Goal: Transaction & Acquisition: Book appointment/travel/reservation

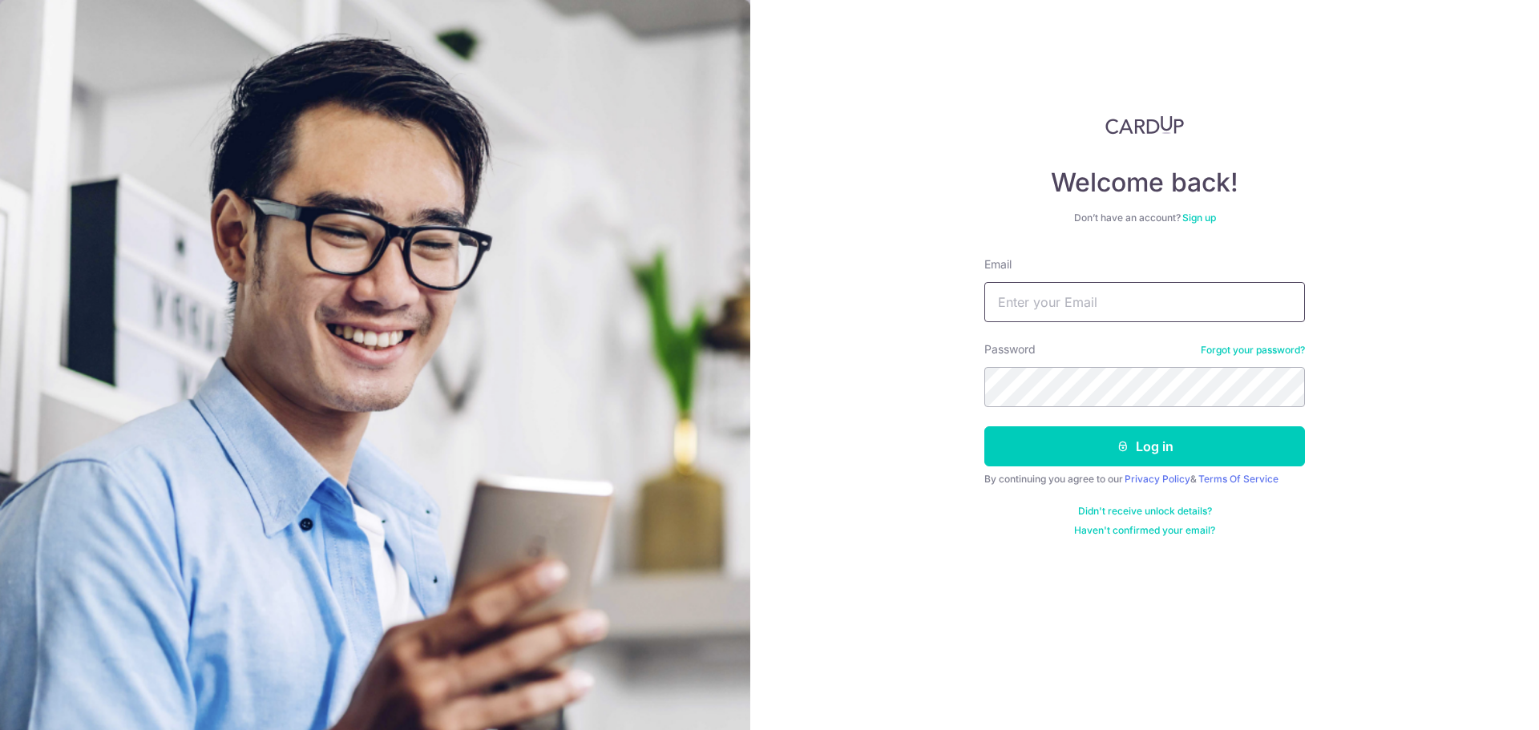
type input "totalrvd@hotmail.com"
click at [1106, 414] on form "Email totalrvd@hotmail.com Password Forgot your password? Log in By continuing …" at bounding box center [1144, 396] width 321 height 281
click at [1098, 448] on button "Log in" at bounding box center [1144, 446] width 321 height 40
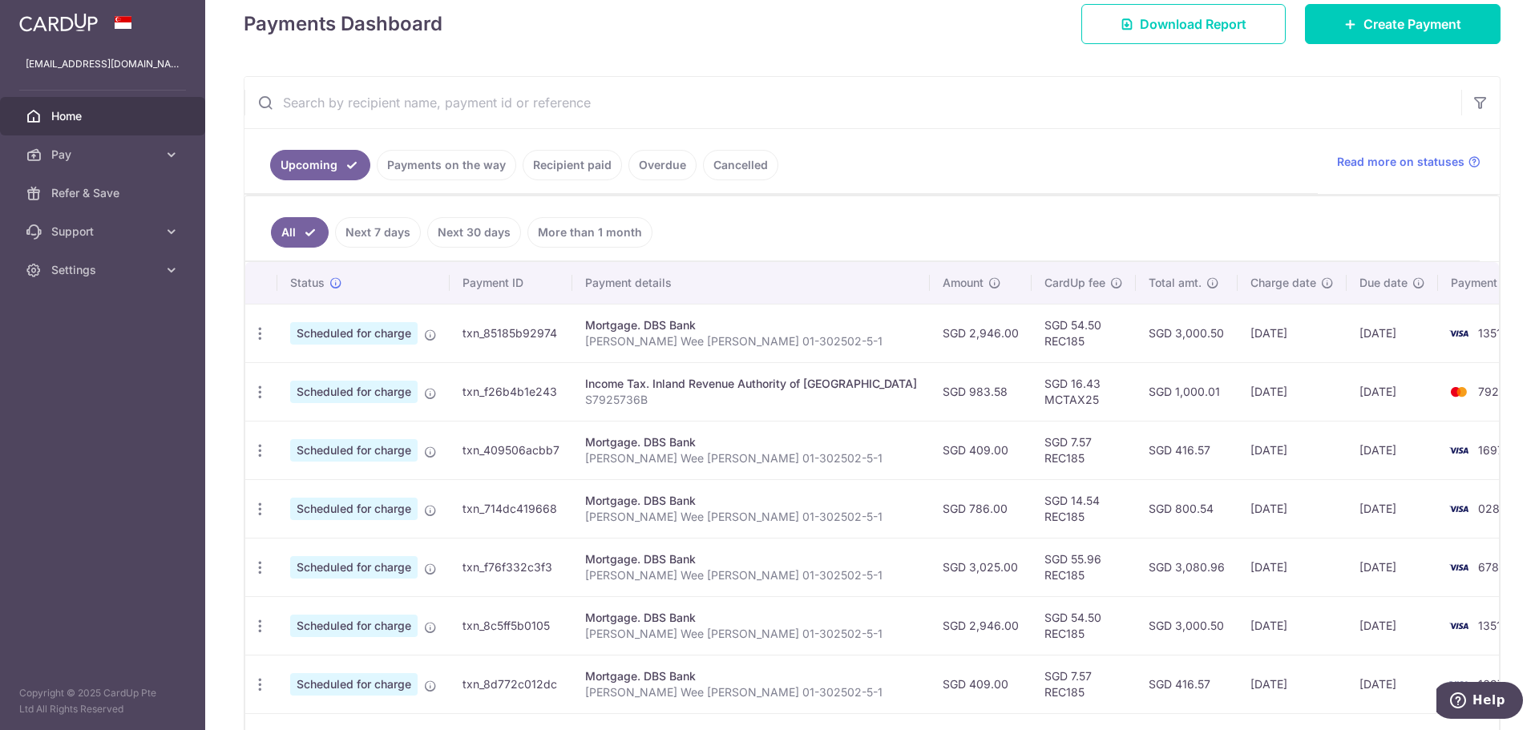
scroll to position [401, 0]
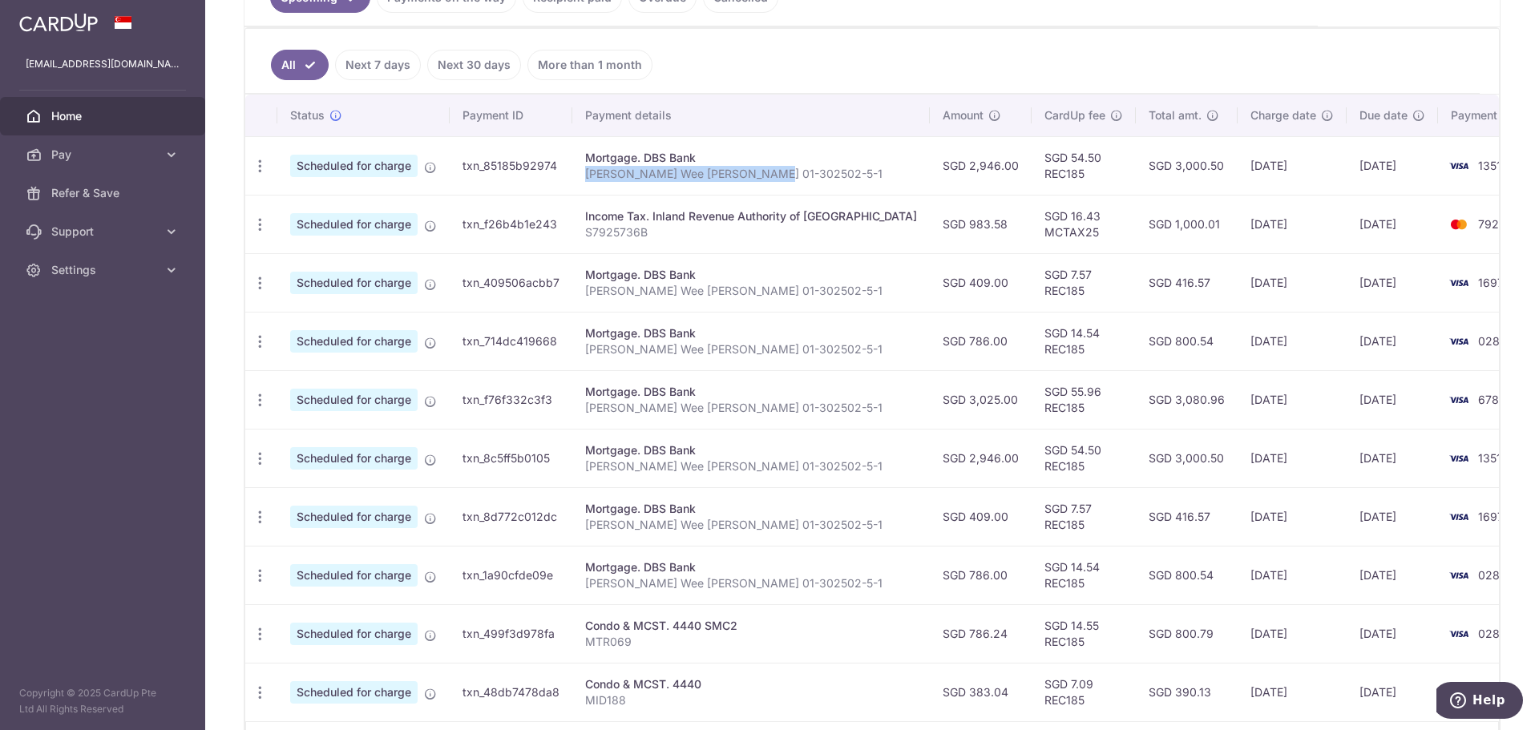
drag, startPoint x: 766, startPoint y: 179, endPoint x: 580, endPoint y: 176, distance: 185.9
click at [580, 176] on td "Mortgage. DBS Bank Chin Wee Yung HL 01-302502-5-1" at bounding box center [750, 165] width 357 height 59
copy p "[PERSON_NAME] Wee [PERSON_NAME] 01-302502-5-1"
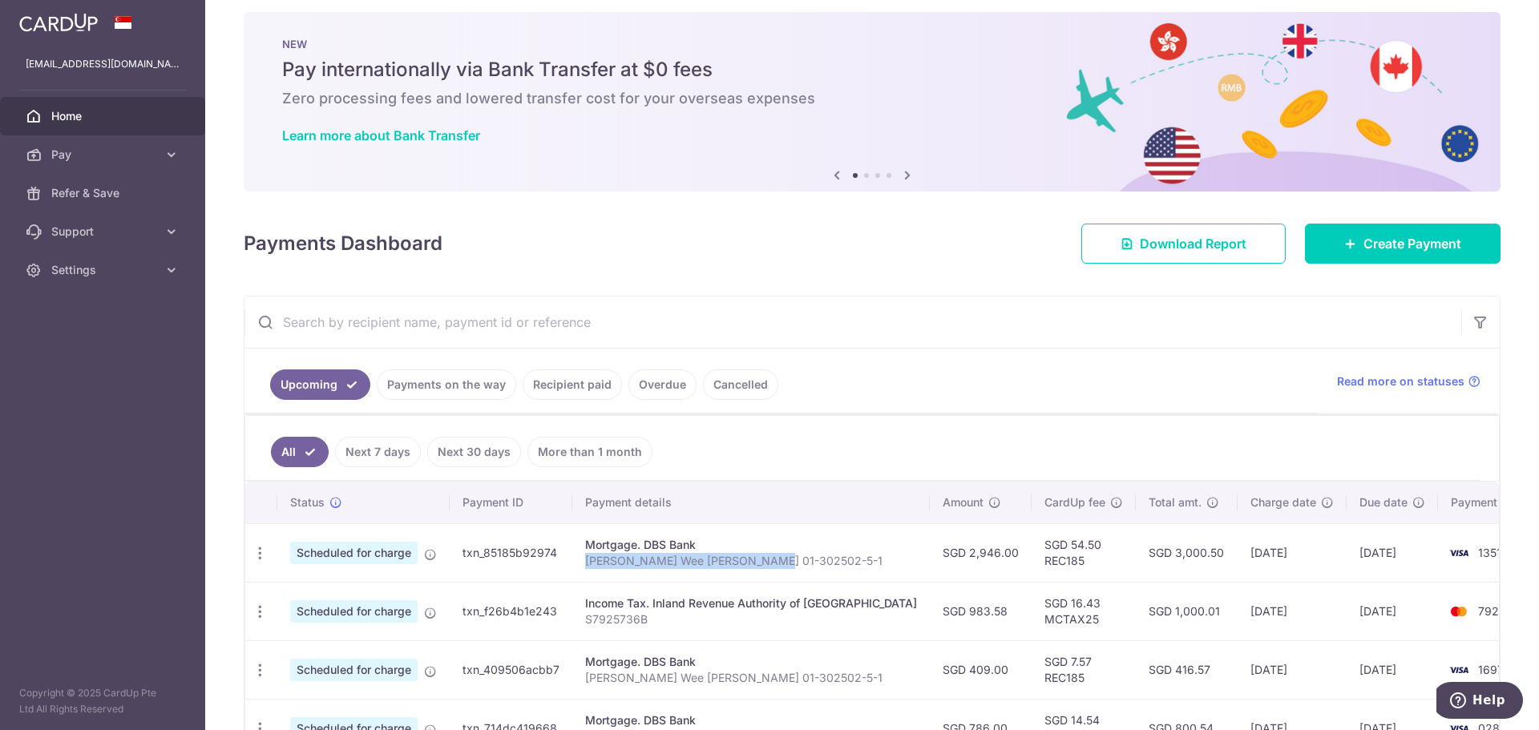
scroll to position [0, 0]
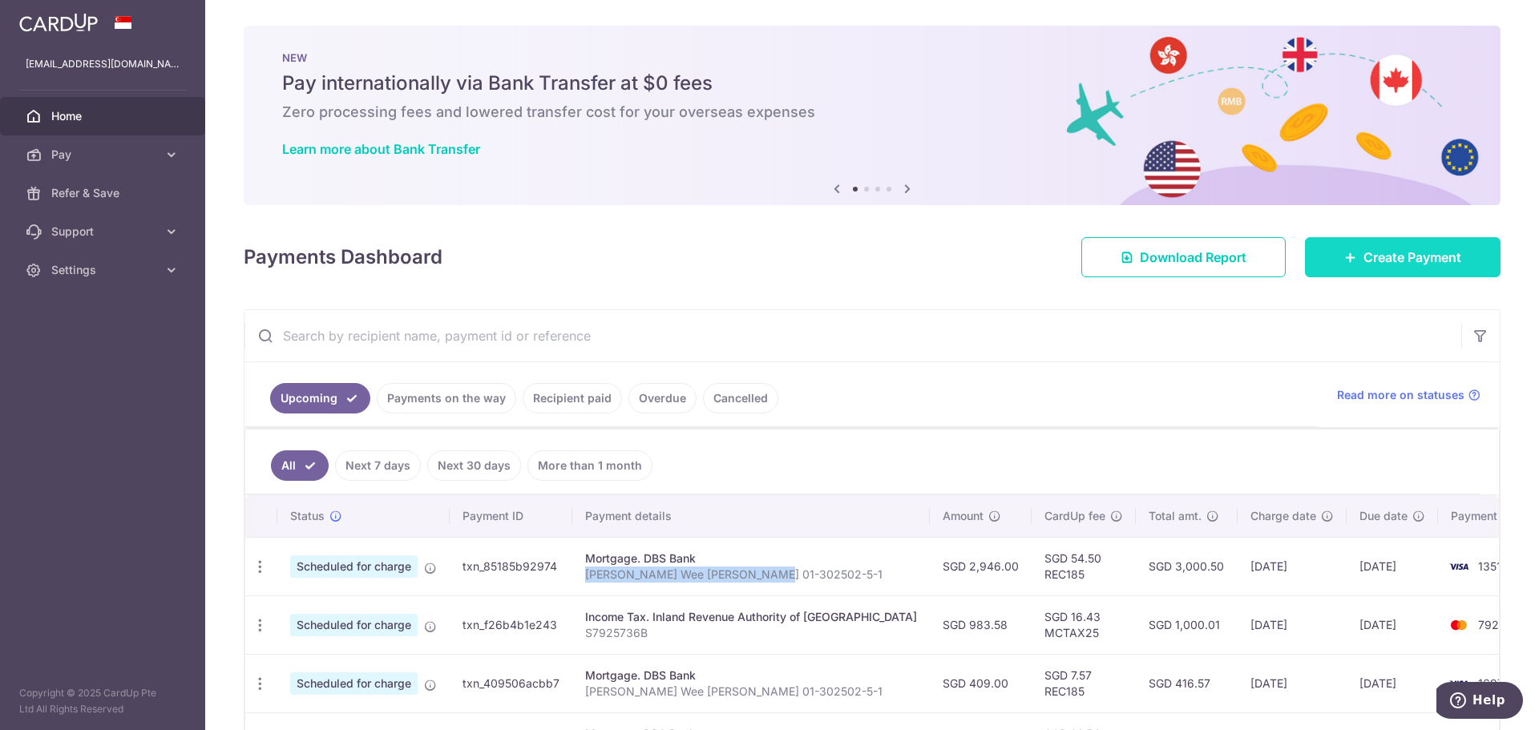
click at [1411, 250] on span "Create Payment" at bounding box center [1412, 257] width 98 height 19
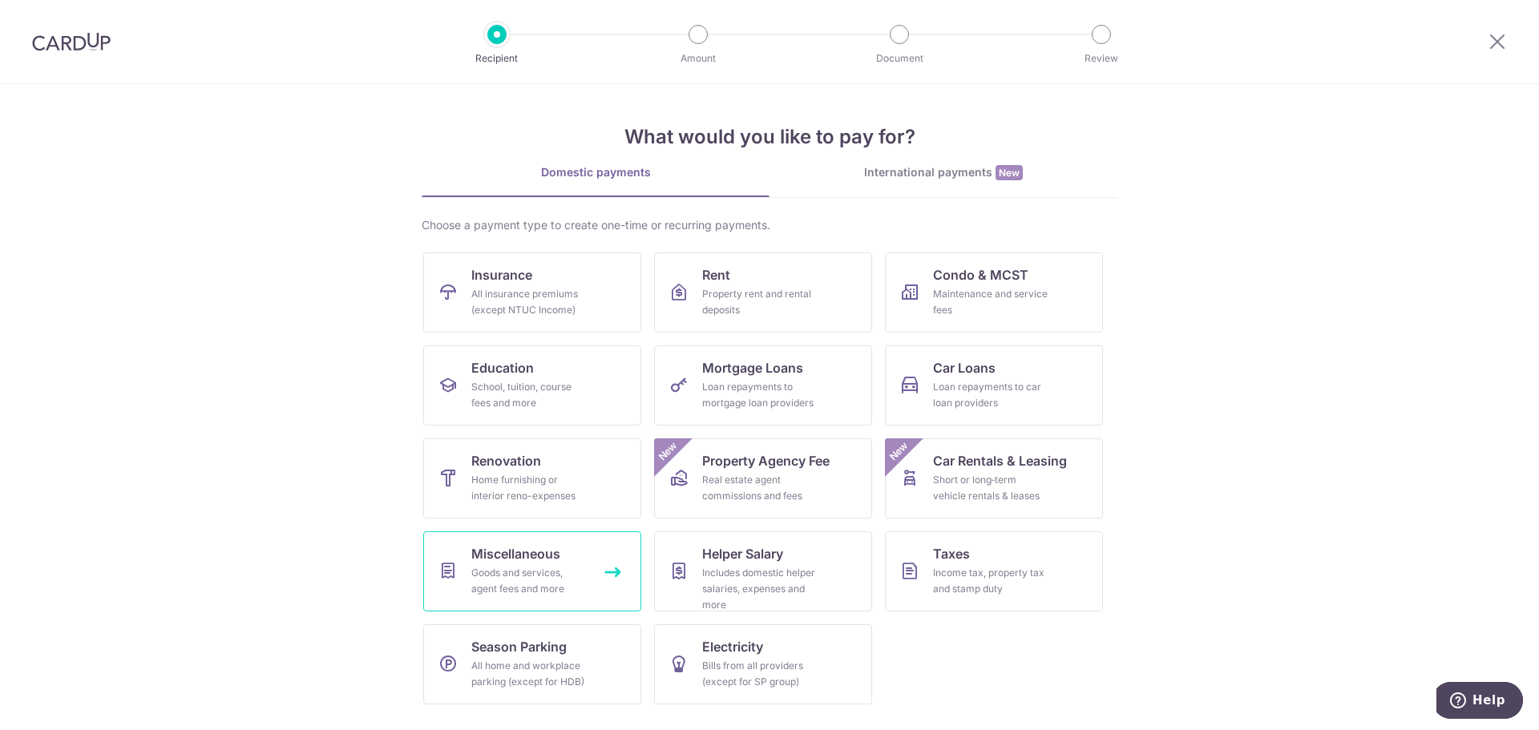
click at [523, 558] on span "Miscellaneous" at bounding box center [515, 553] width 89 height 19
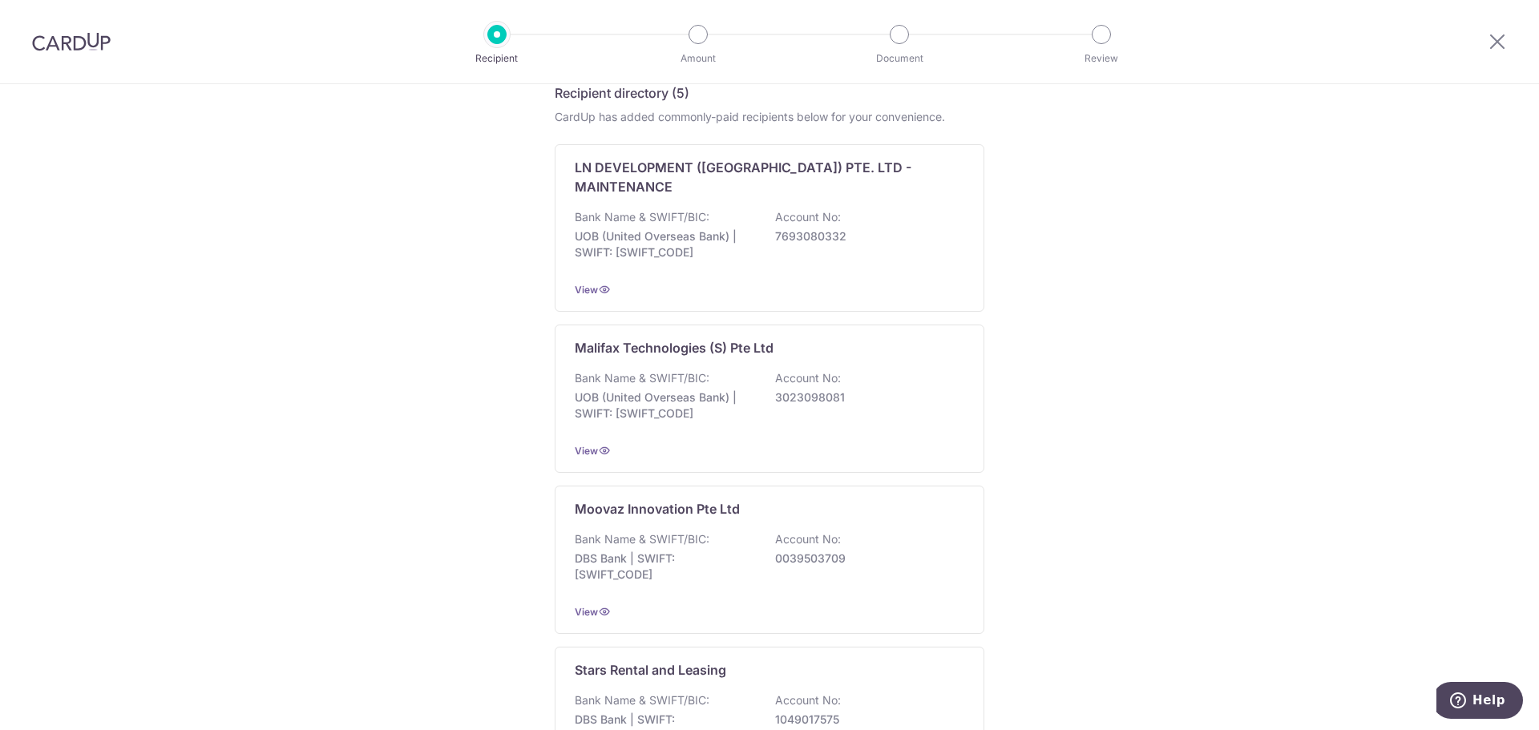
scroll to position [228, 0]
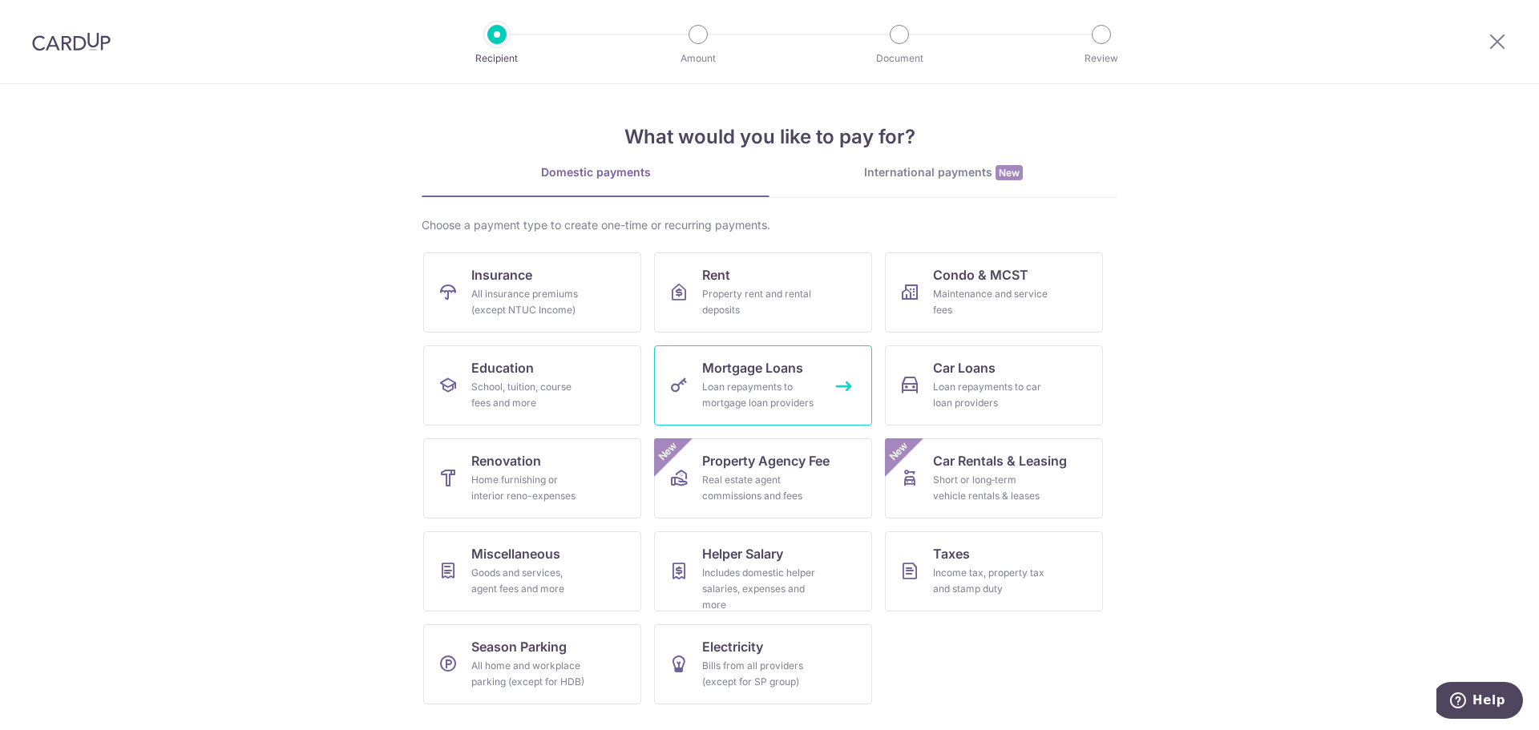
click at [767, 389] on div "Loan repayments to mortgage loan providers" at bounding box center [759, 395] width 115 height 32
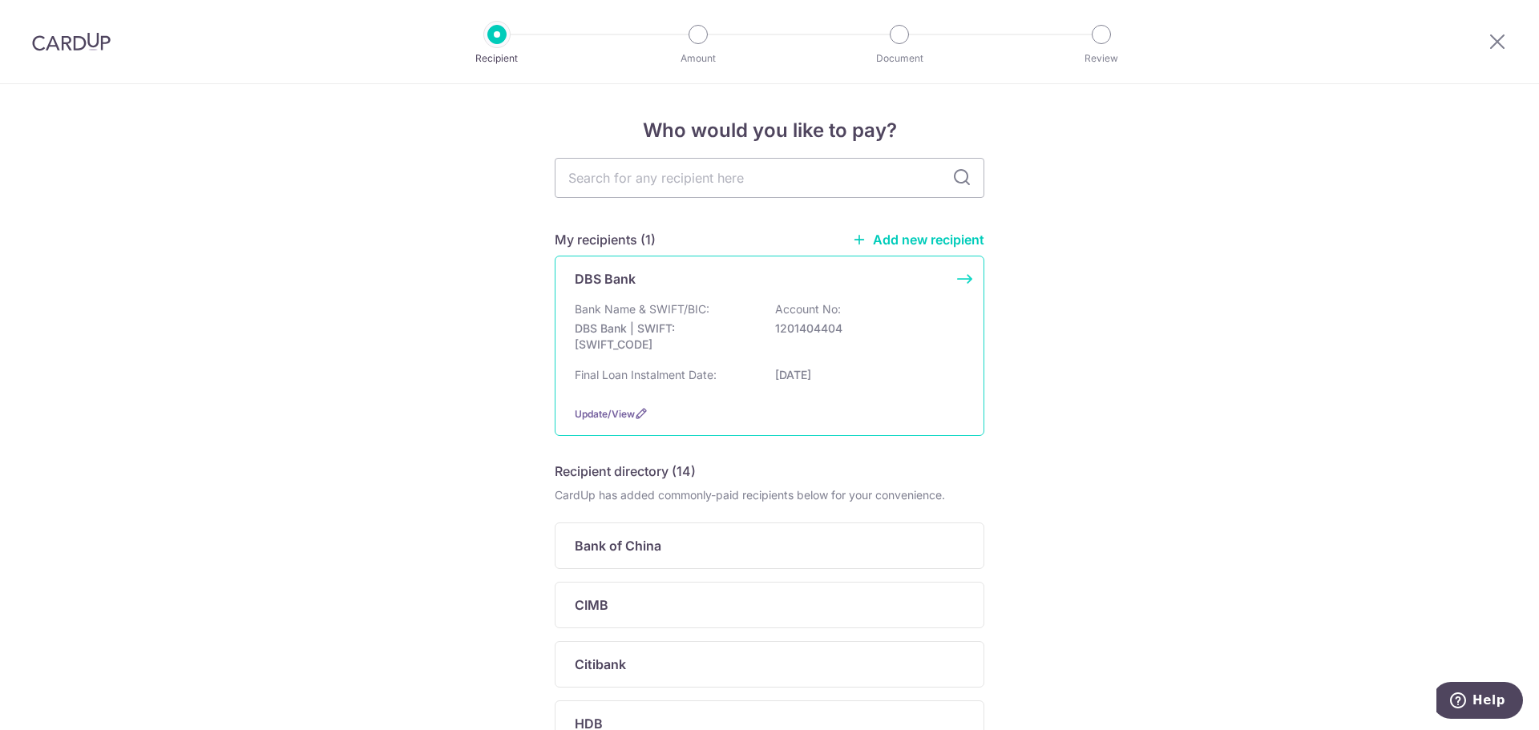
click at [865, 326] on p "1201404404" at bounding box center [865, 329] width 180 height 16
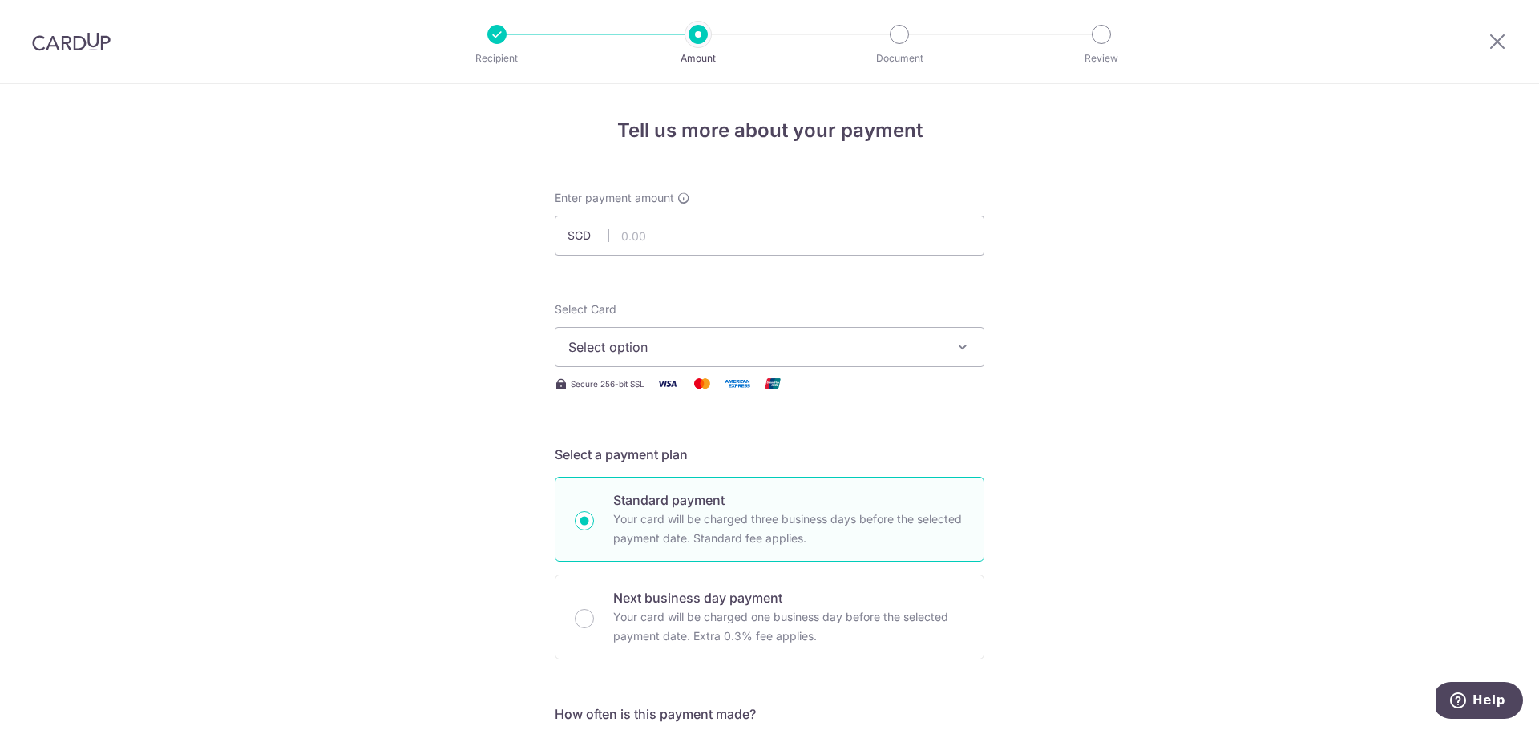
click at [761, 337] on button "Select option" at bounding box center [770, 347] width 430 height 40
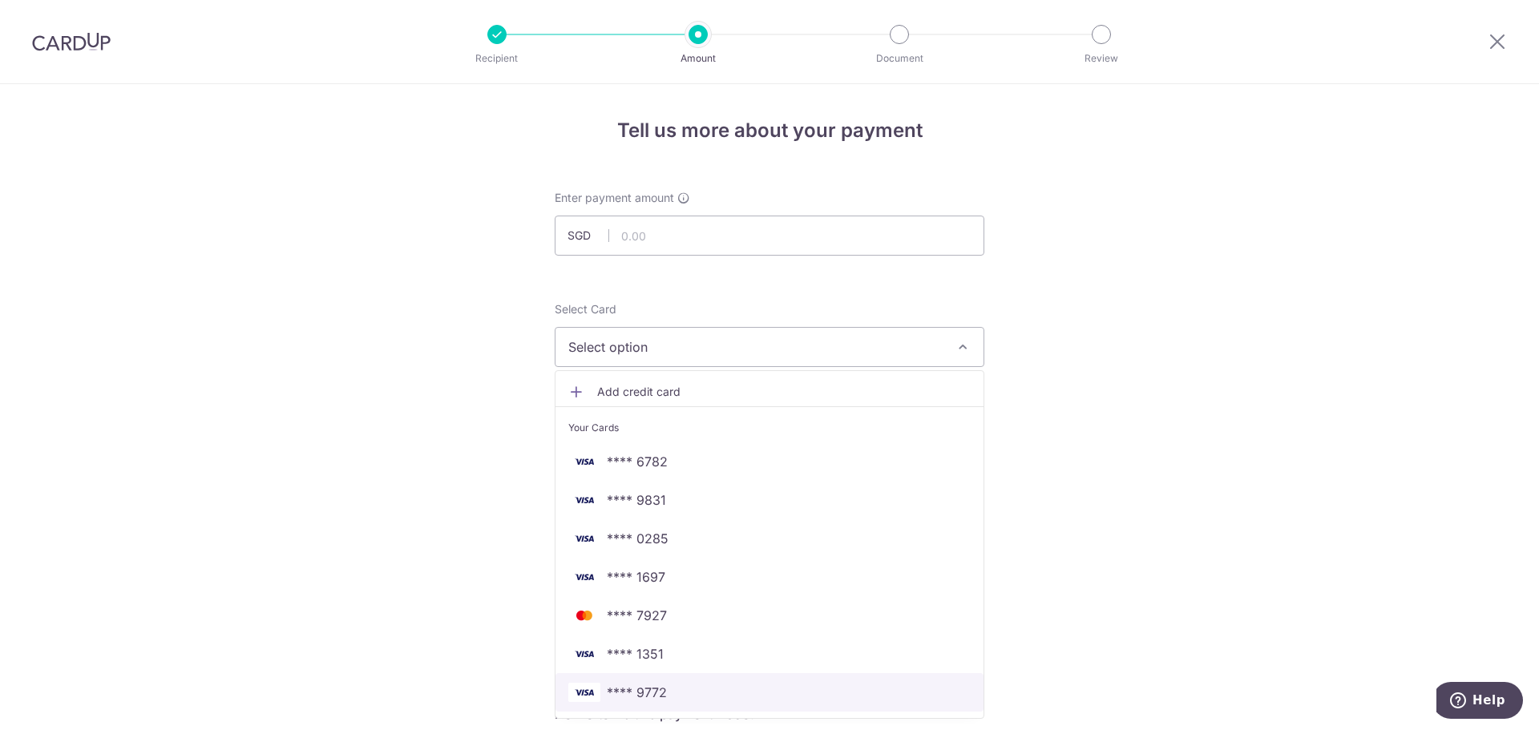
click at [682, 693] on span "**** 9772" at bounding box center [769, 692] width 402 height 19
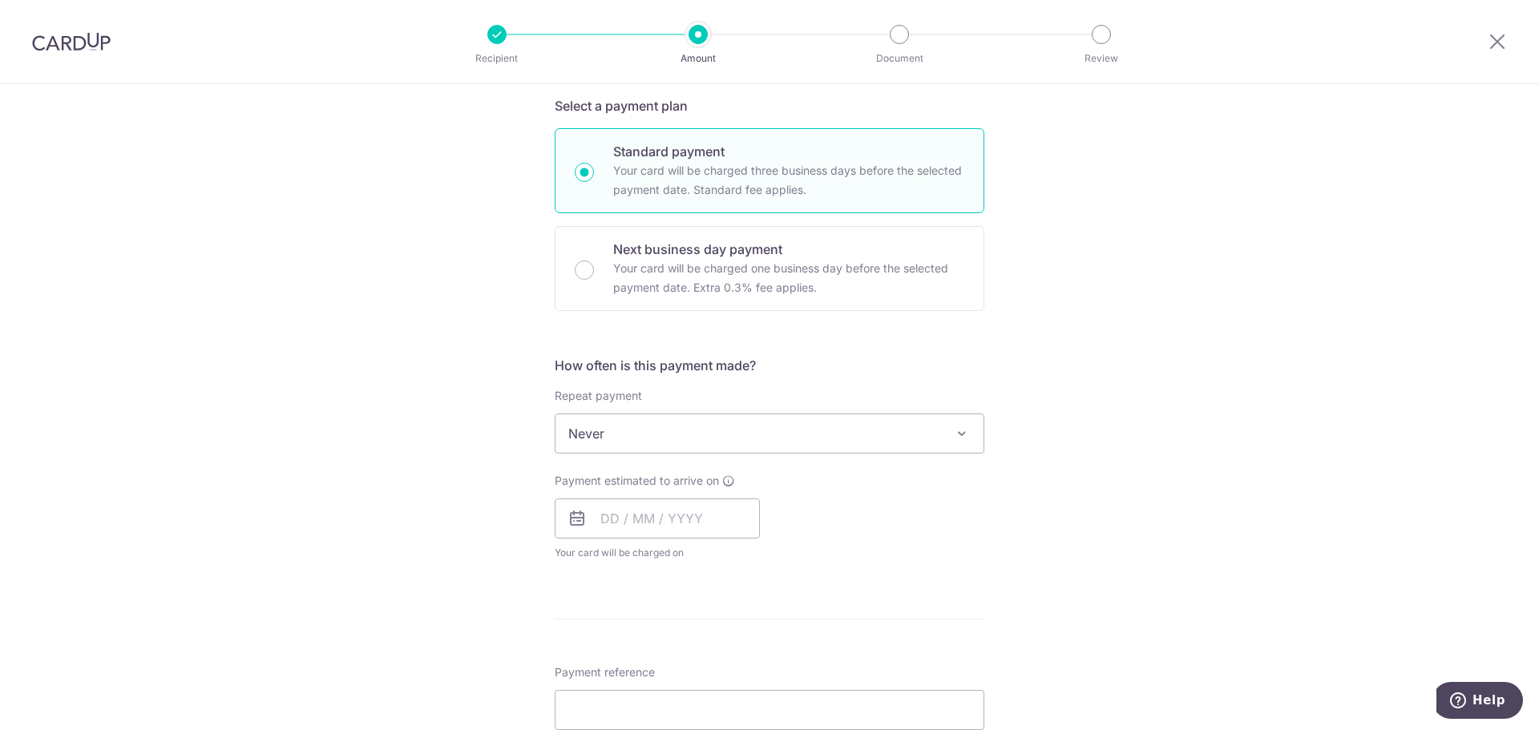
scroll to position [321, 0]
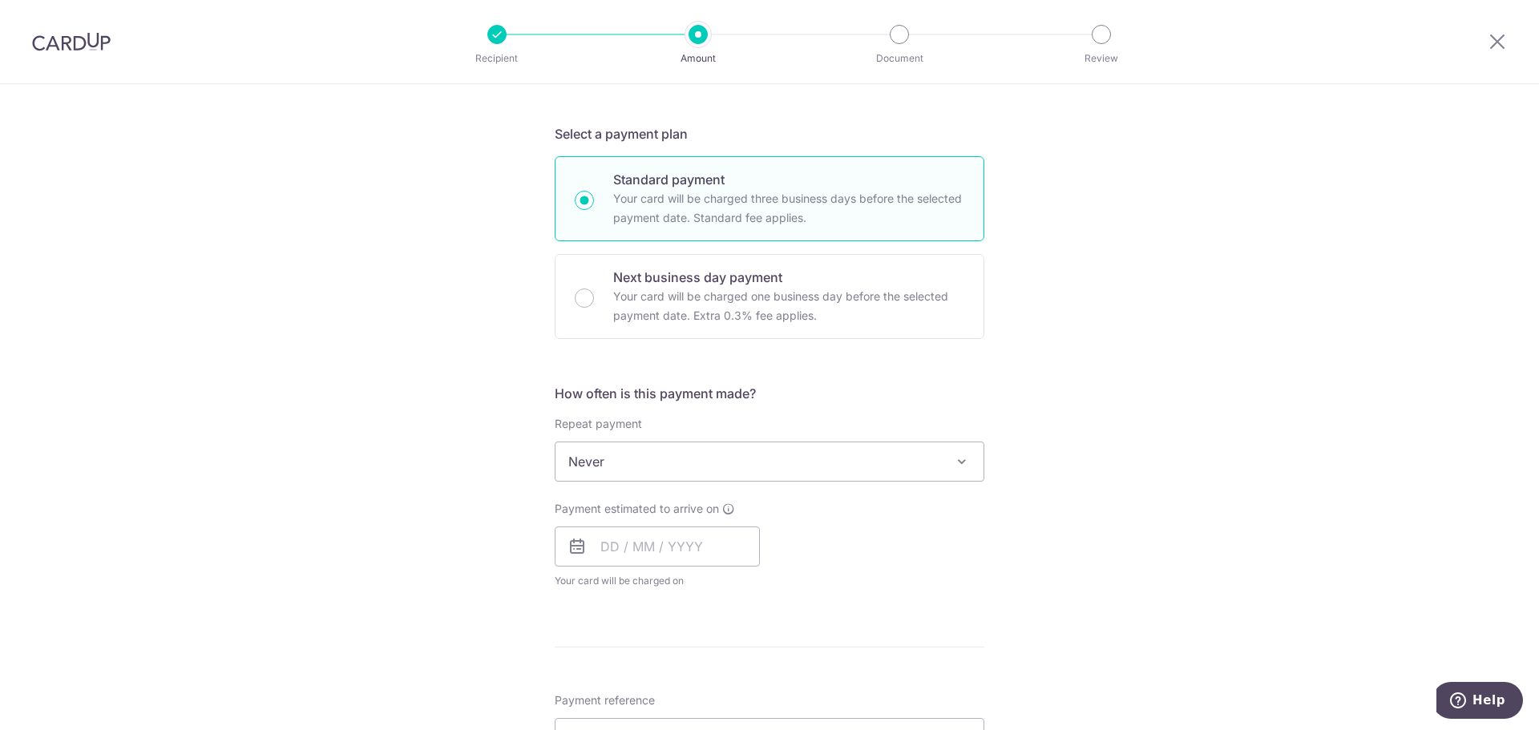
click at [749, 456] on span "Never" at bounding box center [769, 461] width 428 height 38
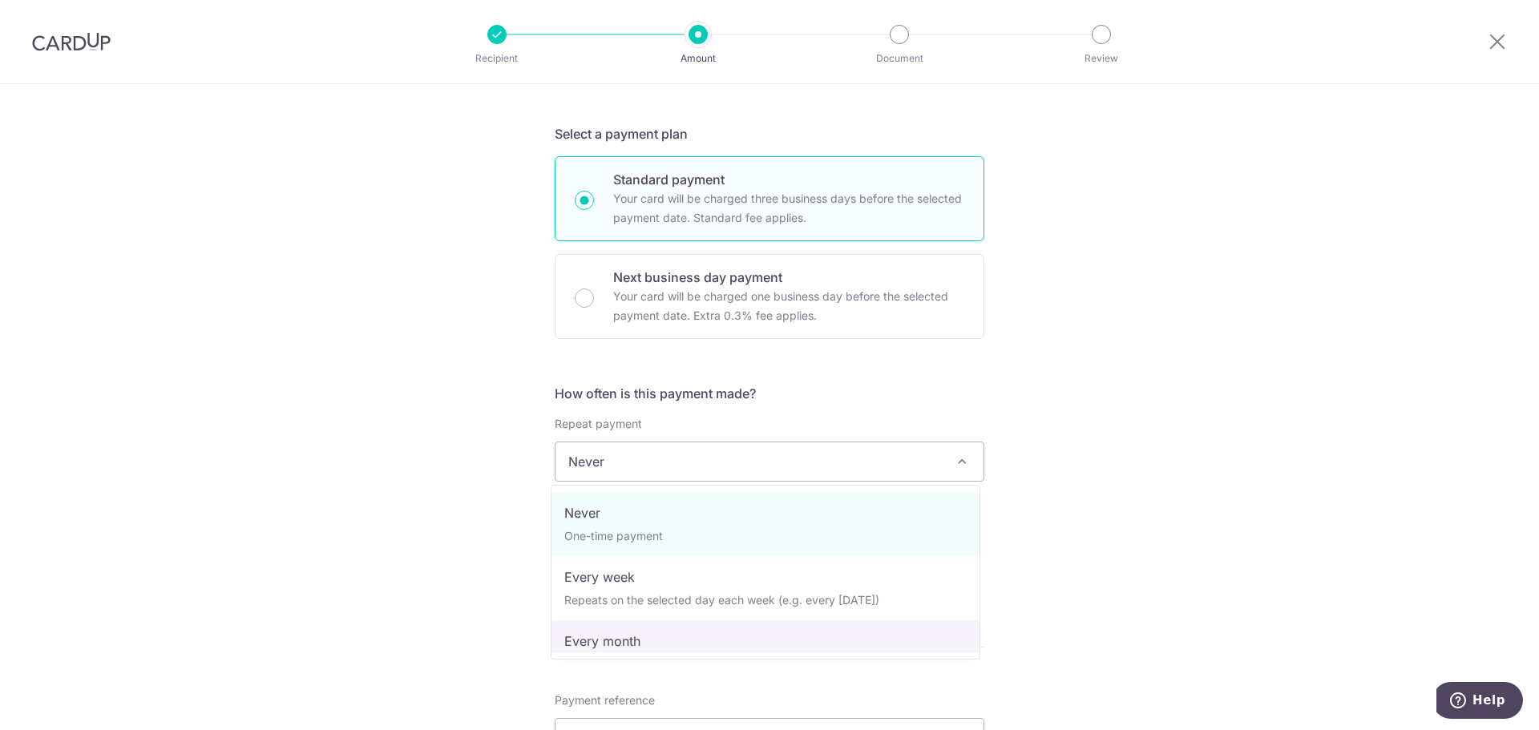
select select "3"
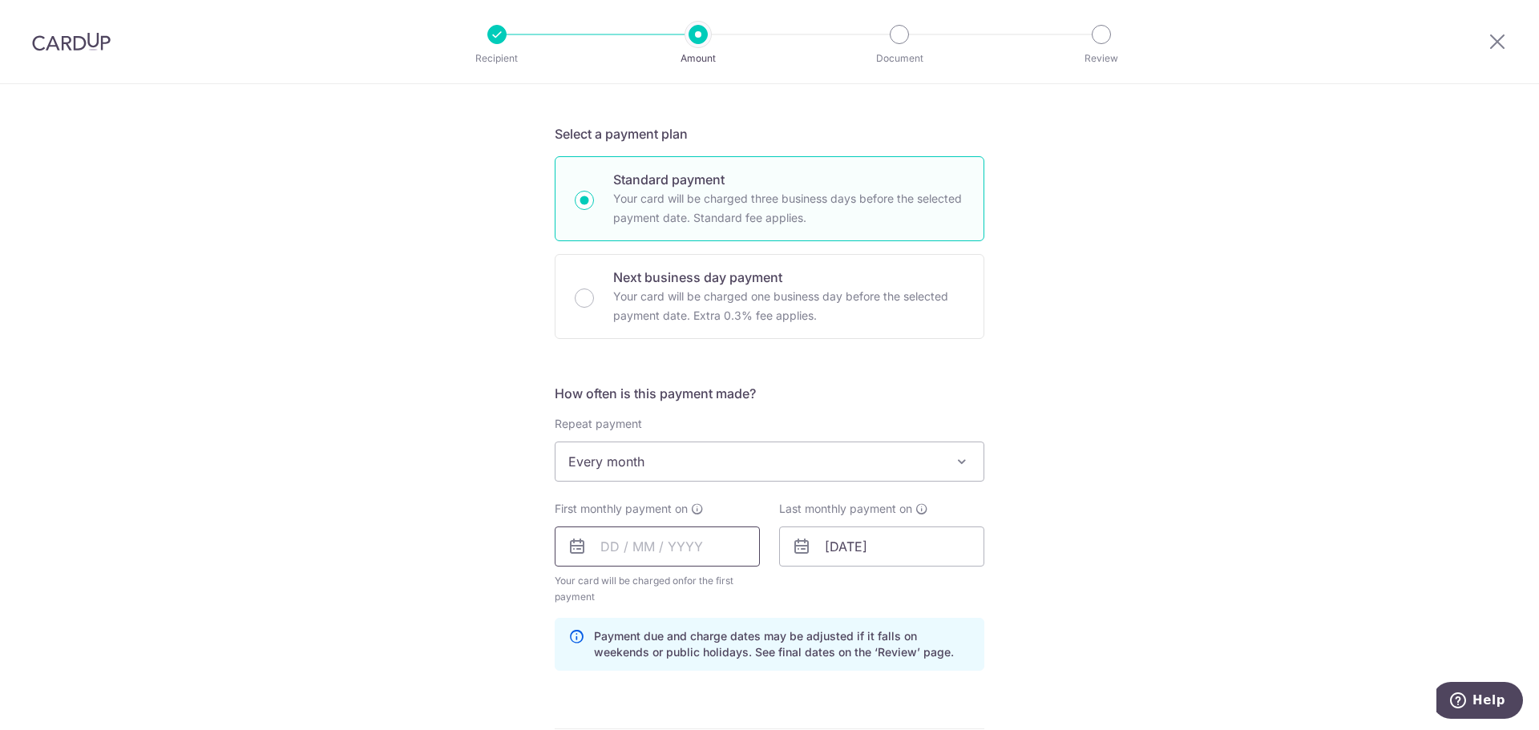
click at [688, 549] on input "text" at bounding box center [657, 547] width 205 height 40
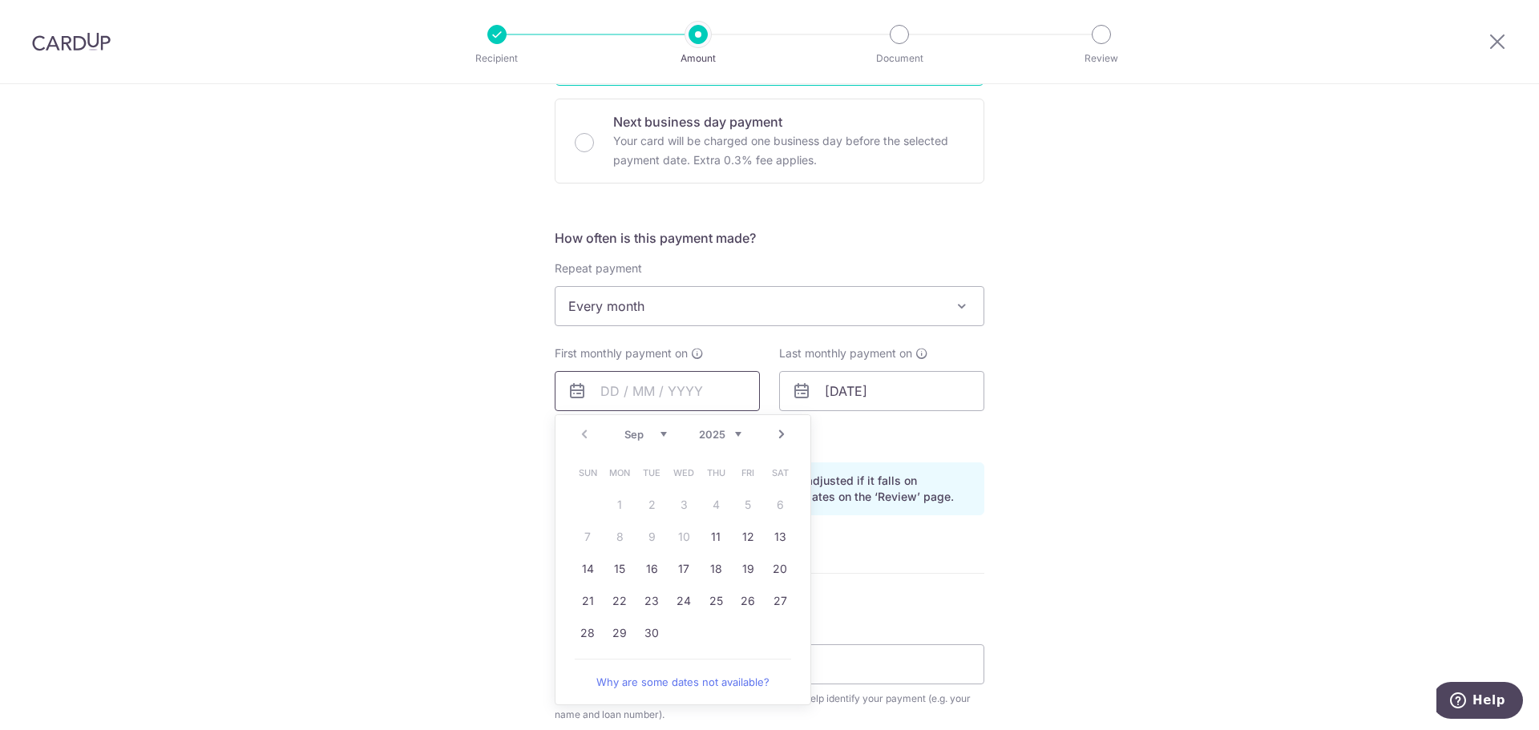
scroll to position [481, 0]
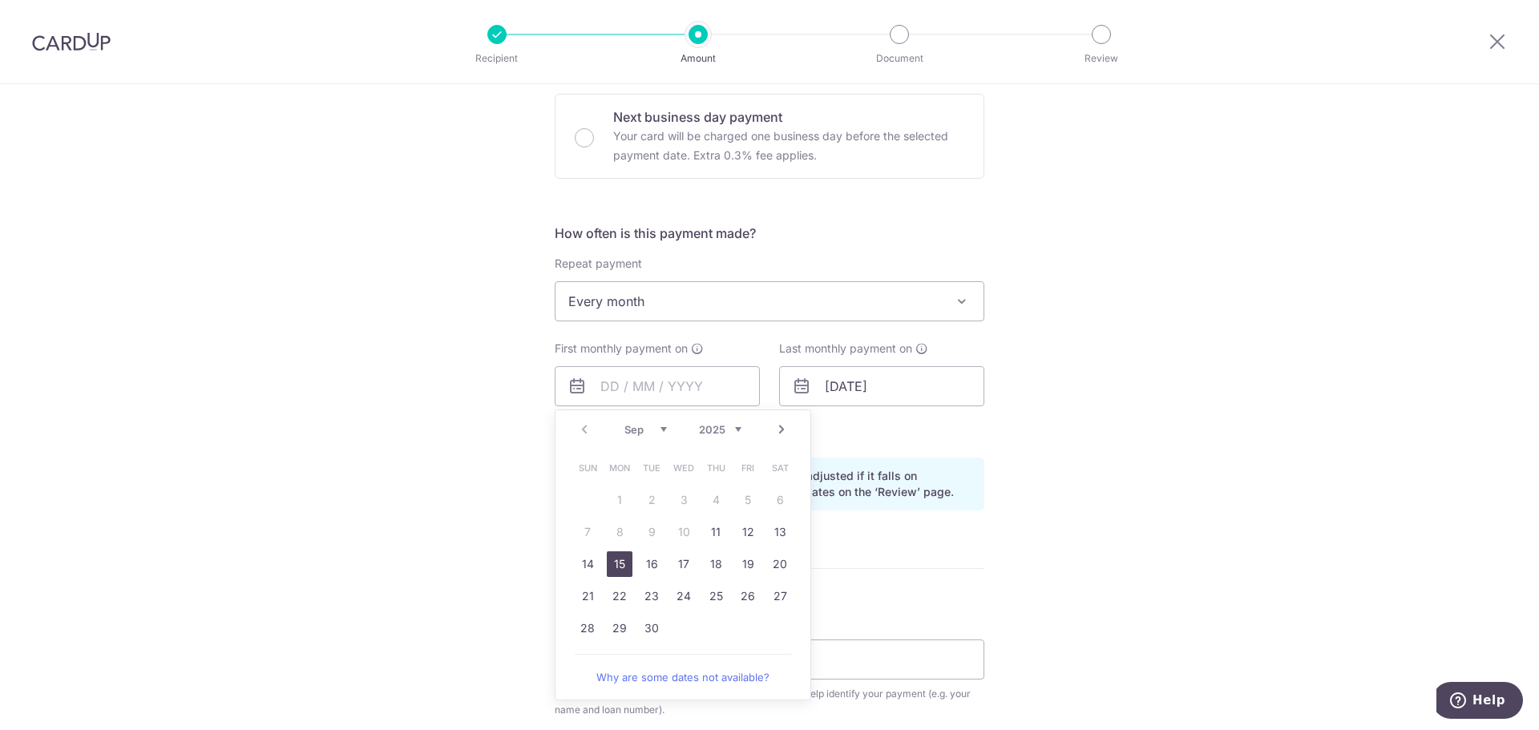
click at [618, 565] on link "15" at bounding box center [620, 564] width 26 height 26
type input "[DATE]"
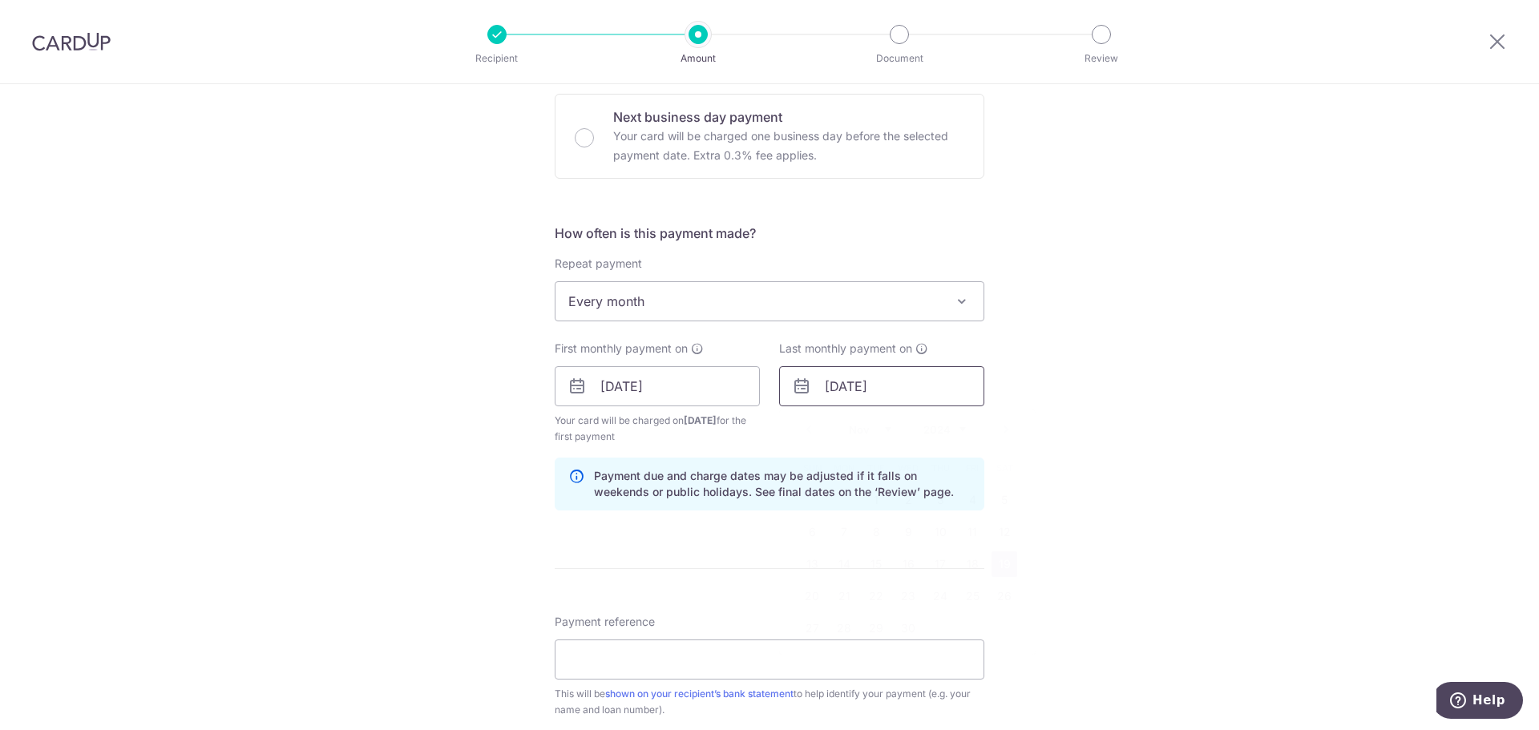
click at [874, 385] on input "19/11/2044" at bounding box center [881, 386] width 205 height 40
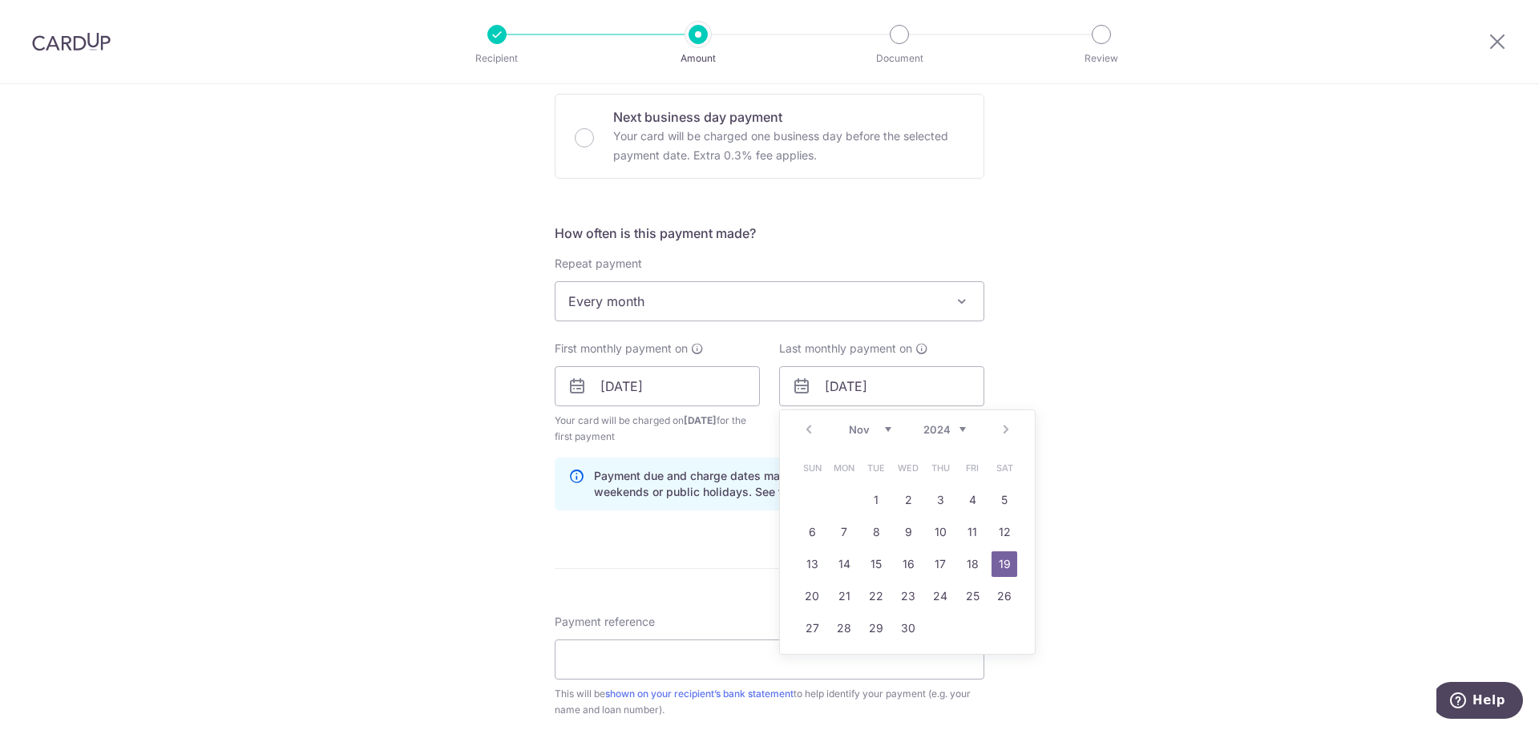
click at [947, 432] on select "2024 2025 2026 2027 2028 2029 2030 2031 2032 2033 2034 2035" at bounding box center [944, 429] width 42 height 13
click at [878, 429] on select "Jan Feb Mar Apr May Jun Jul Aug Sep Oct Nov Dec" at bounding box center [870, 429] width 42 height 13
click at [902, 620] on link "30" at bounding box center [908, 629] width 26 height 26
type input "30/09/2026"
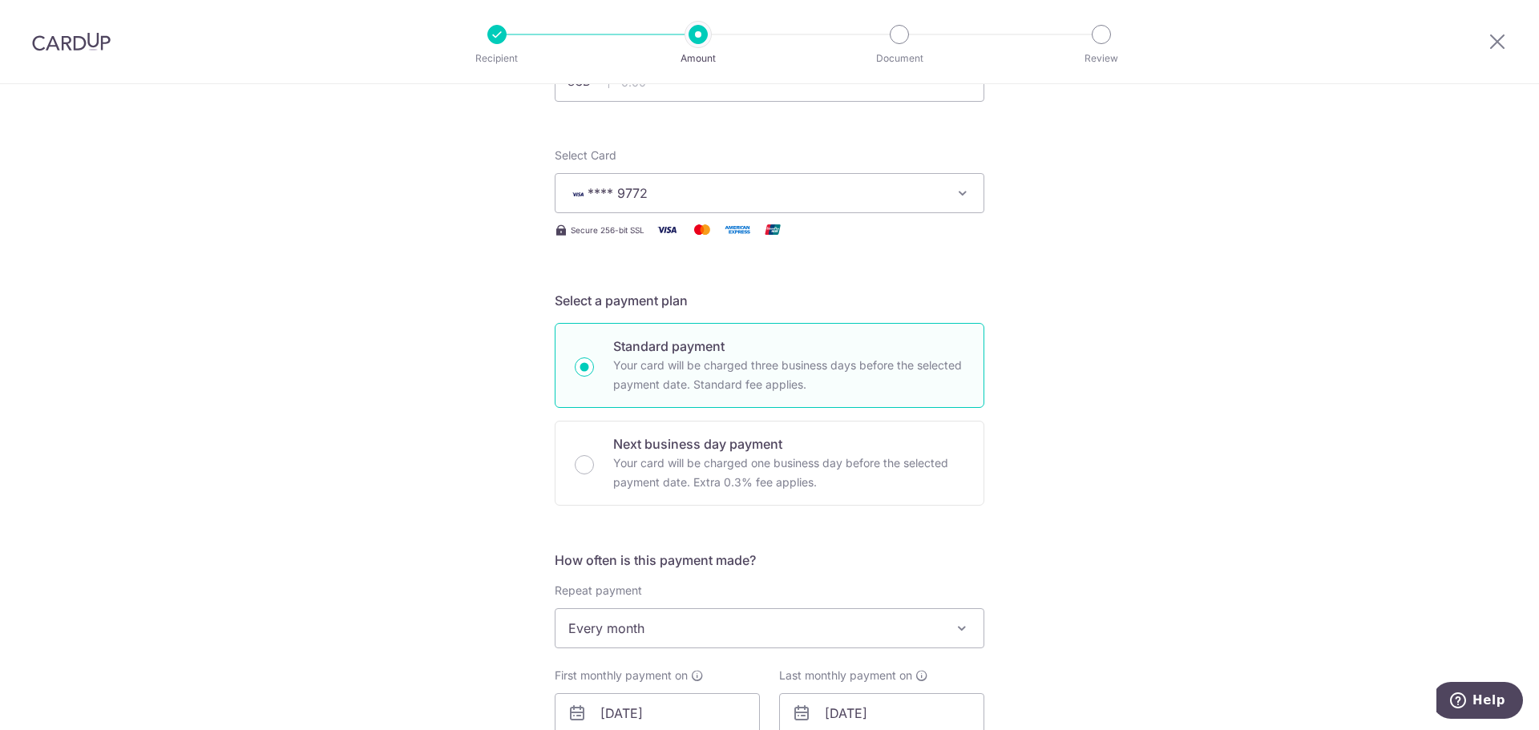
scroll to position [0, 0]
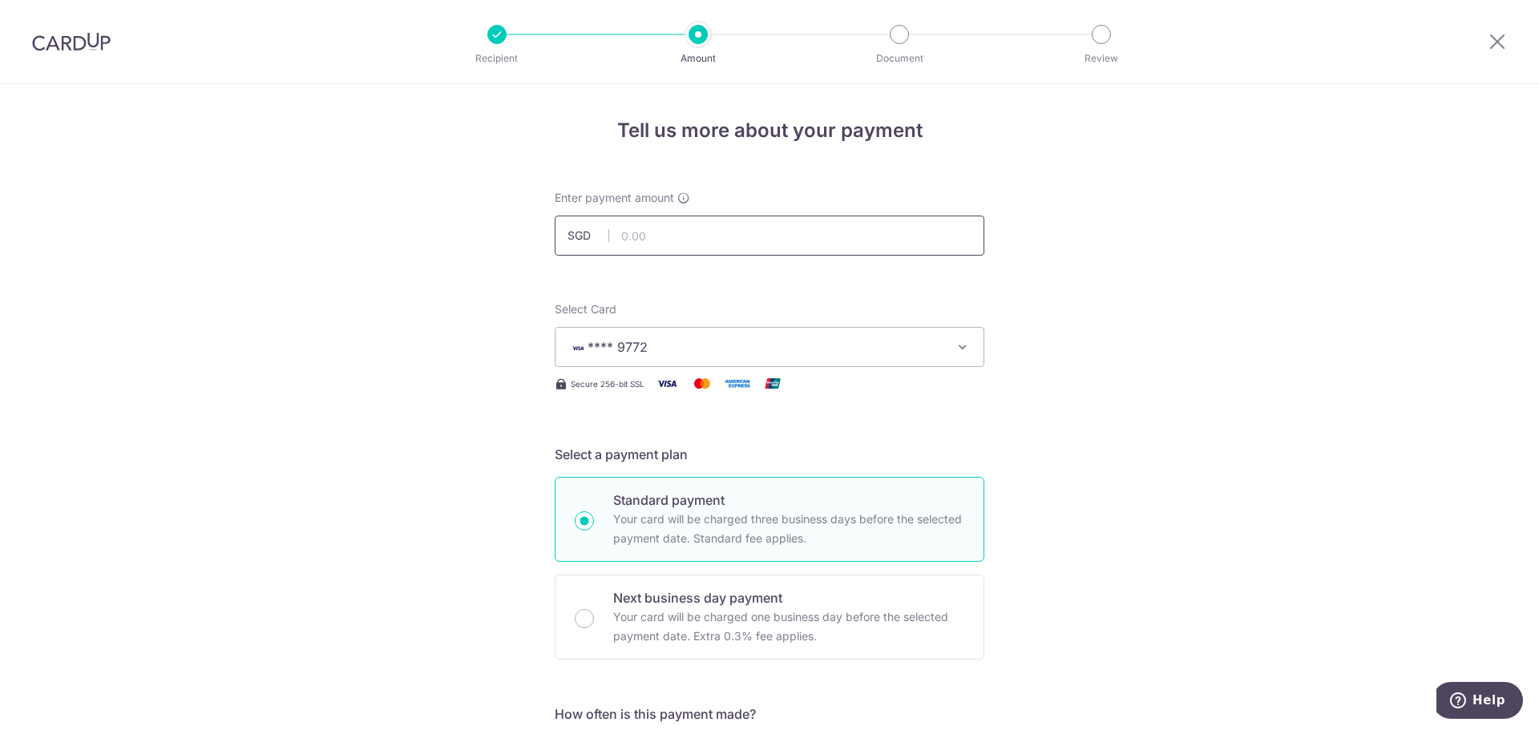
click at [697, 216] on input "text" at bounding box center [770, 236] width 430 height 40
drag, startPoint x: 669, startPoint y: 238, endPoint x: 528, endPoint y: 231, distance: 141.2
type input "786.40"
click at [882, 448] on h5 "Select a payment plan" at bounding box center [770, 454] width 430 height 19
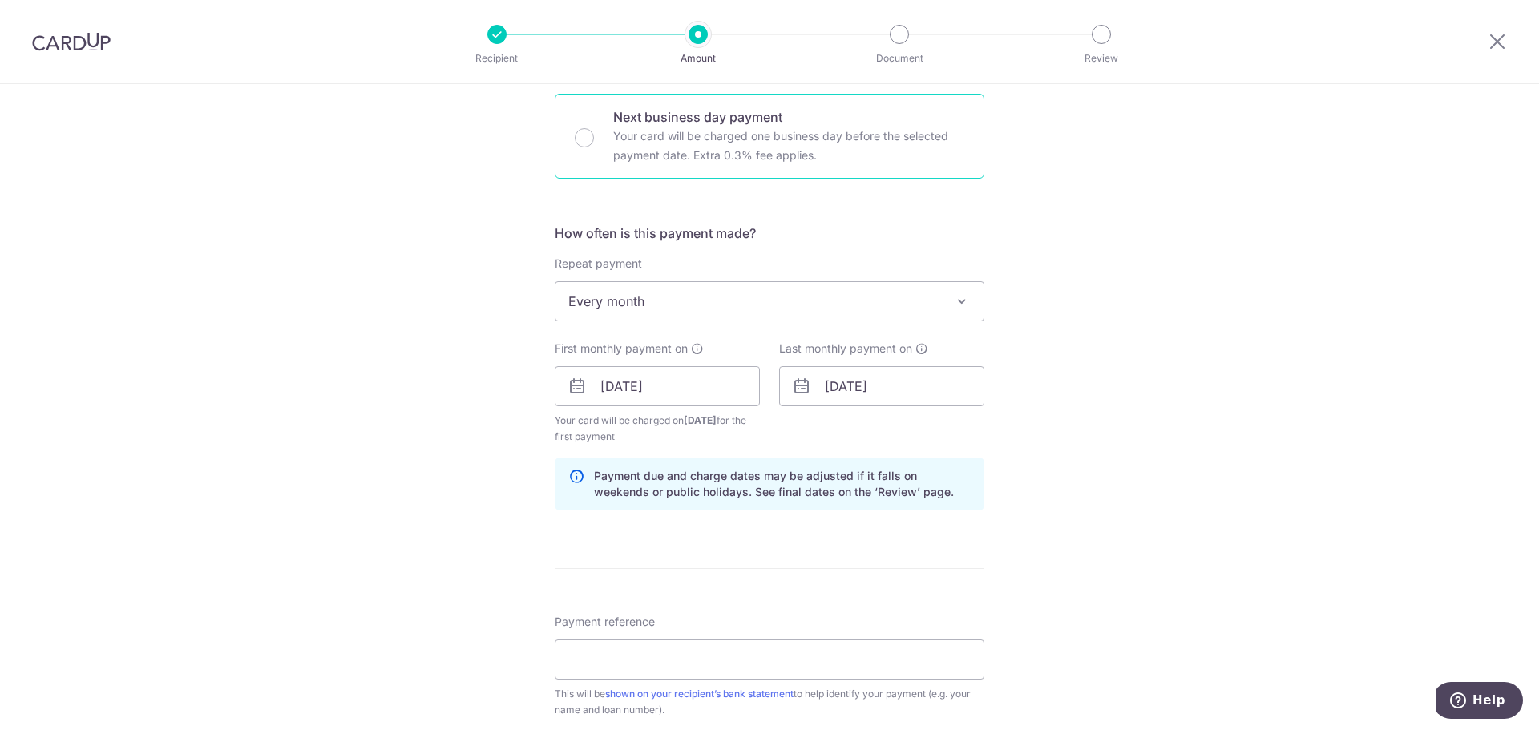
scroll to position [801, 0]
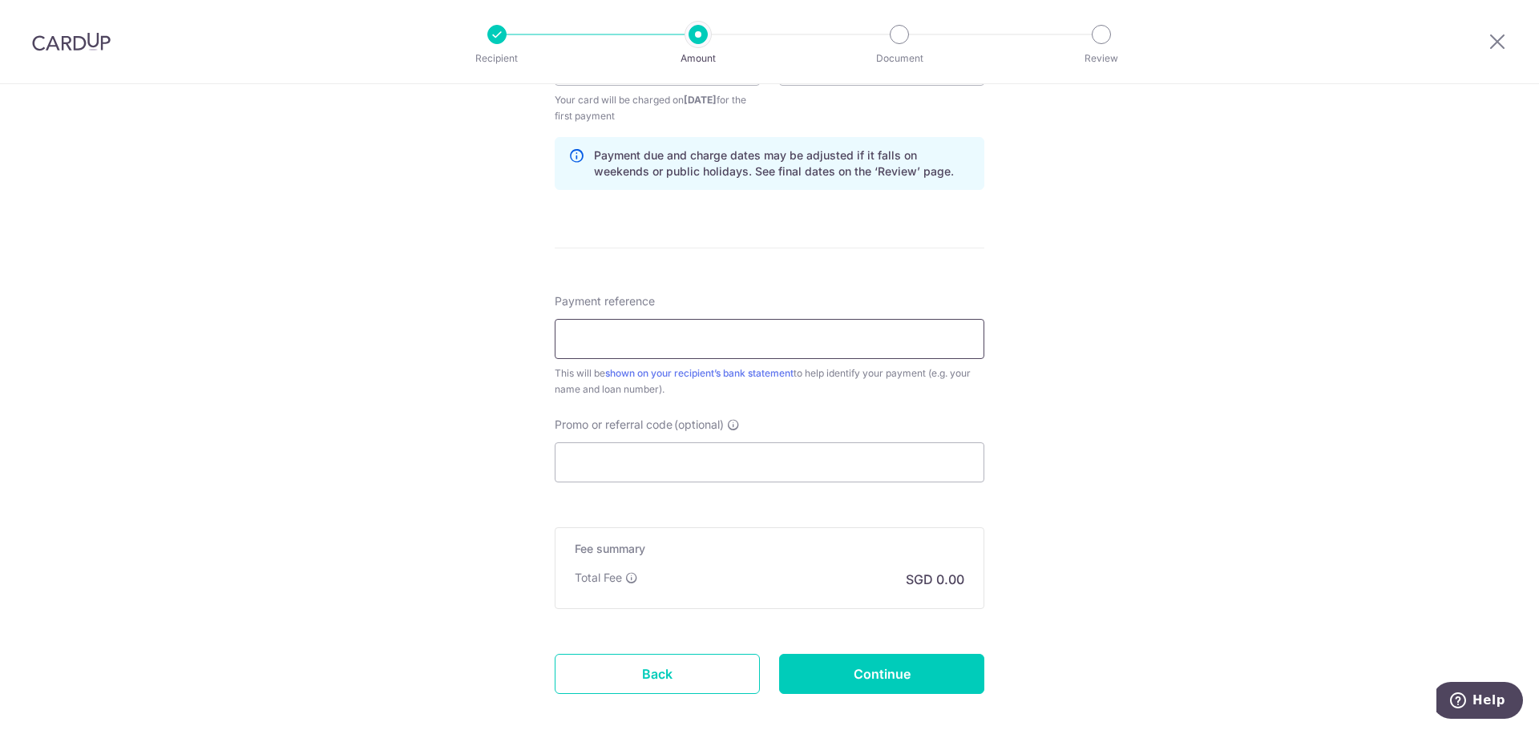
click at [657, 330] on input "Payment reference" at bounding box center [770, 339] width 430 height 40
click at [593, 469] on input "Promo or referral code (optional)" at bounding box center [770, 462] width 430 height 40
paste input "3HOME25R"
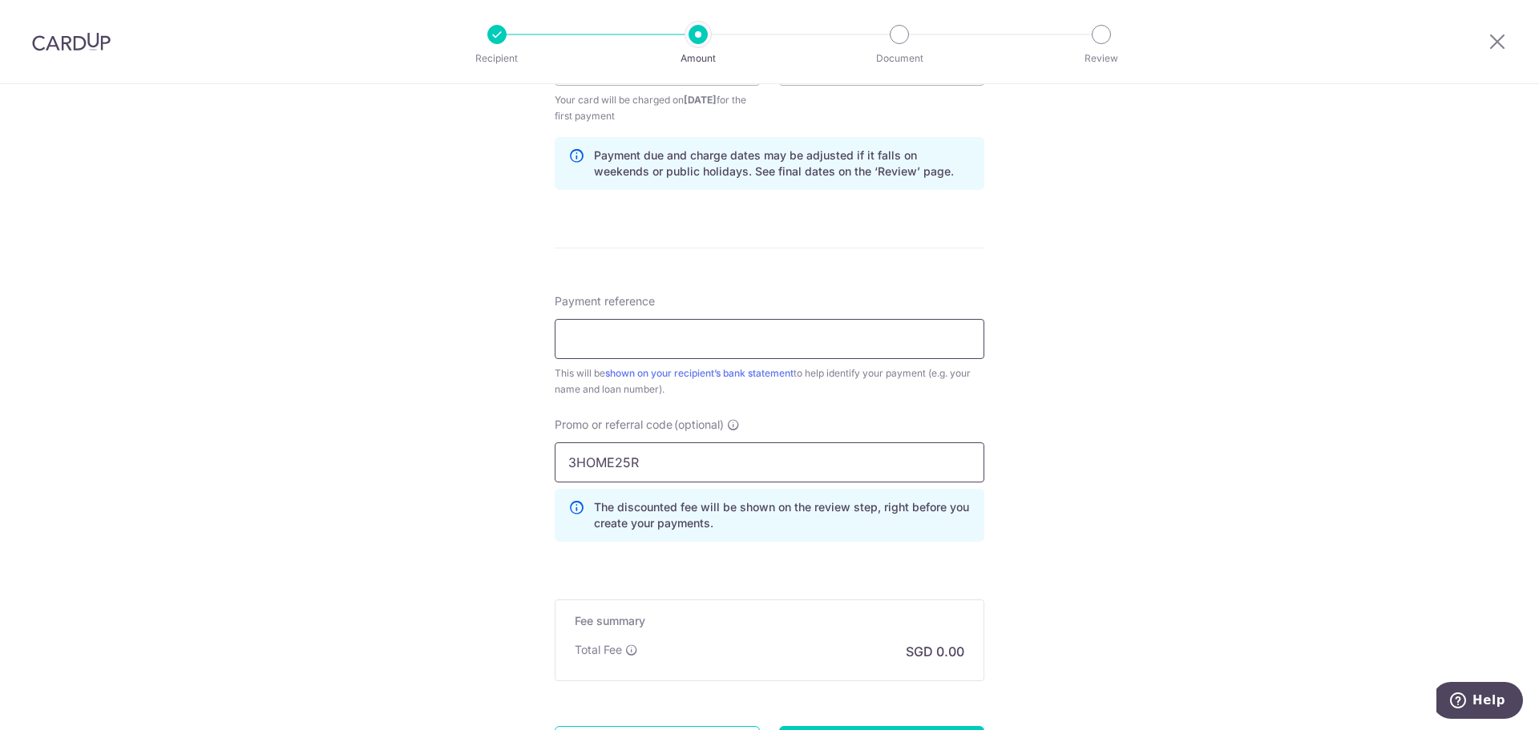
type input "3HOME25R"
click at [618, 341] on input "Payment reference" at bounding box center [770, 339] width 430 height 40
type input "Chin Wee Yung HL 01-302502-5-1"
drag, startPoint x: 0, startPoint y: 228, endPoint x: 14, endPoint y: 244, distance: 21.0
click at [0, 228] on div "Tell us more about your payment Enter payment amount SGD 786.40 786.40 Select C…" at bounding box center [769, 85] width 1539 height 1604
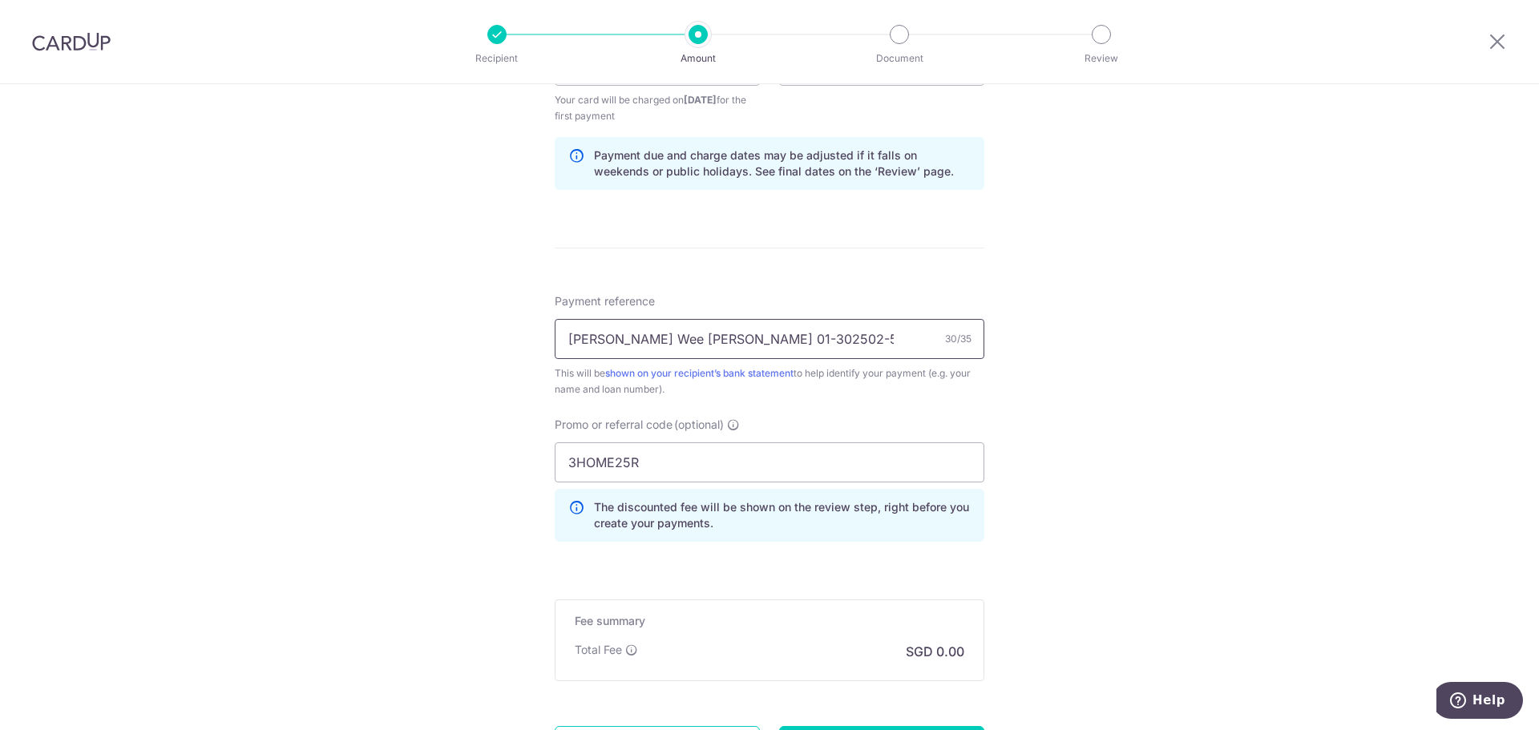
drag, startPoint x: 854, startPoint y: 337, endPoint x: 255, endPoint y: 298, distance: 599.9
click at [255, 298] on div "Tell us more about your payment Enter payment amount SGD 786.40 786.40 Select C…" at bounding box center [769, 85] width 1539 height 1604
click at [561, 338] on input "[PERSON_NAME] Wee [PERSON_NAME] 01-302502-5-1" at bounding box center [770, 339] width 430 height 40
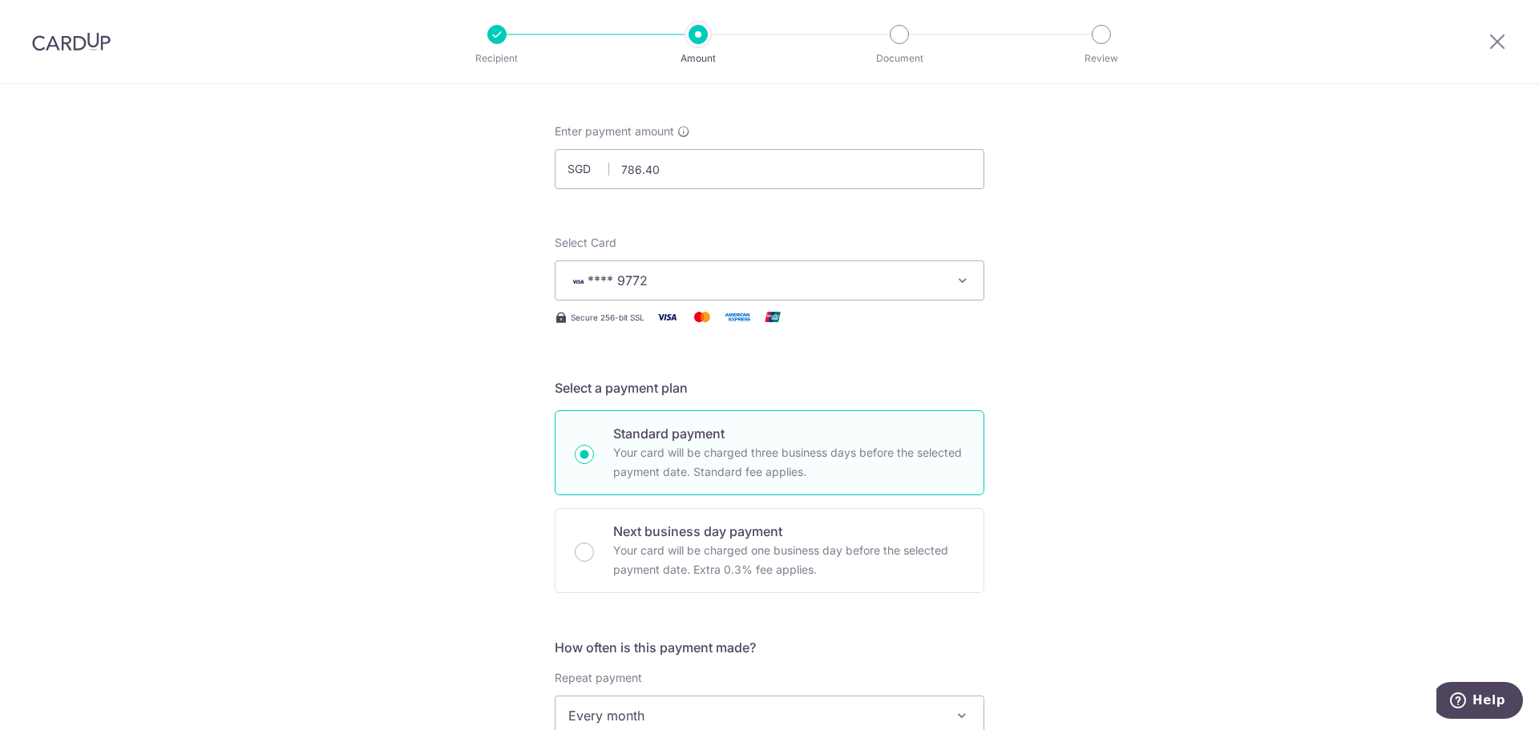
scroll to position [0, 0]
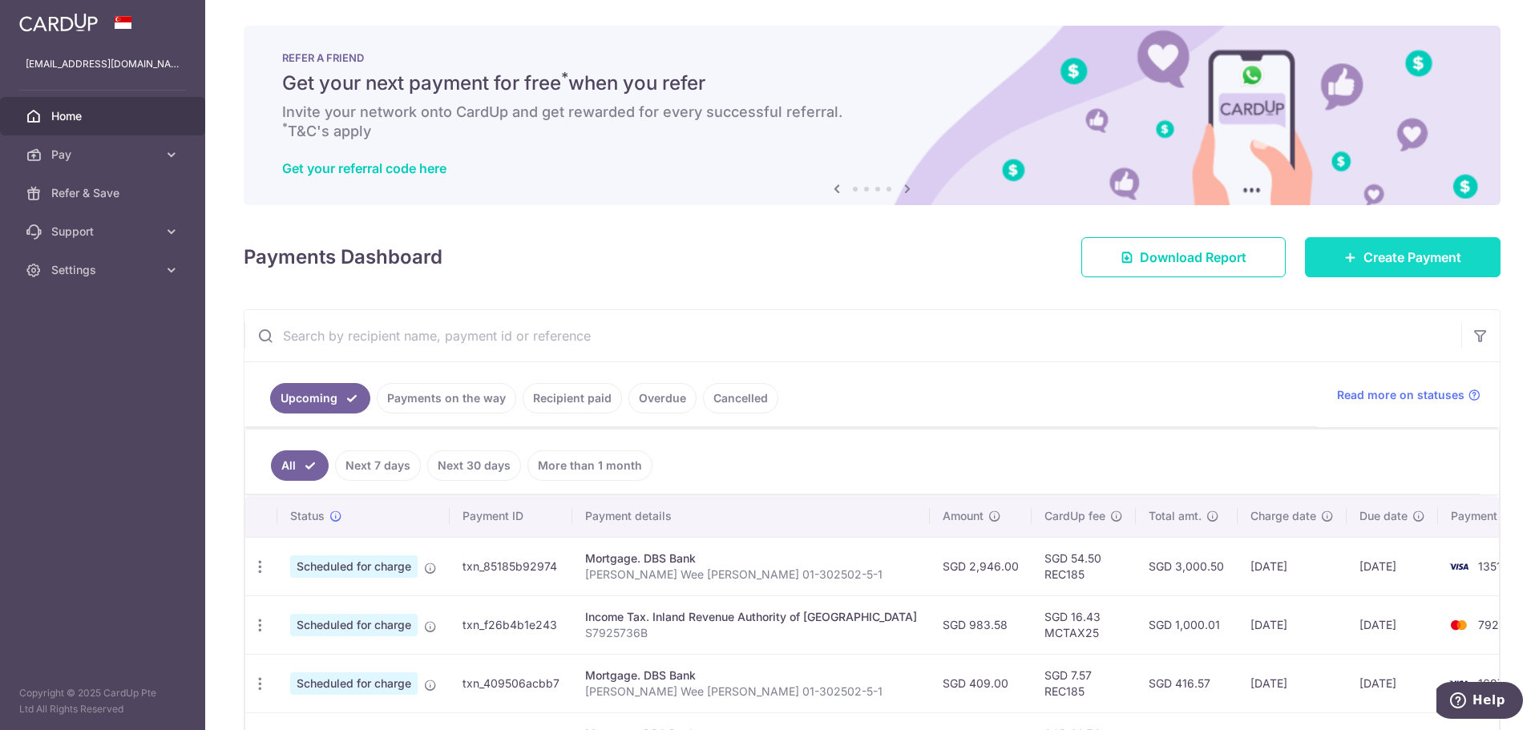
click at [1401, 267] on link "Create Payment" at bounding box center [1403, 257] width 196 height 40
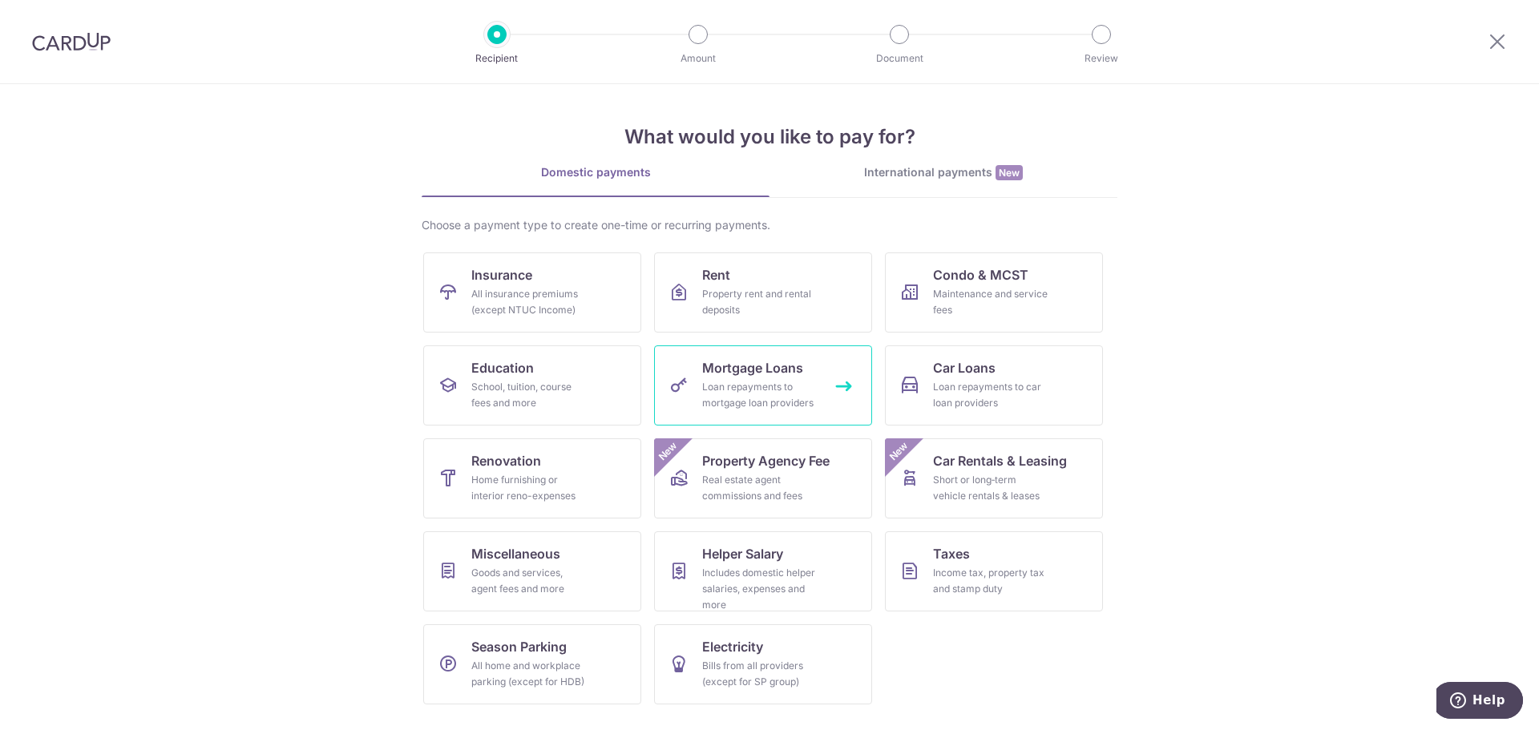
click at [790, 377] on span "Mortgage Loans" at bounding box center [752, 367] width 101 height 19
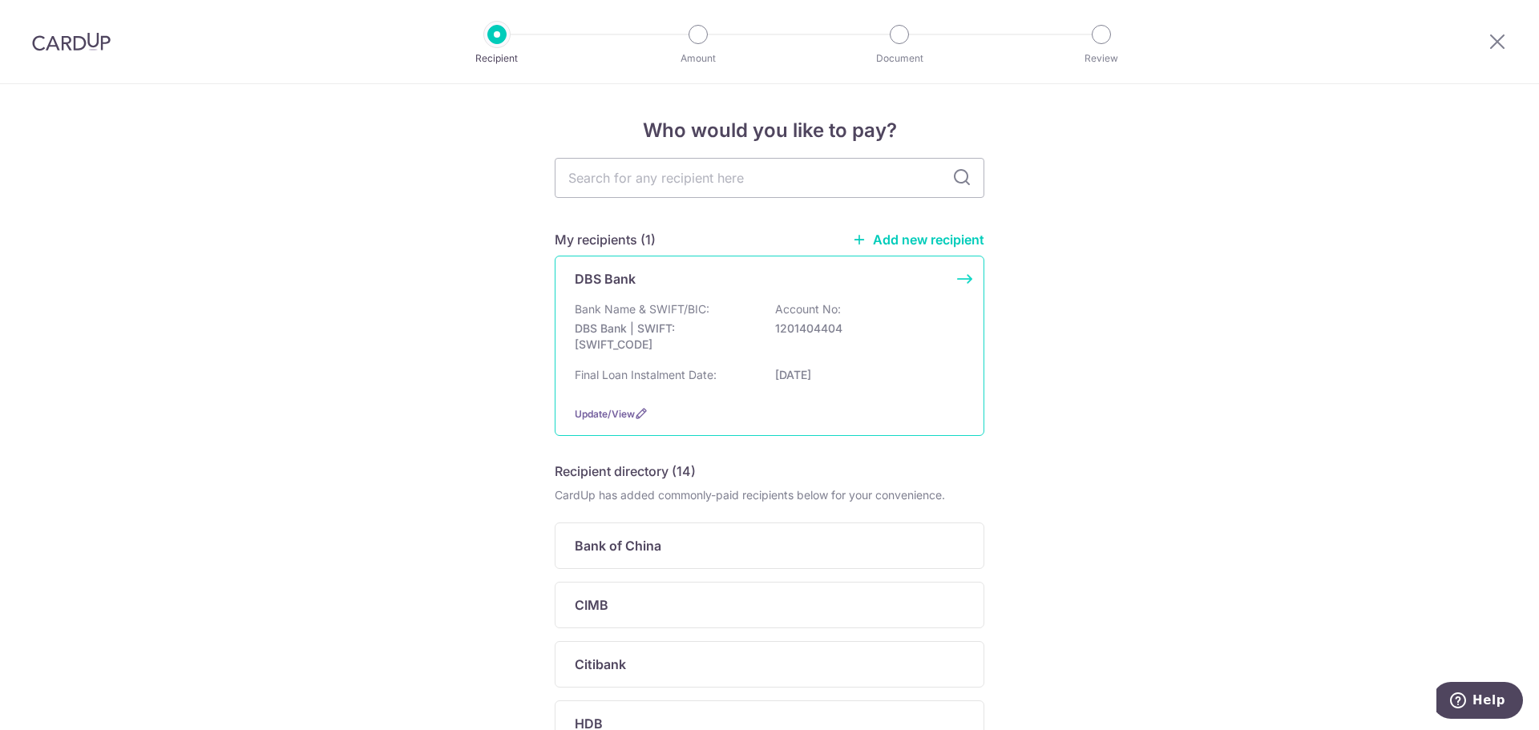
click at [863, 345] on div "Bank Name & SWIFT/BIC: DBS Bank | SWIFT: DBSSSGSGXXX Account No: 1201404404" at bounding box center [769, 330] width 389 height 59
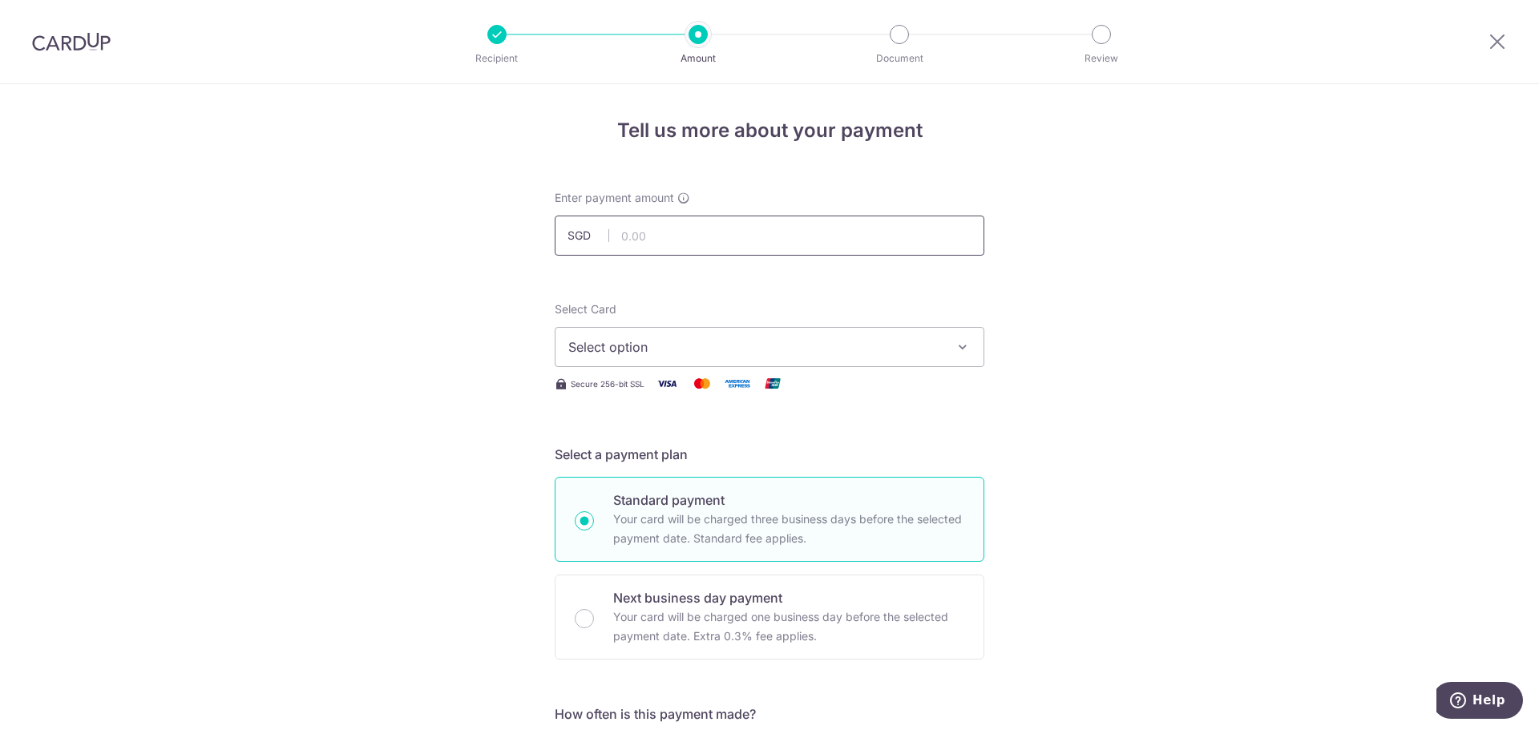
click at [741, 244] on input "text" at bounding box center [770, 236] width 430 height 40
type input "786.40"
click at [666, 346] on span "Select option" at bounding box center [754, 346] width 373 height 19
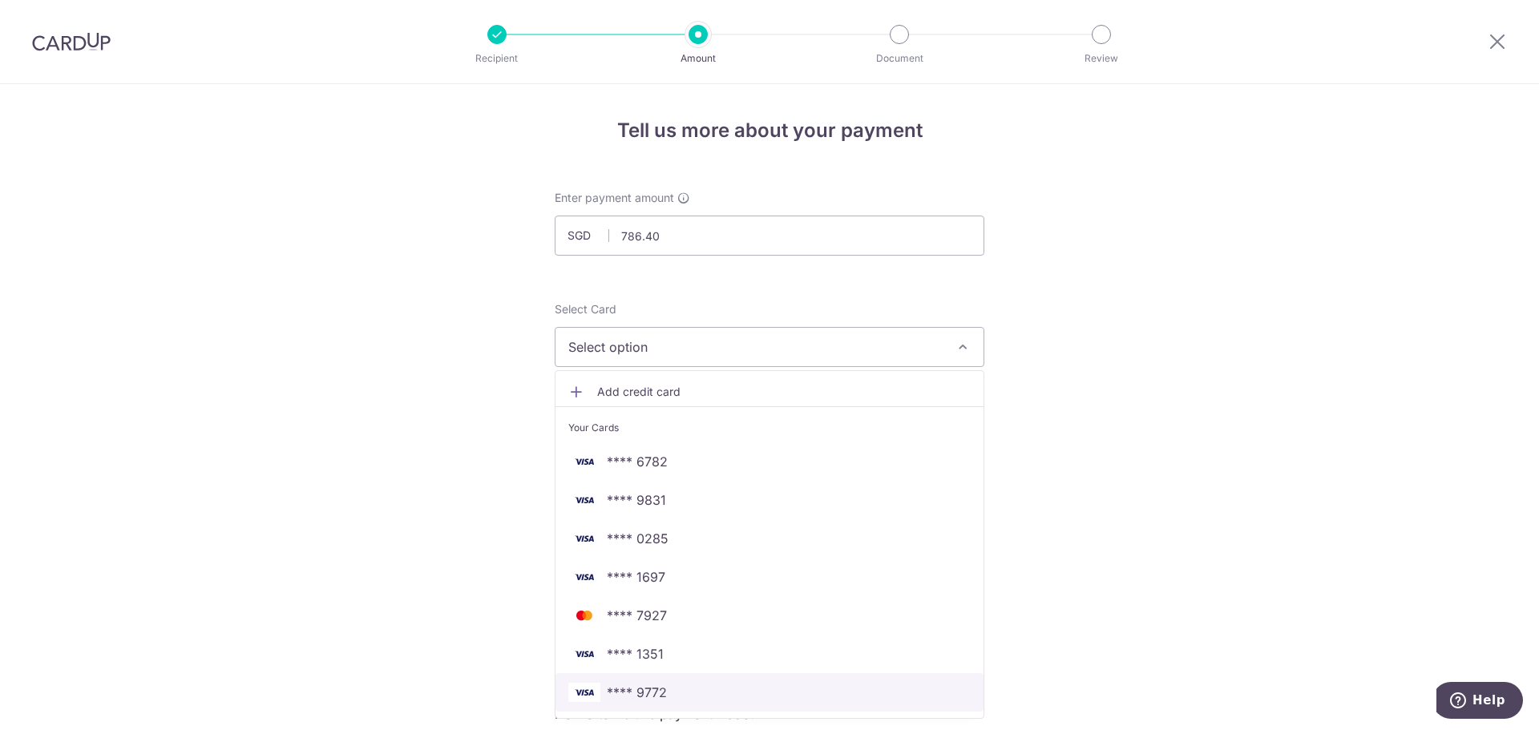
drag, startPoint x: 636, startPoint y: 692, endPoint x: 636, endPoint y: 676, distance: 15.2
click at [636, 692] on span "**** 9772" at bounding box center [637, 692] width 60 height 19
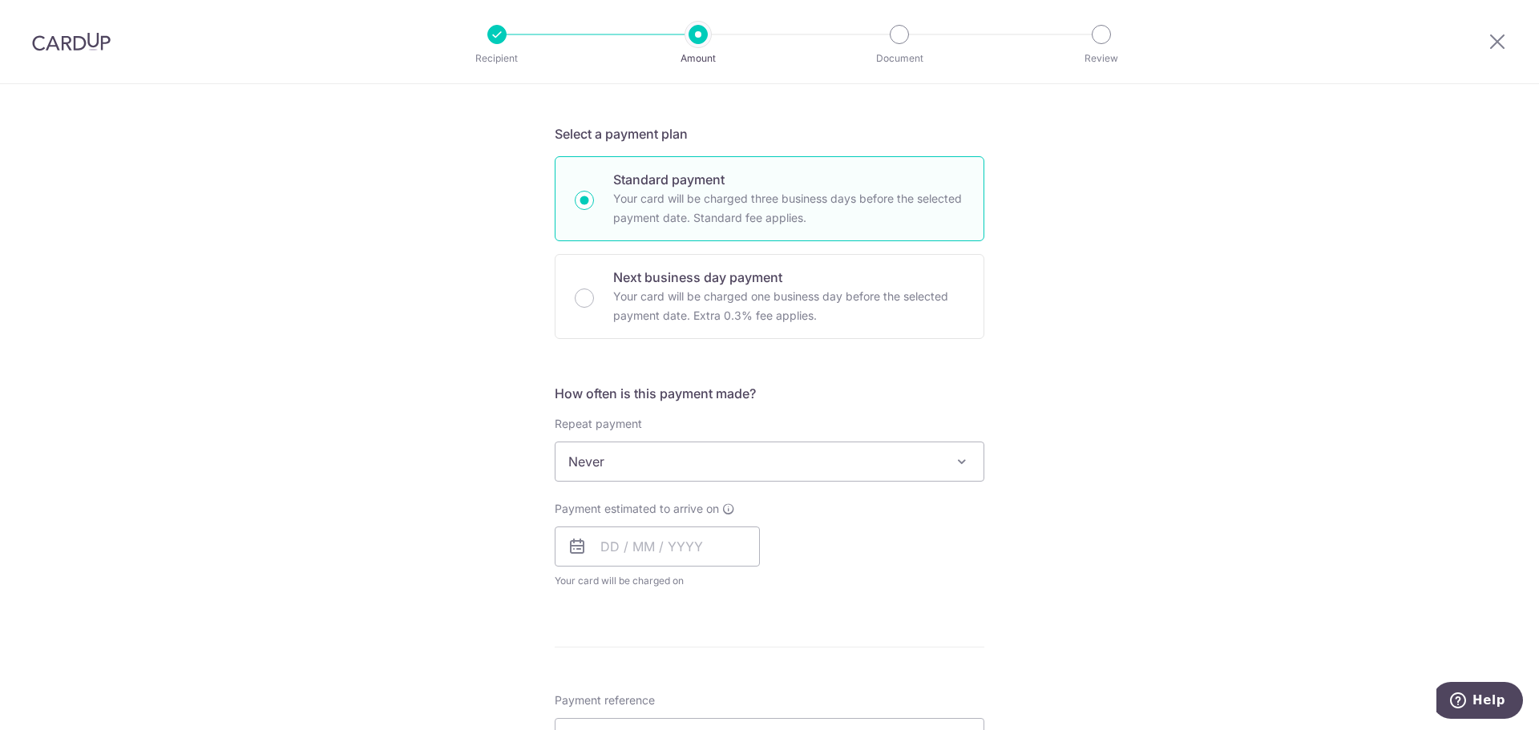
scroll to position [561, 0]
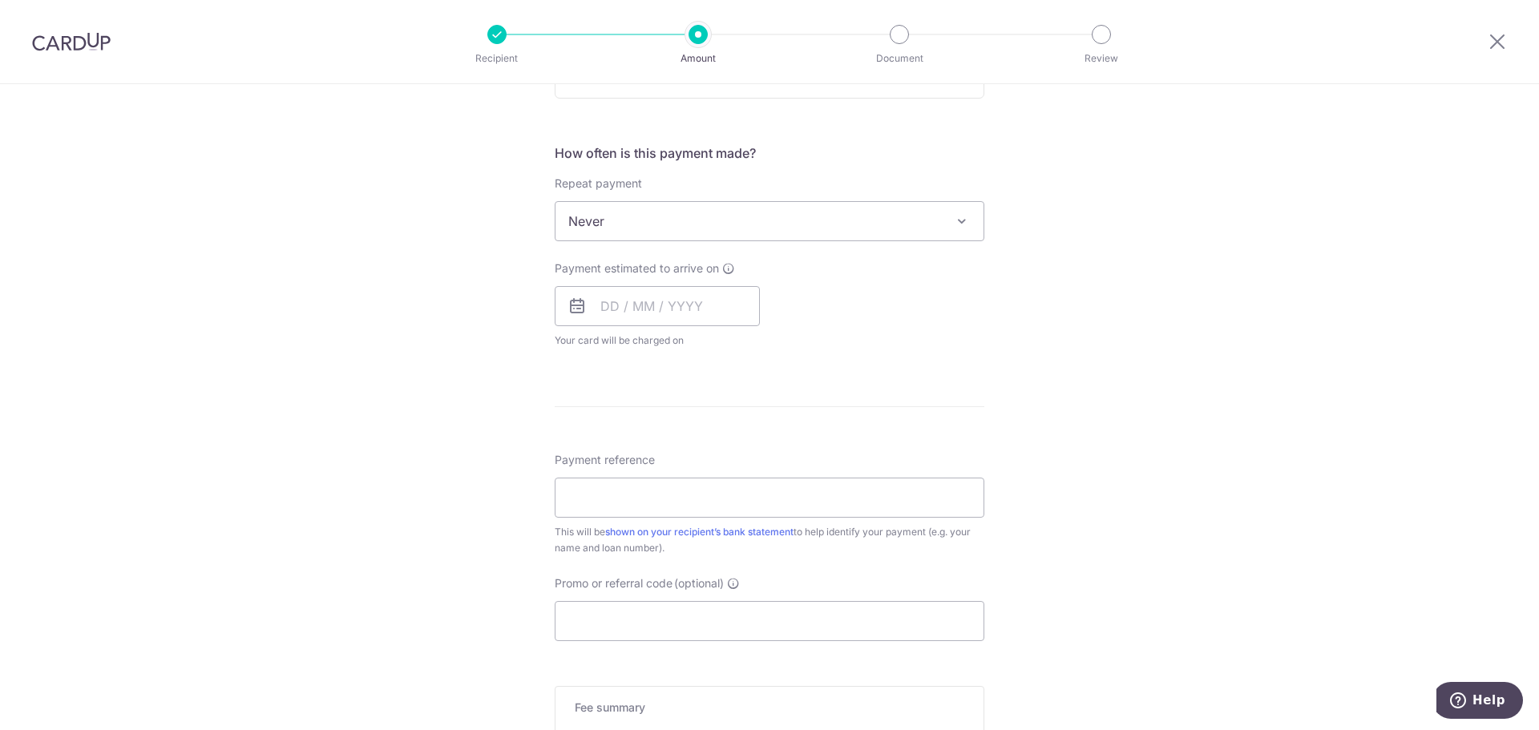
click at [664, 227] on span "Never" at bounding box center [769, 221] width 428 height 38
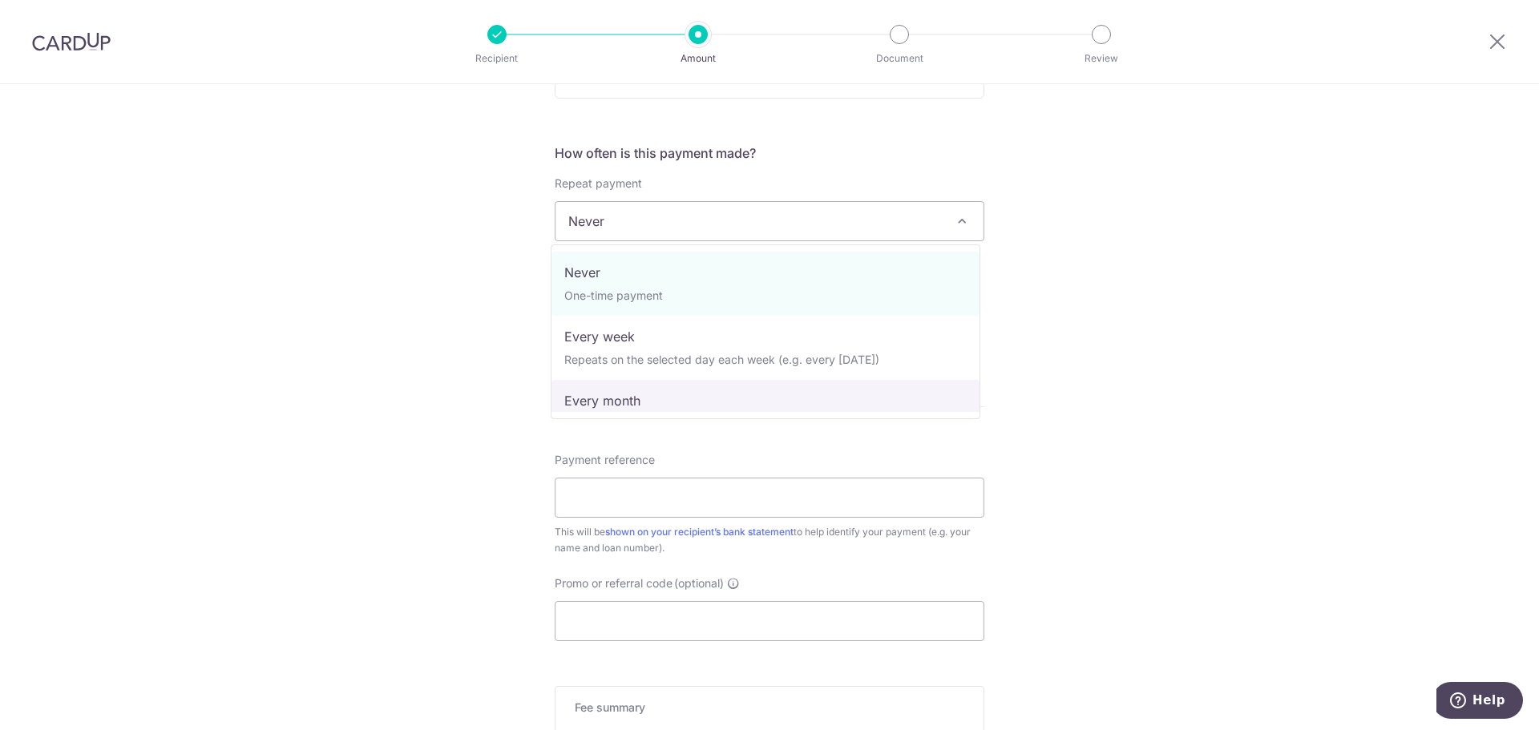
select select "3"
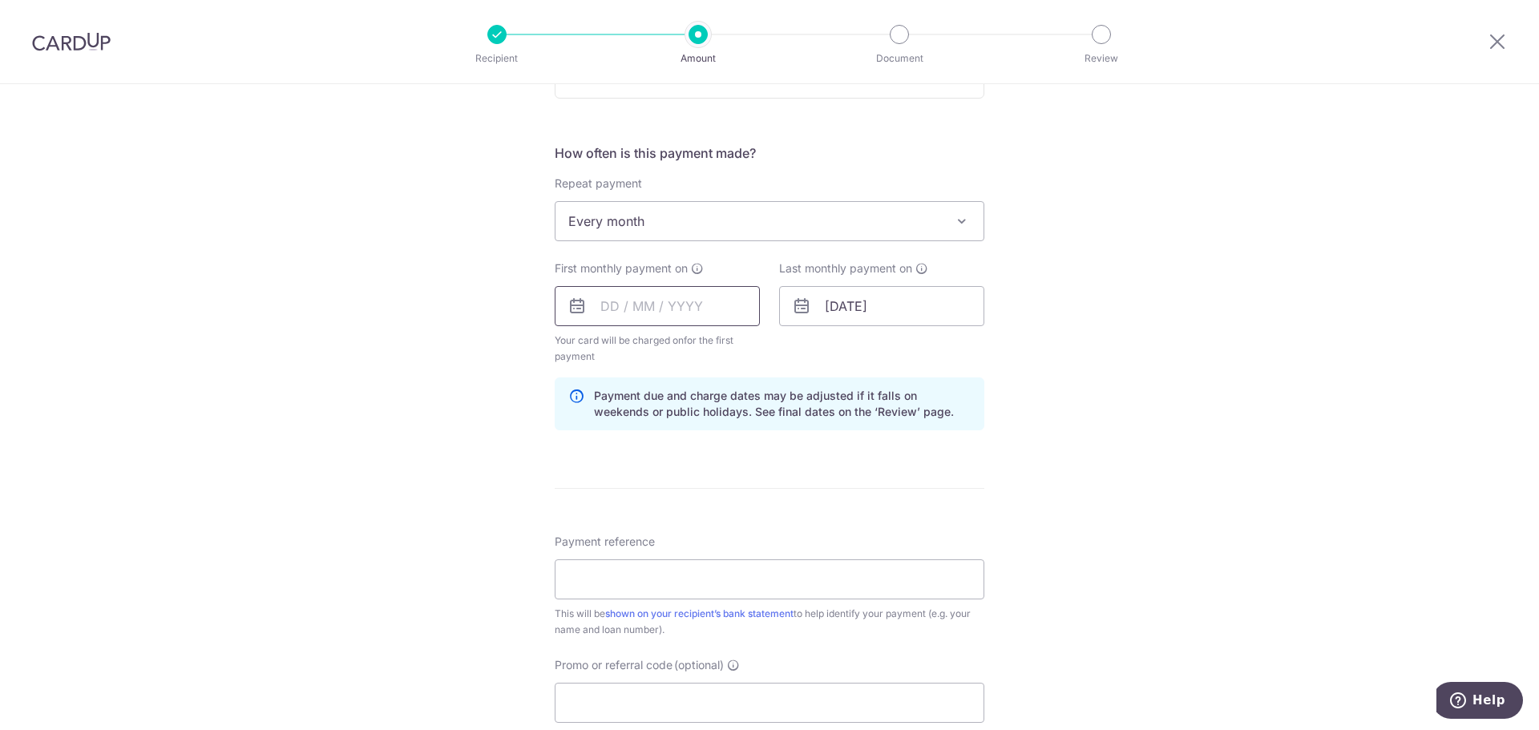
click at [700, 310] on input "text" at bounding box center [657, 306] width 205 height 40
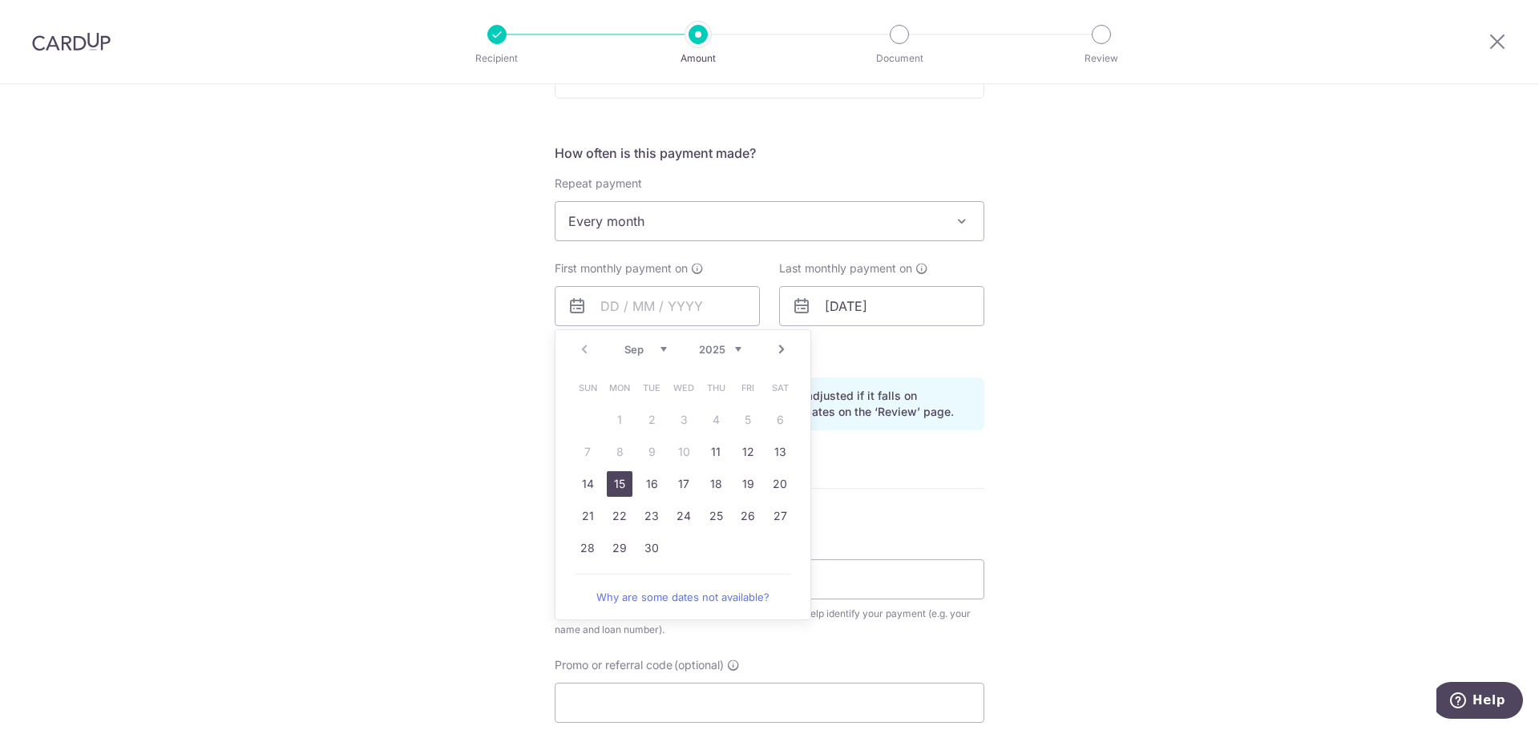
click at [613, 481] on link "15" at bounding box center [620, 484] width 26 height 26
type input "[DATE]"
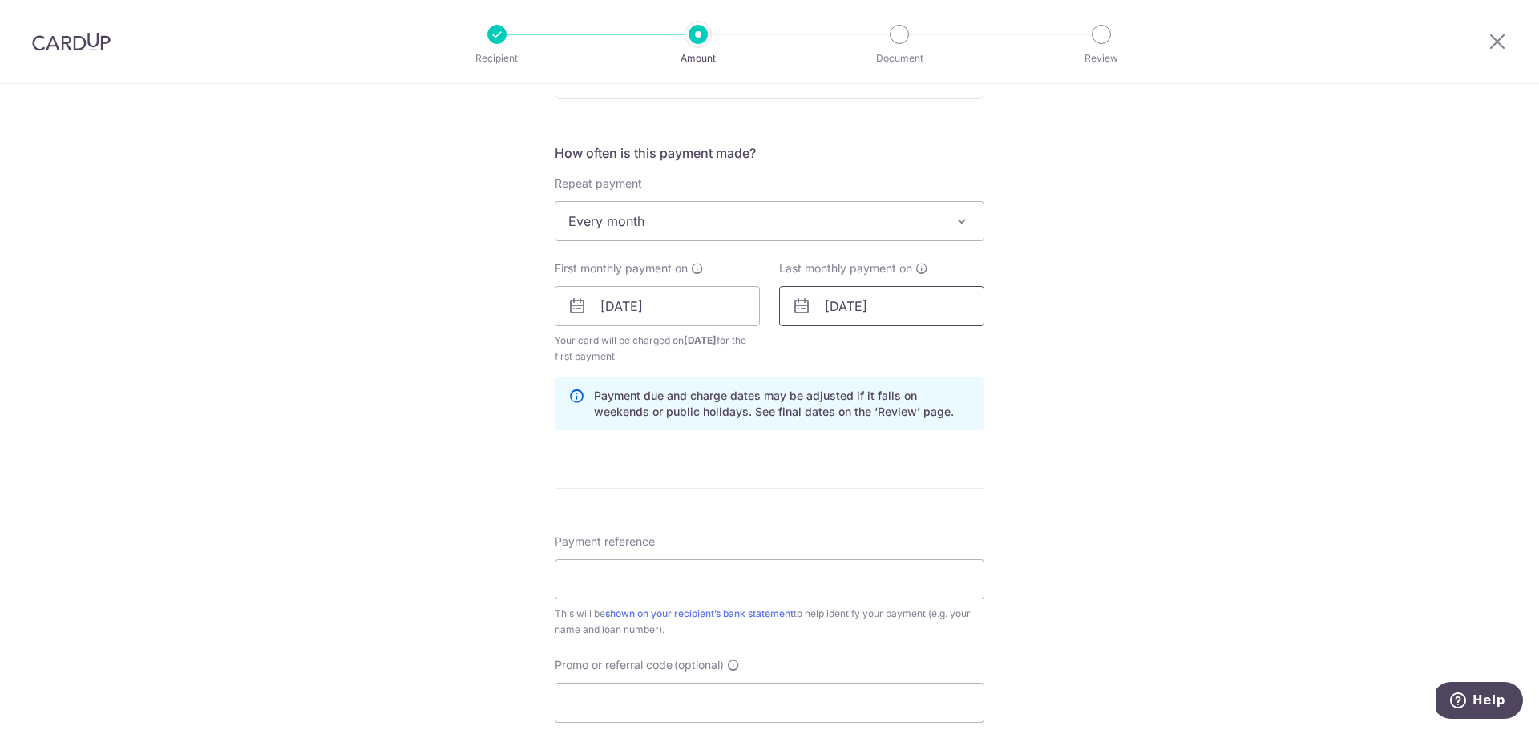
click at [875, 301] on input "19/11/2044" at bounding box center [881, 306] width 205 height 40
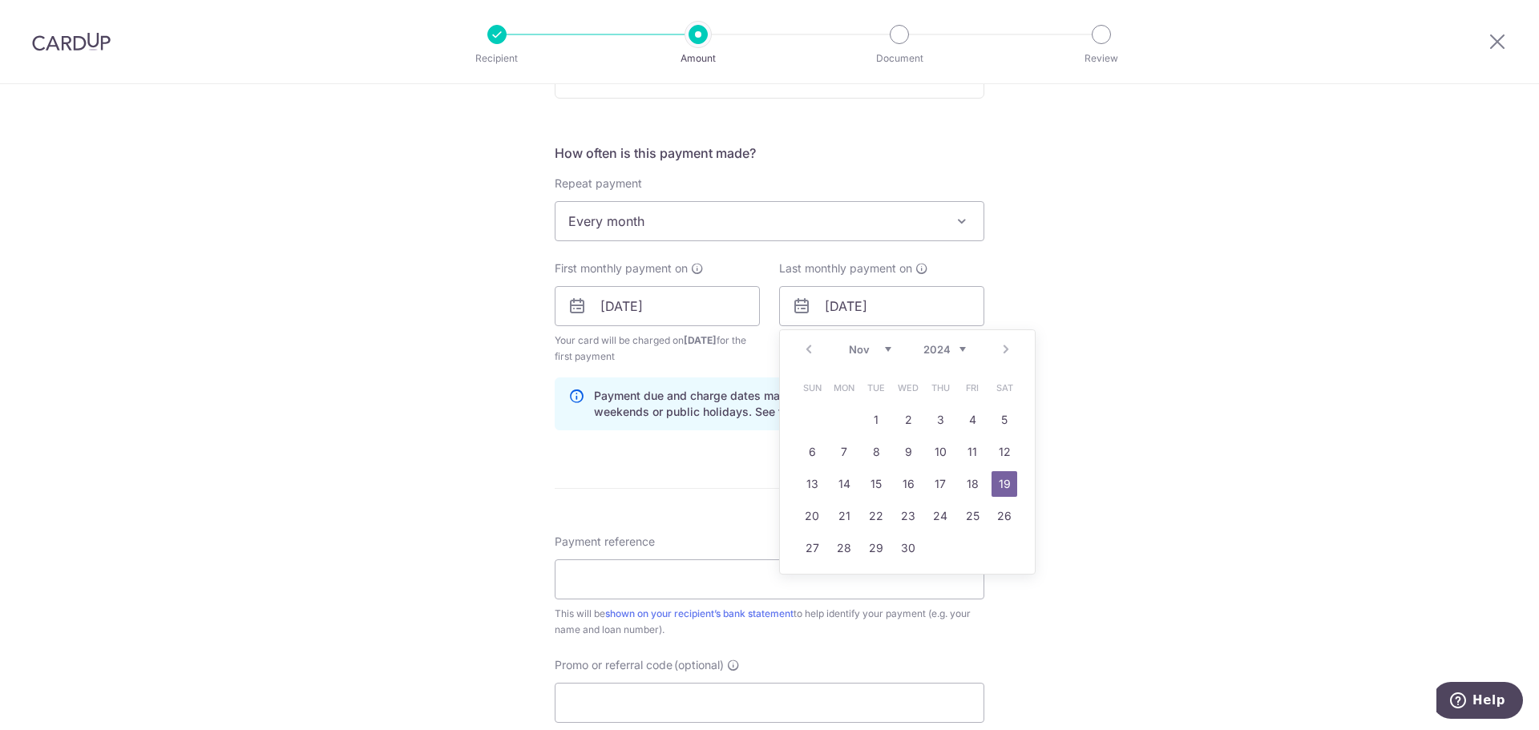
click at [956, 345] on select "2024 2025 2026 2027 2028 2029 2030 2031 2032 2033 2034 2035" at bounding box center [944, 349] width 42 height 13
click at [852, 345] on select "Jan Feb Mar Apr May Jun Jul Aug Sep Oct Nov Dec" at bounding box center [870, 349] width 42 height 13
click at [895, 543] on link "30" at bounding box center [908, 548] width 26 height 26
type input "[DATE]"
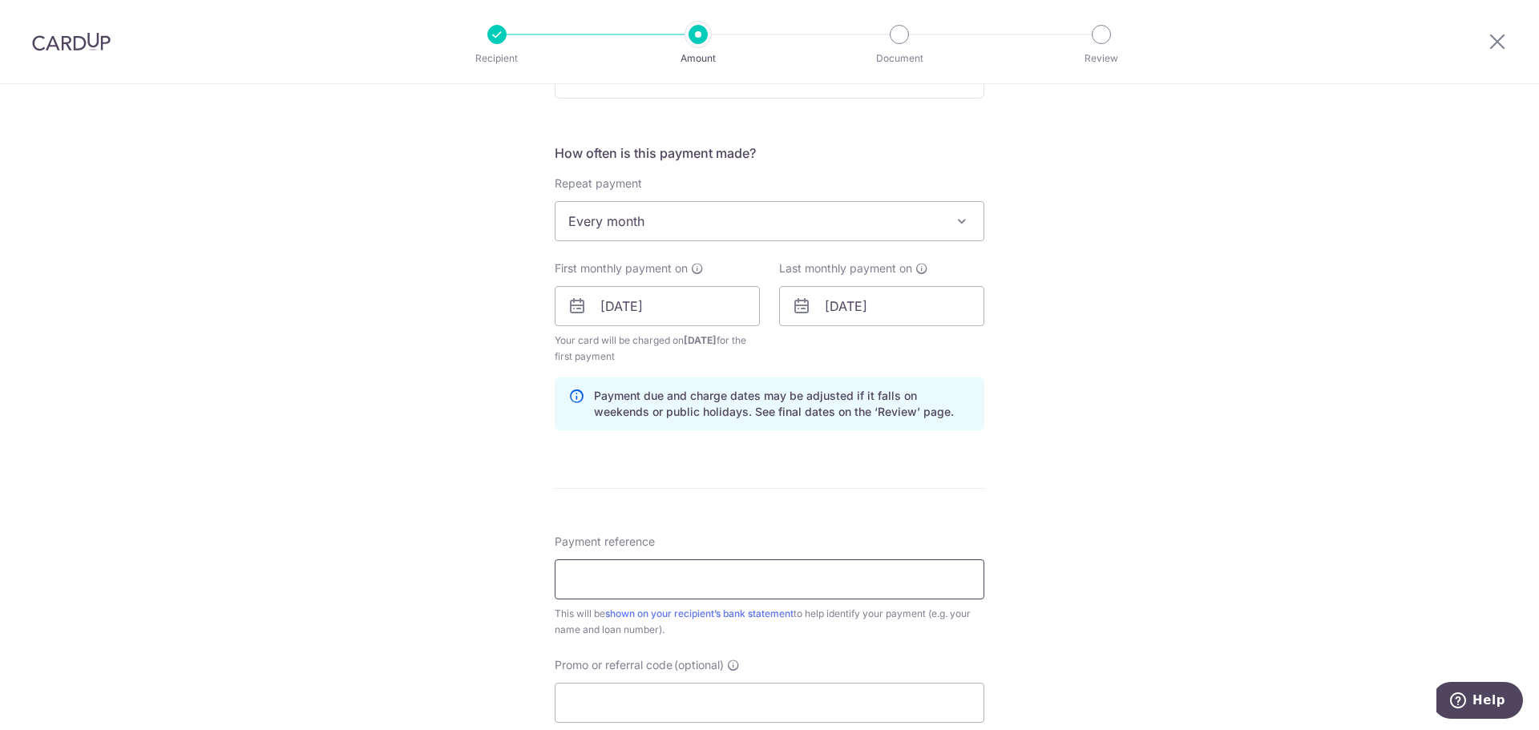
click at [738, 574] on input "Payment reference" at bounding box center [770, 579] width 430 height 40
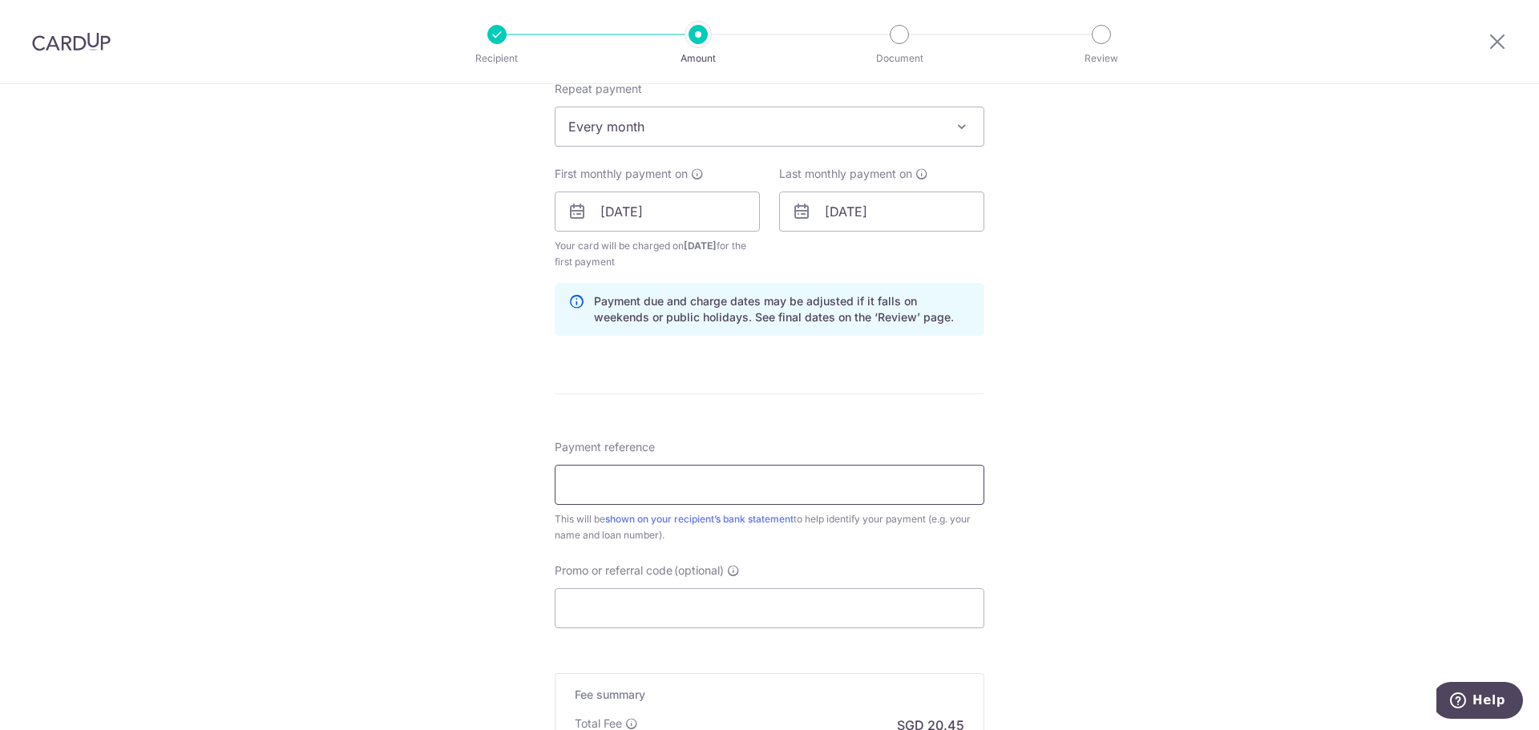
scroll to position [882, 0]
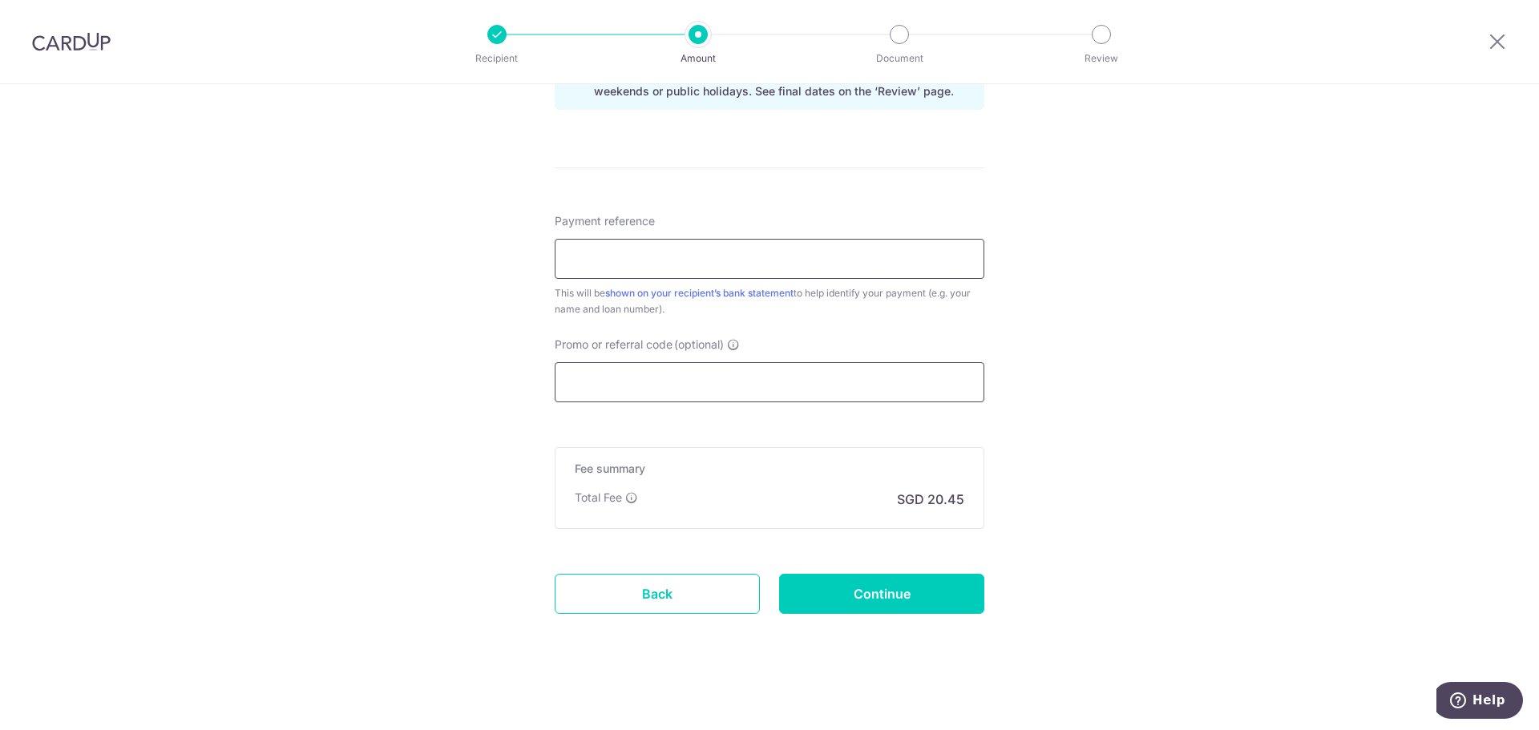
paste input "Chin Wee Yung HL 01-302502-5-1"
type input "Chin Wee Yung HL 01-302502-5-1"
click at [696, 385] on input "Promo or referral code (optional)" at bounding box center [770, 382] width 430 height 40
paste input "3HOME25R"
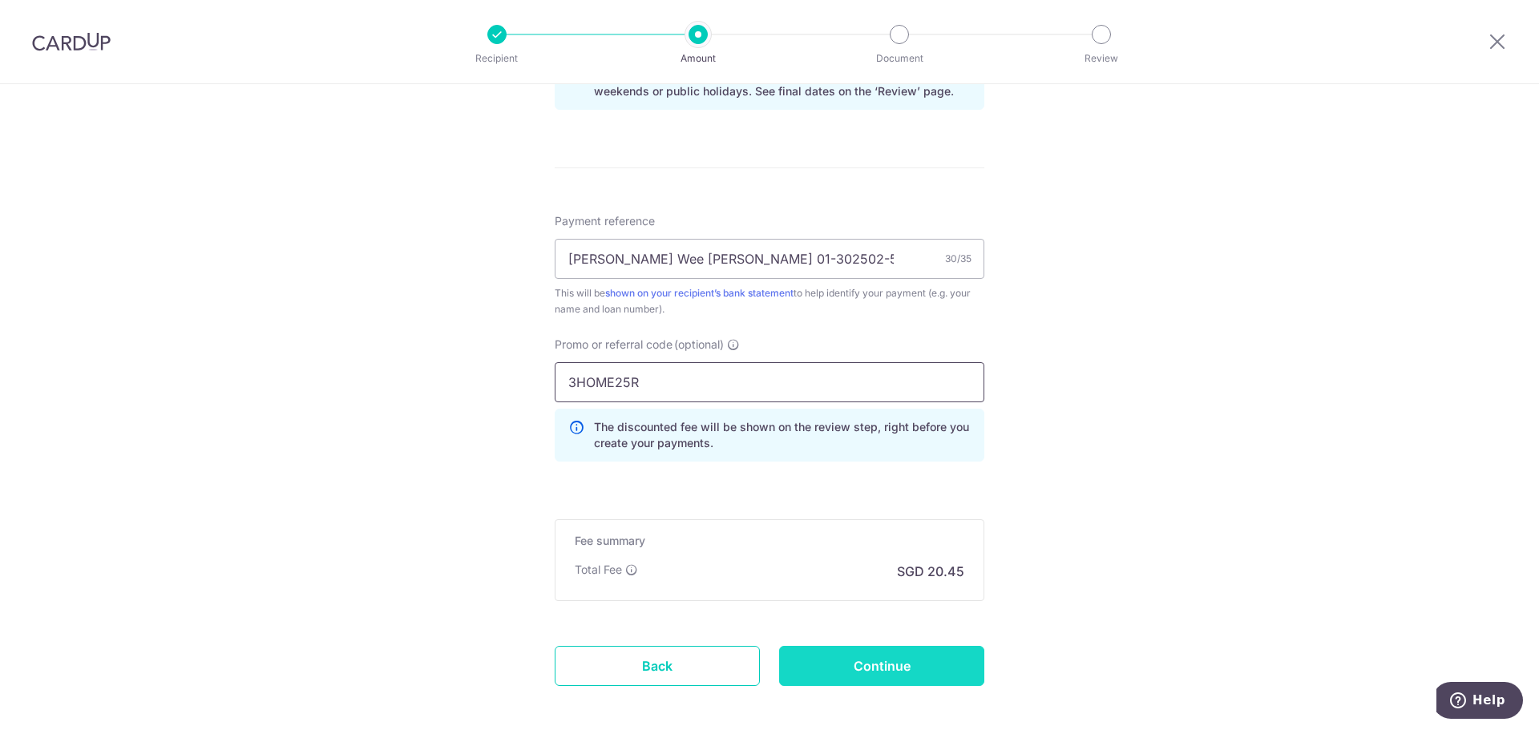
type input "3HOME25R"
click at [867, 663] on input "Continue" at bounding box center [881, 666] width 205 height 40
type input "Create Schedule"
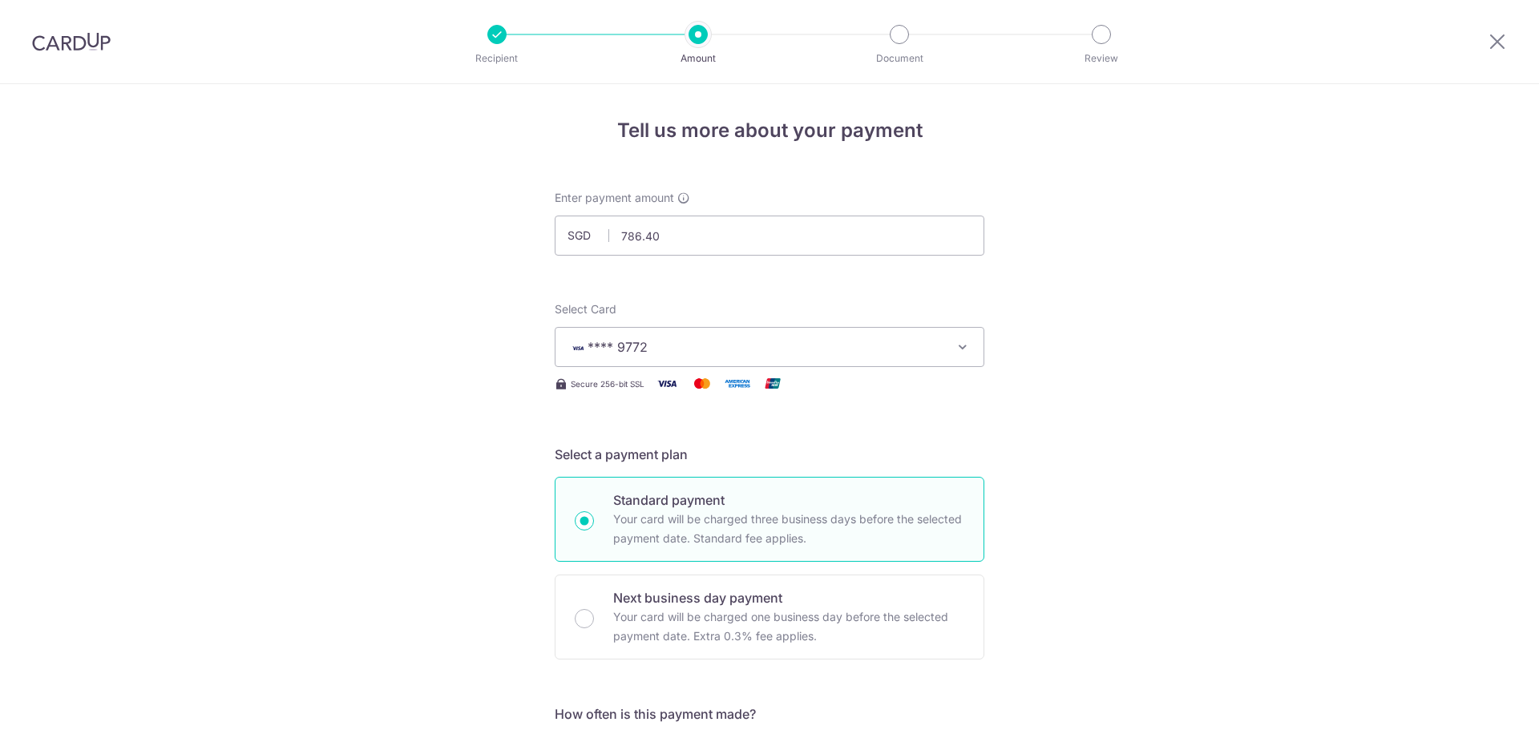
scroll to position [898, 0]
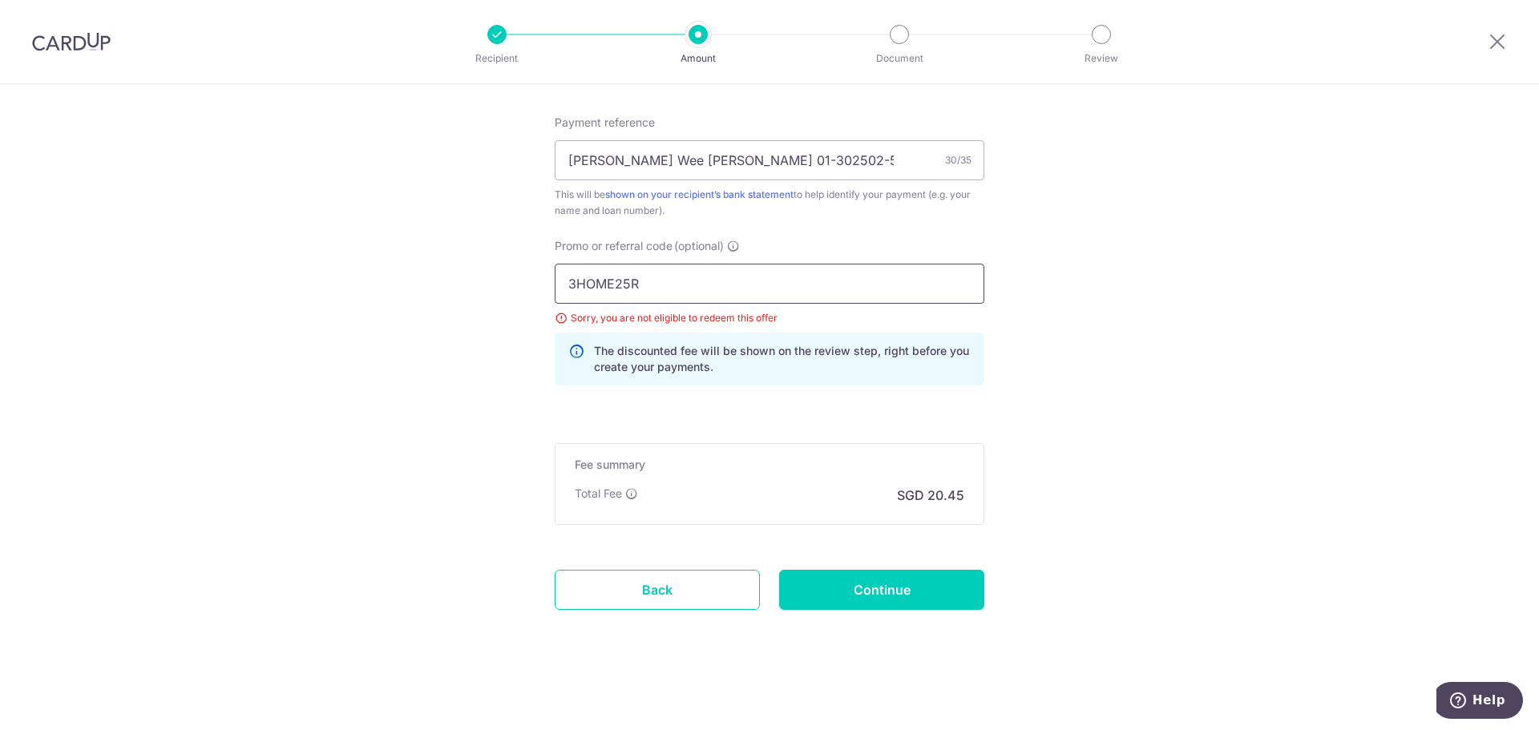
drag, startPoint x: 636, startPoint y: 287, endPoint x: 464, endPoint y: 256, distance: 174.3
drag, startPoint x: 648, startPoint y: 284, endPoint x: 381, endPoint y: 284, distance: 267.7
paste input "SAVERENT179"
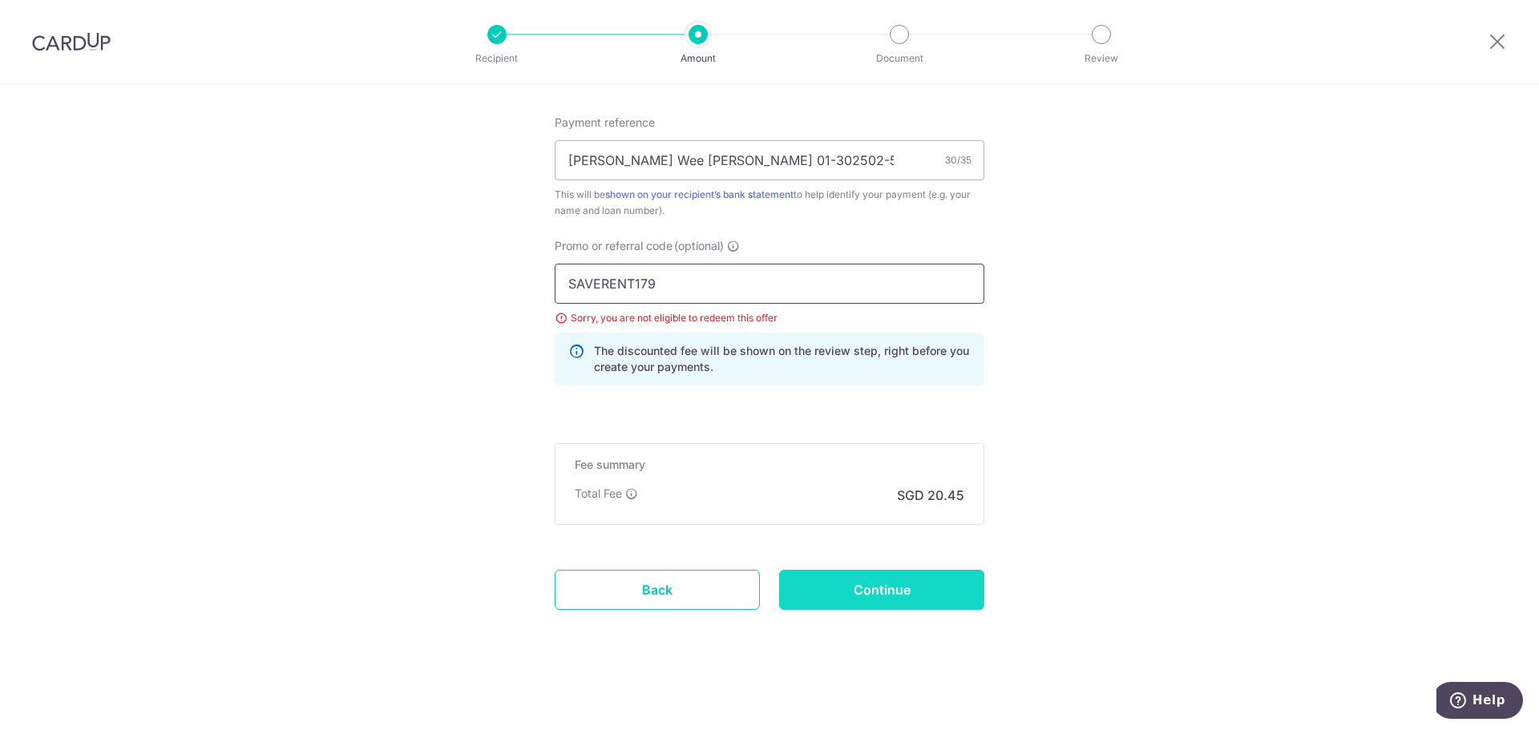
type input "SAVERENT179"
click at [866, 590] on input "Continue" at bounding box center [881, 590] width 205 height 40
type input "Update Schedule"
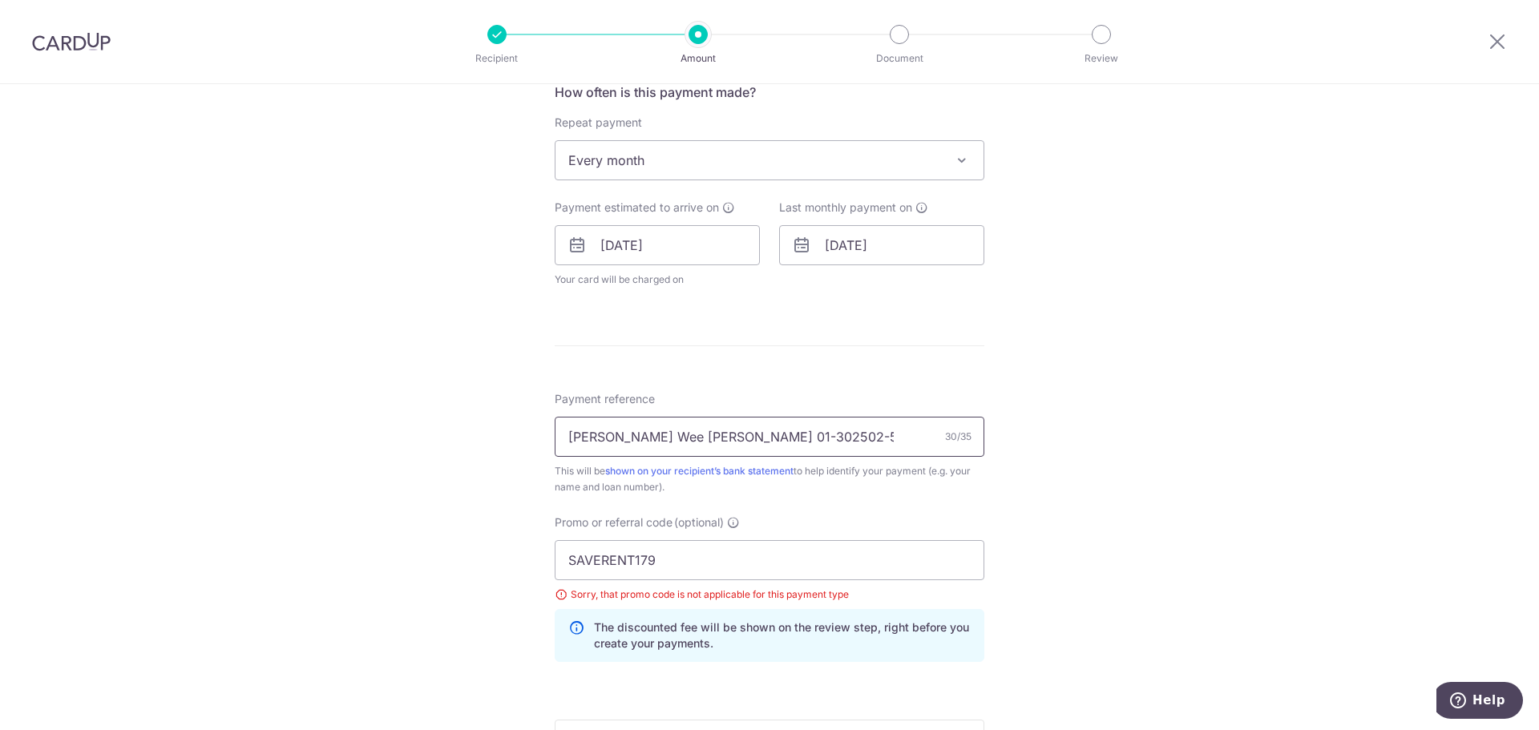
scroll to position [498, 0]
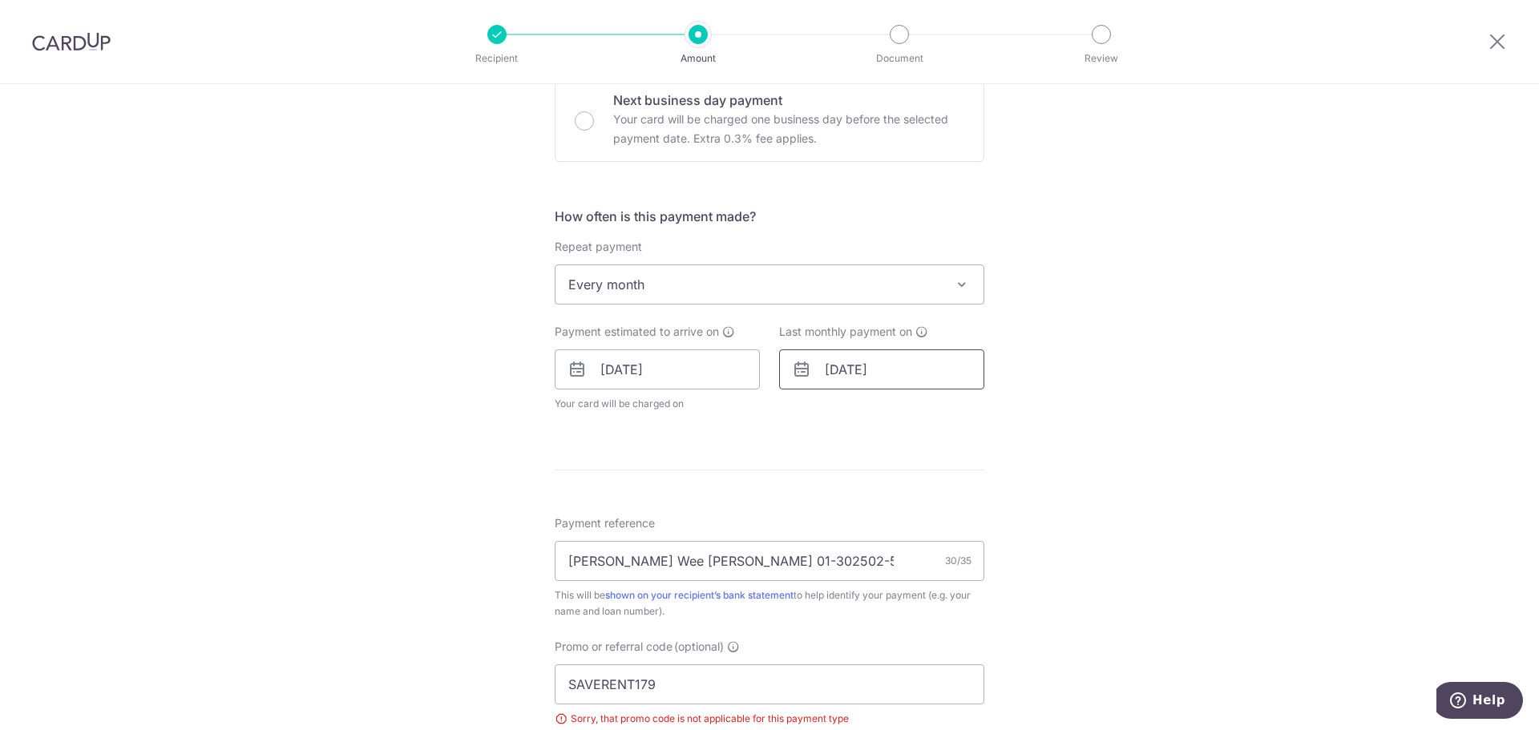
click at [879, 373] on input "[DATE]" at bounding box center [881, 369] width 205 height 40
click at [934, 413] on select "2025 2026 2027 2028 2029 2030 2031 2032 2033 2034 2035" at bounding box center [944, 412] width 42 height 13
click at [863, 412] on select "Sep Oct Nov Dec" at bounding box center [870, 412] width 42 height 13
click at [969, 581] on link "26" at bounding box center [972, 580] width 26 height 26
type input "[DATE]"
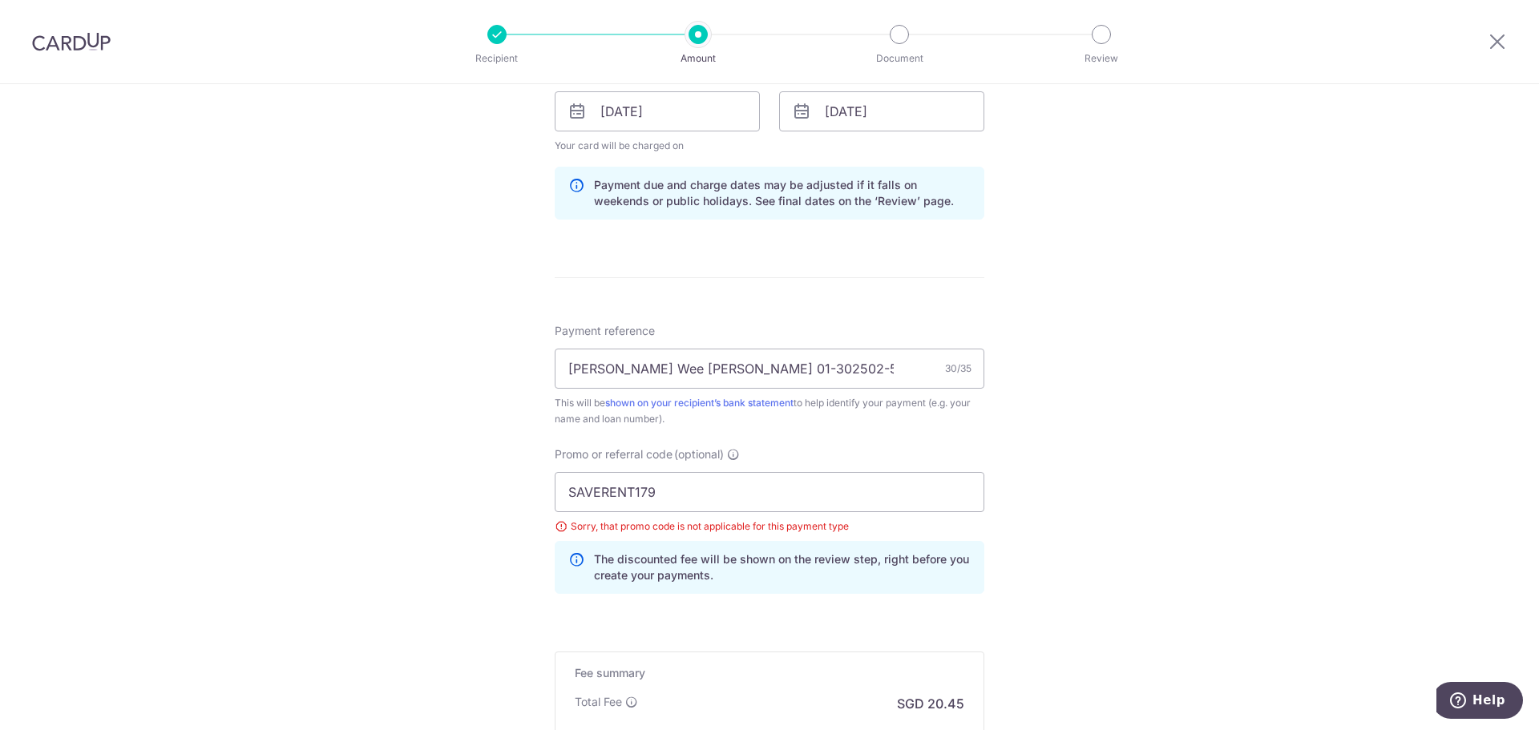
scroll to position [898, 0]
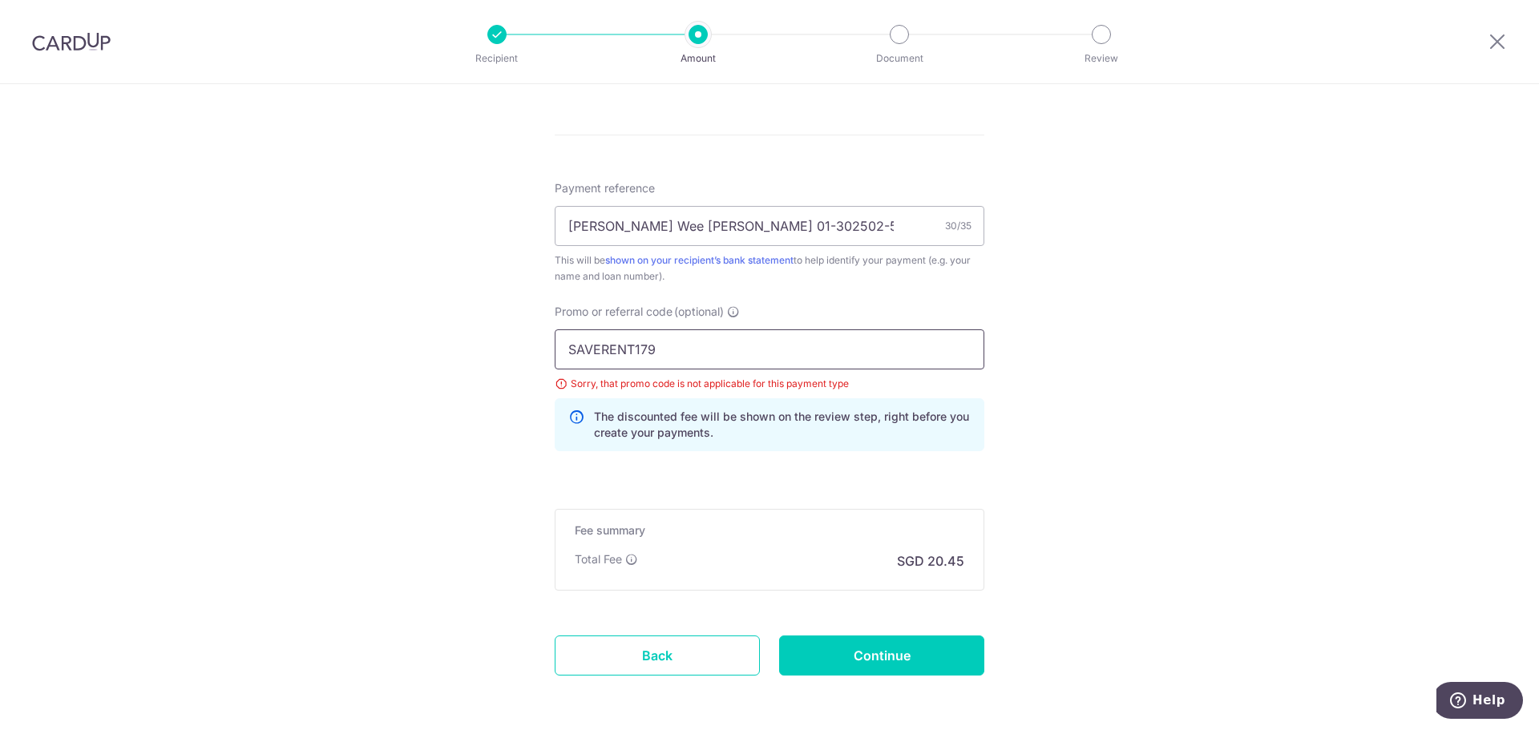
drag, startPoint x: 713, startPoint y: 358, endPoint x: 256, endPoint y: 297, distance: 461.8
paste input "3HOME25R"
type input "3HOME25R"
click at [912, 668] on input "Continue" at bounding box center [881, 656] width 205 height 40
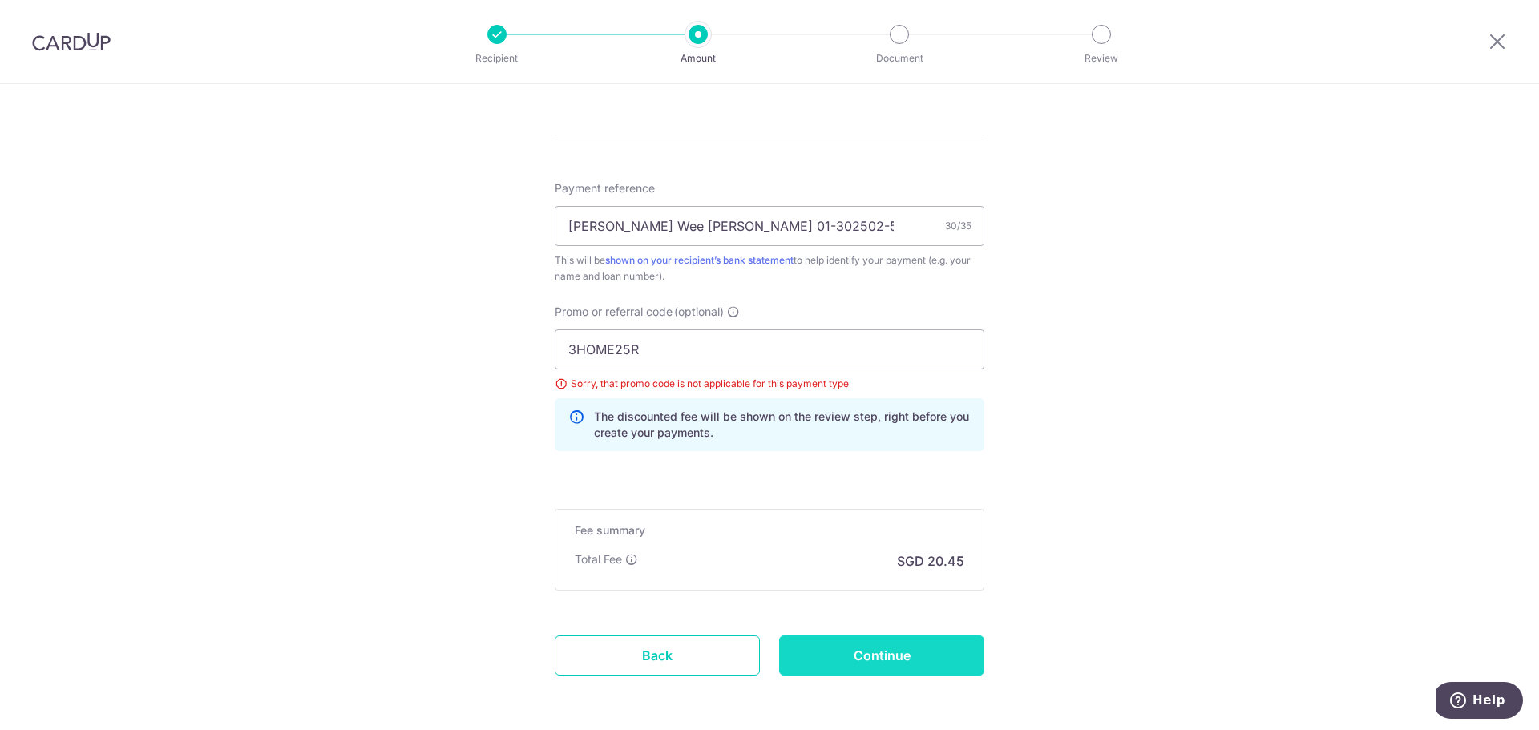
type input "Update Schedule"
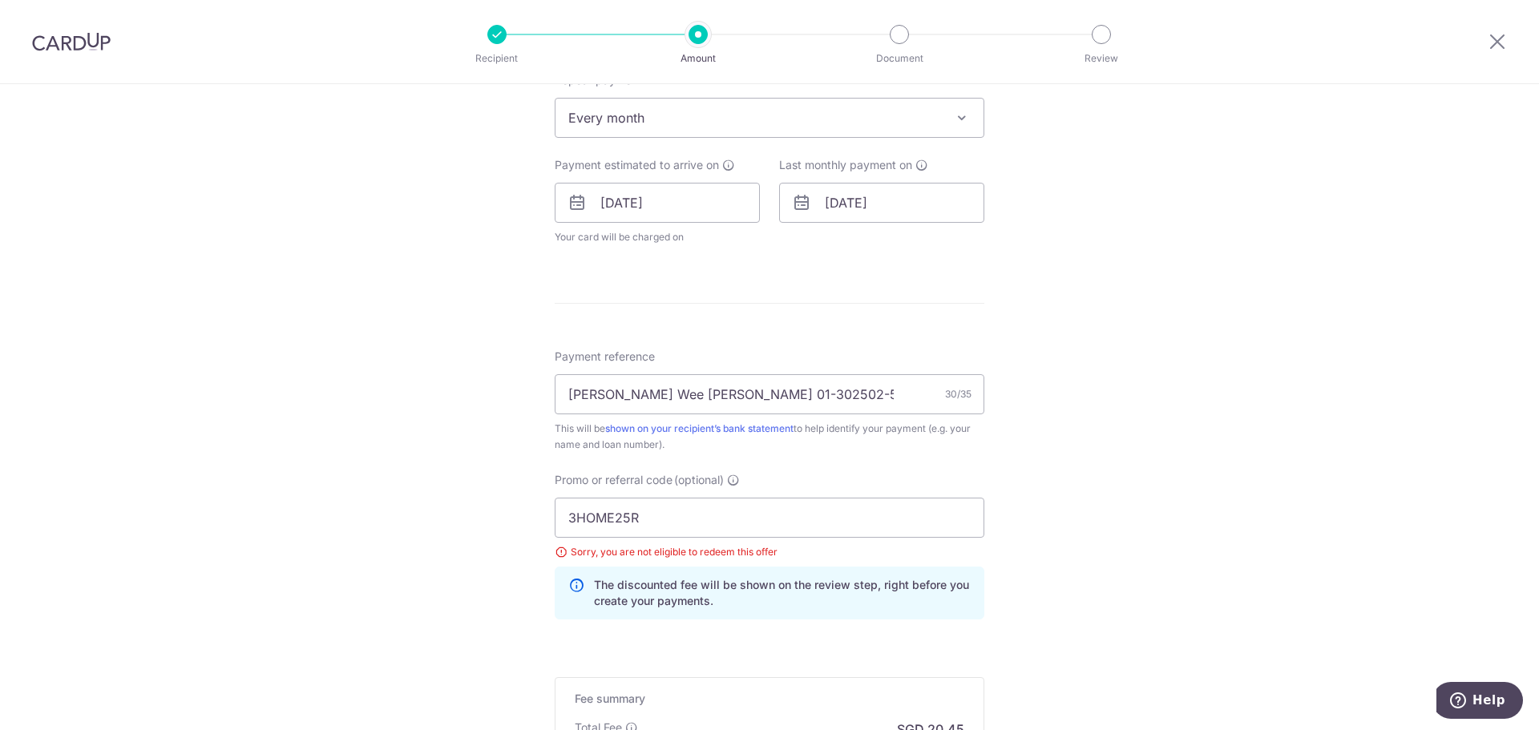
scroll to position [658, 0]
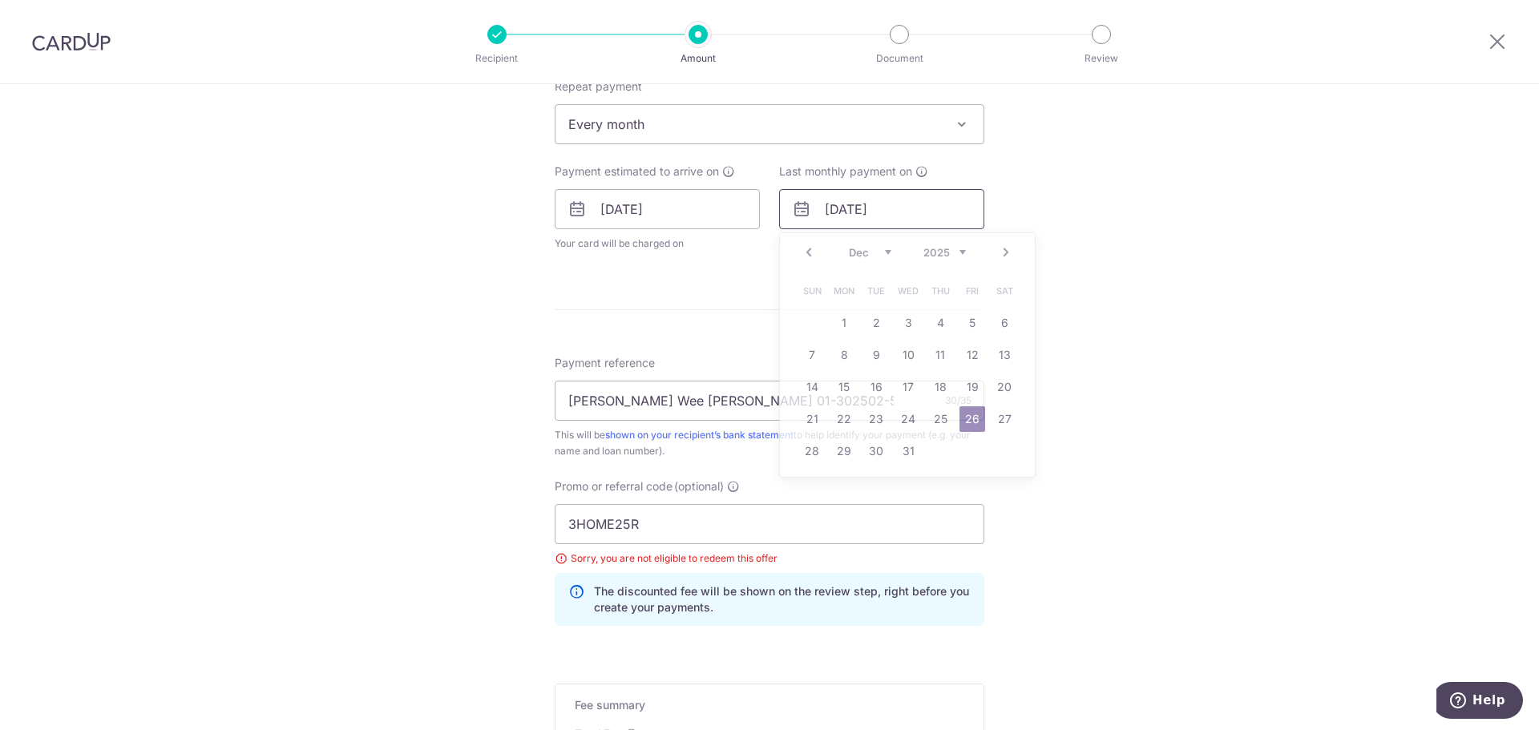
click at [890, 208] on input "26/12/2025" at bounding box center [881, 209] width 205 height 40
click at [961, 250] on select "2025 2026 2027 2028 2029 2030 2031 2032 2033 2034 2035" at bounding box center [944, 252] width 42 height 13
click at [936, 448] on link "31" at bounding box center [940, 451] width 26 height 26
type input "31/12/2026"
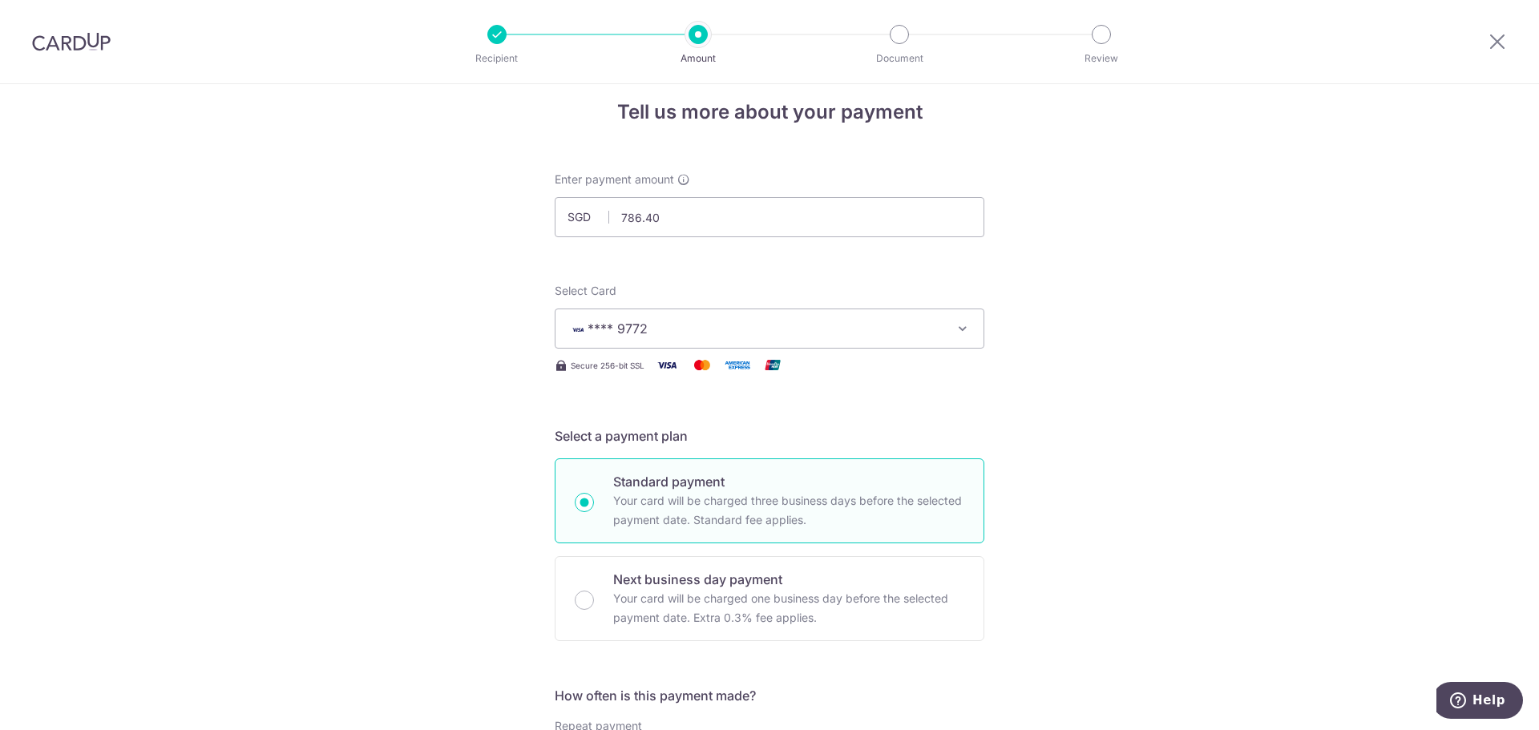
scroll to position [17, 0]
click at [672, 221] on input "786.40" at bounding box center [770, 219] width 430 height 40
click at [681, 220] on input "785.00" at bounding box center [770, 219] width 430 height 40
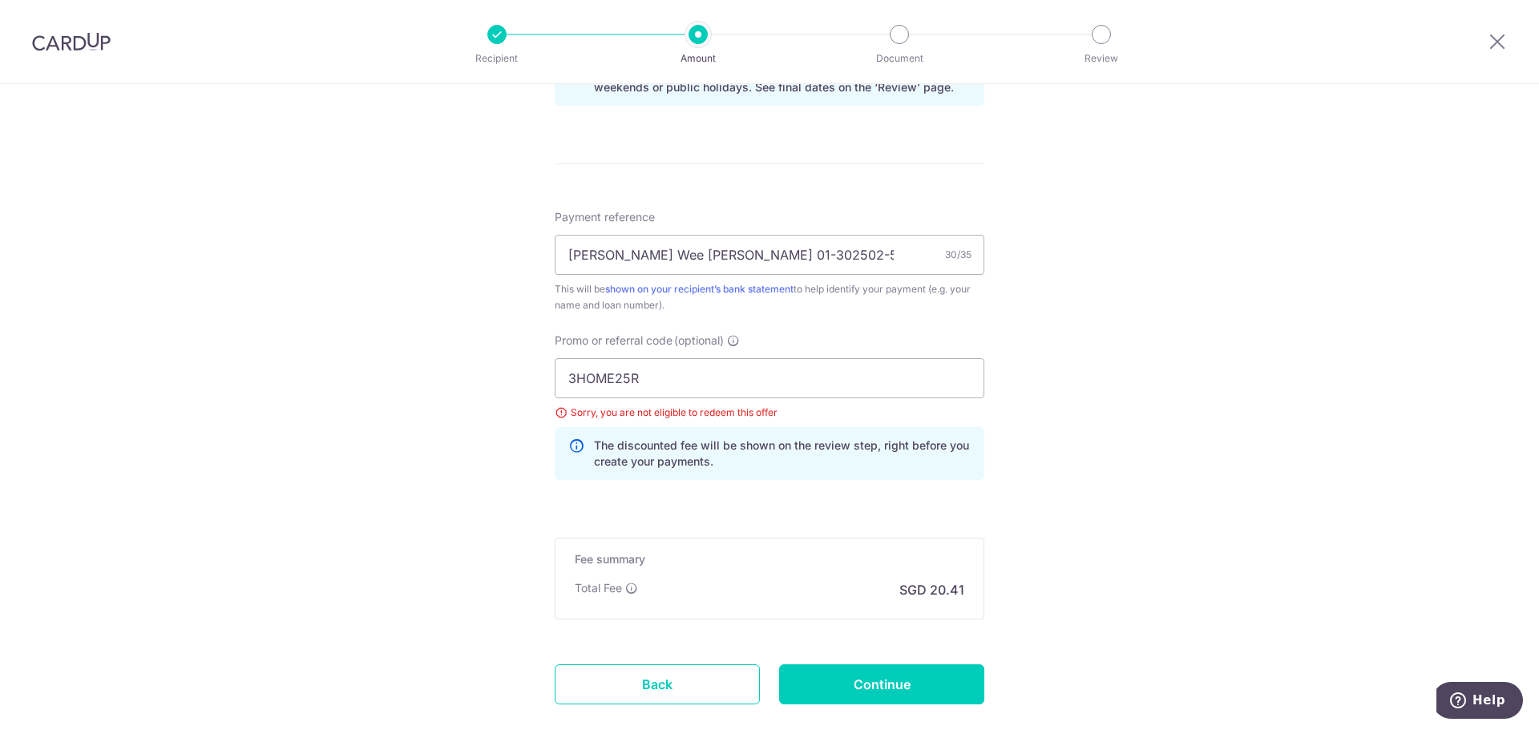
scroll to position [898, 0]
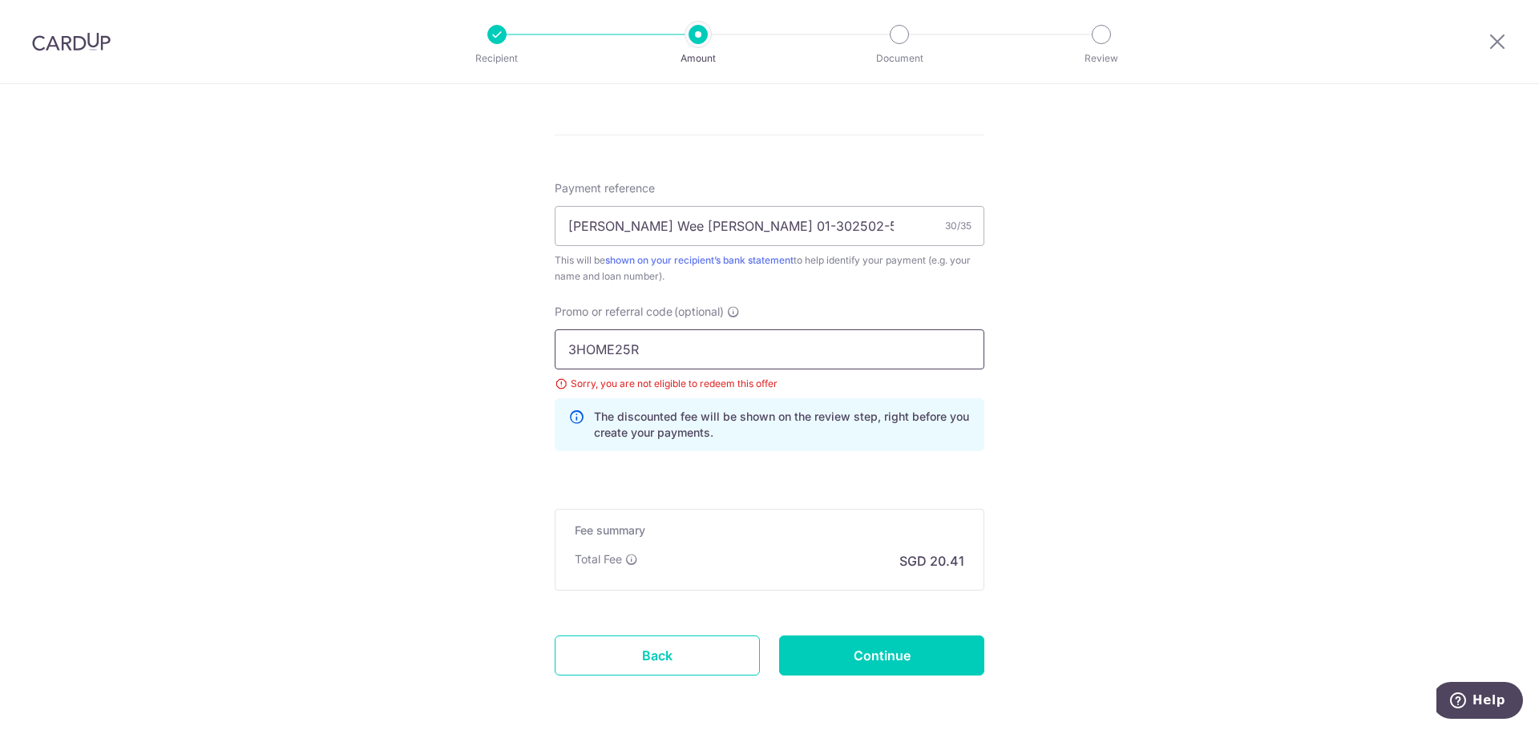
type input "785.50"
drag, startPoint x: 678, startPoint y: 346, endPoint x: 475, endPoint y: 304, distance: 207.2
paste input "REC185"
type input "REC185"
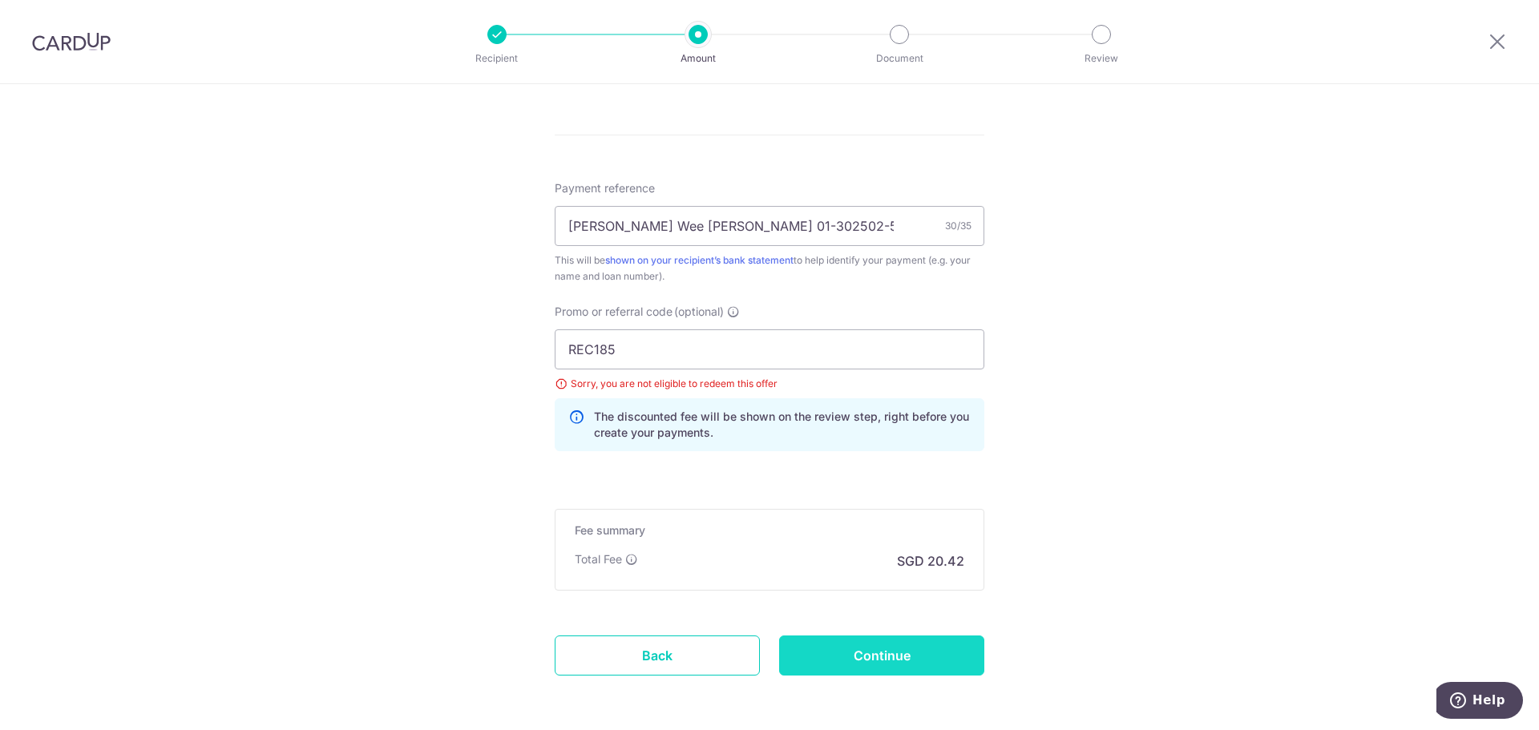
click at [885, 656] on input "Continue" at bounding box center [881, 656] width 205 height 40
type input "Update Schedule"
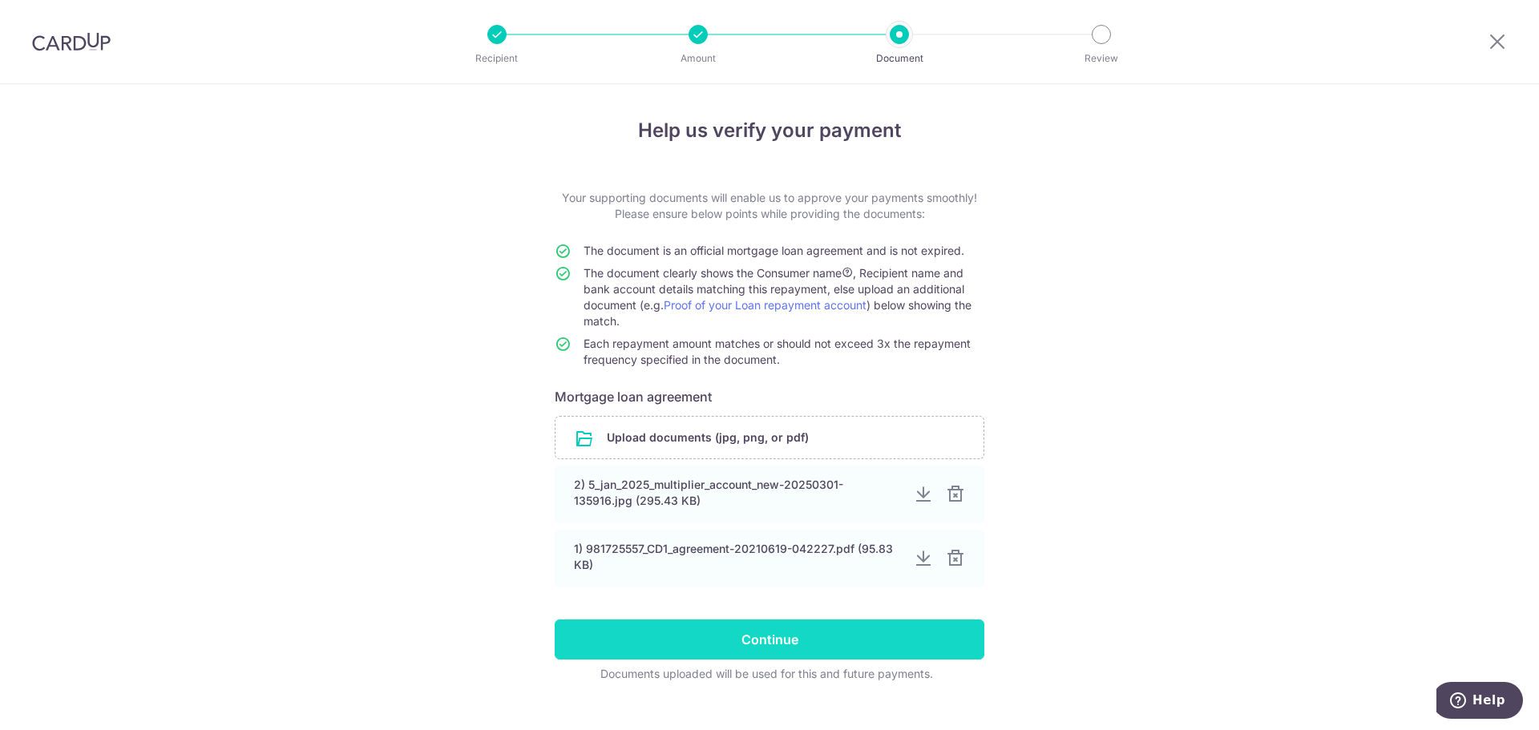
click at [772, 633] on input "Continue" at bounding box center [770, 640] width 430 height 40
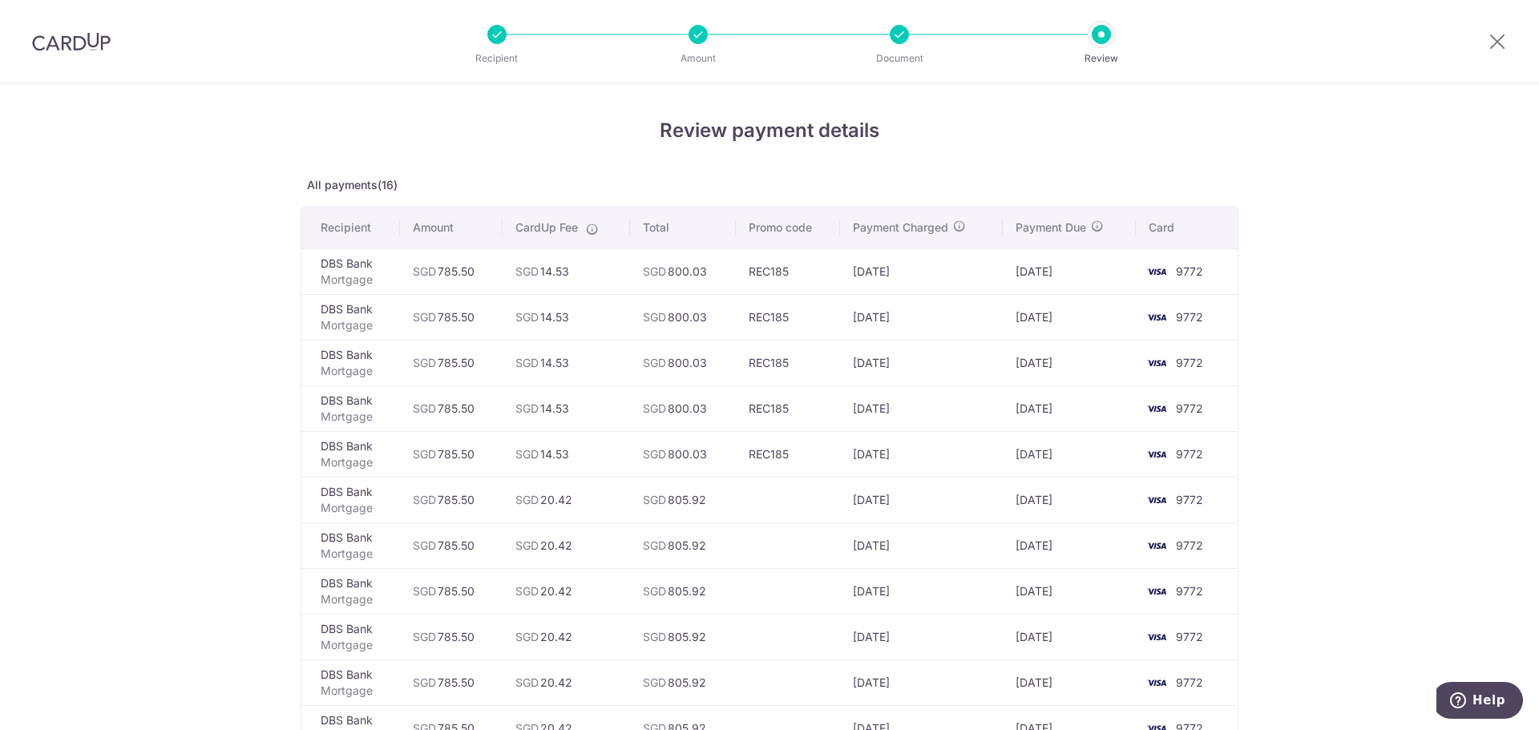
click at [66, 42] on img at bounding box center [71, 41] width 79 height 19
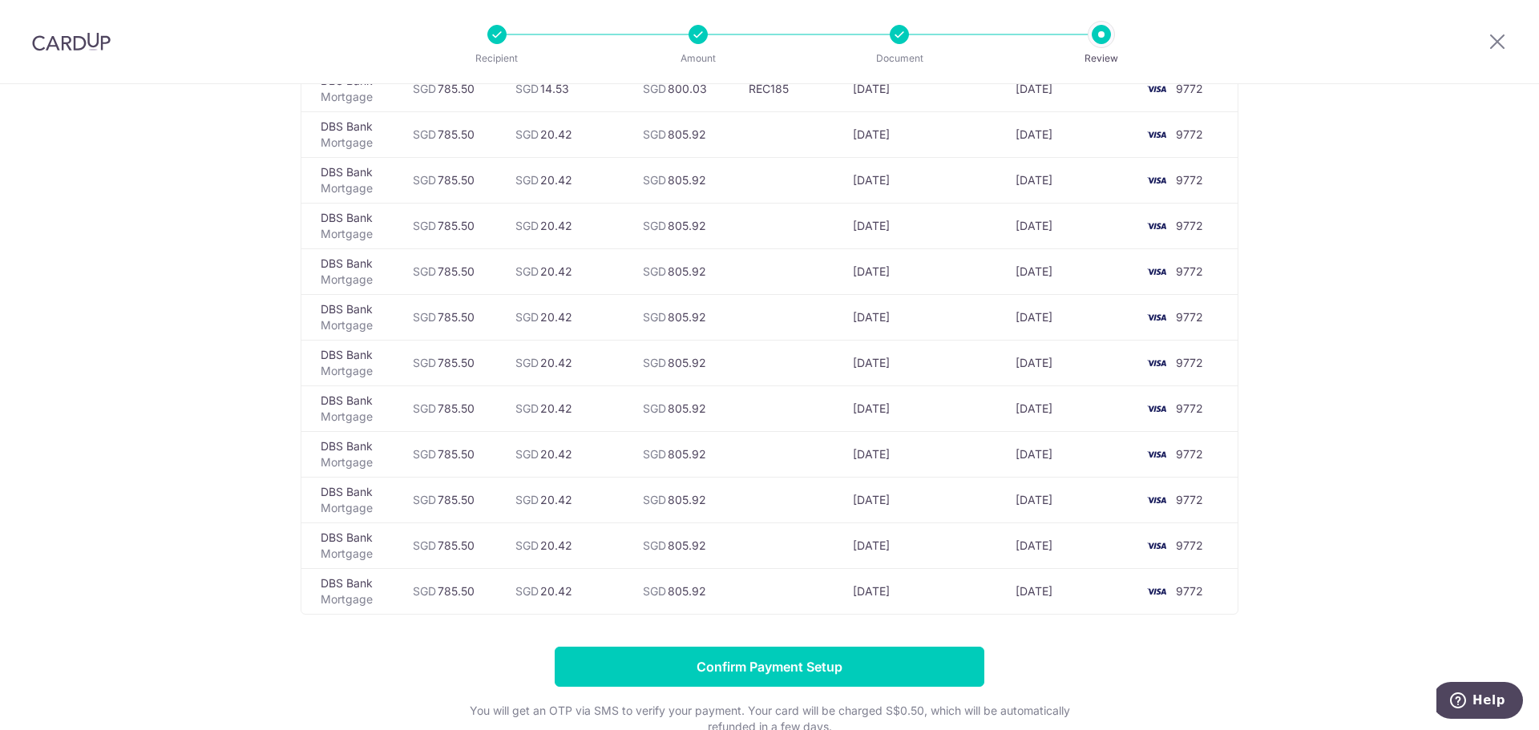
scroll to position [519, 0]
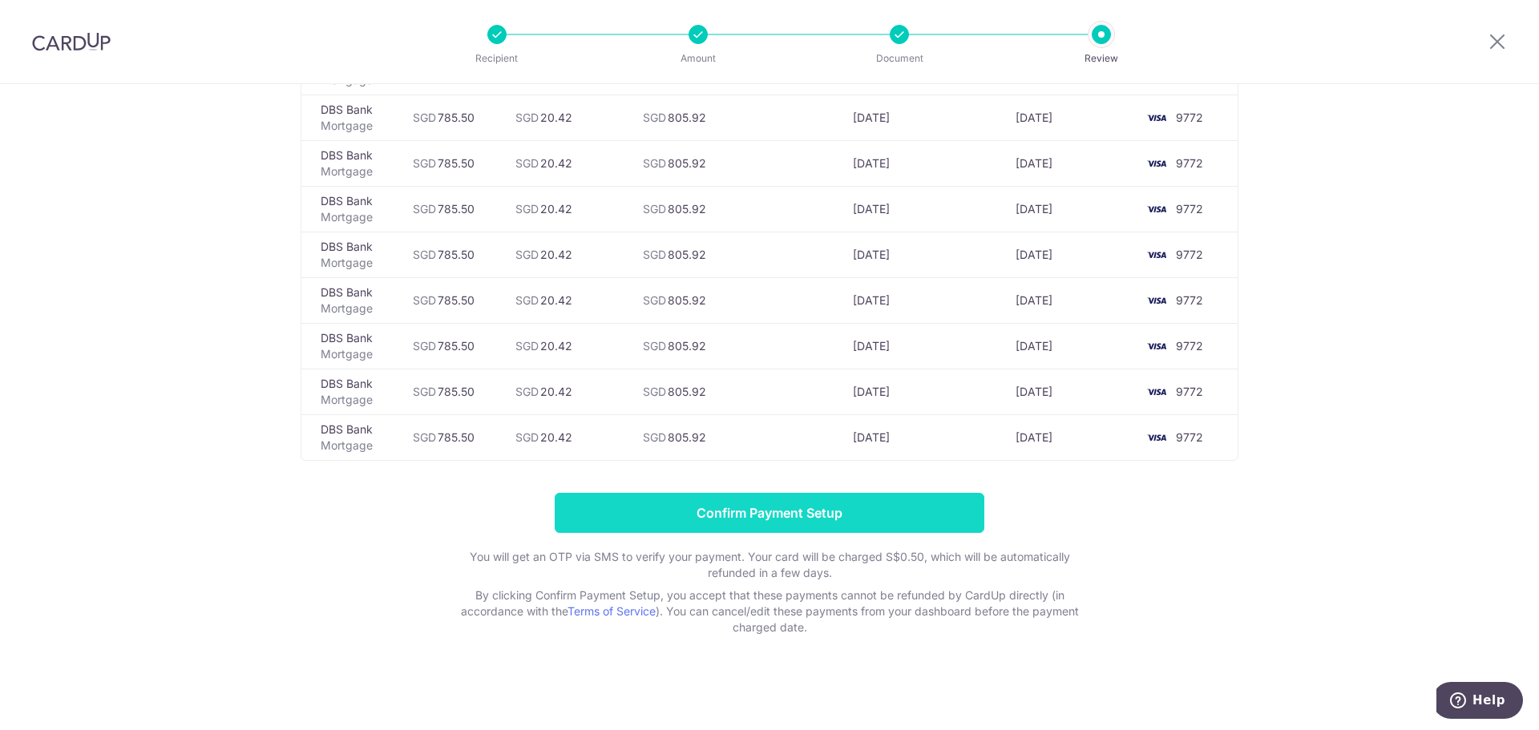
click at [790, 513] on input "Confirm Payment Setup" at bounding box center [770, 513] width 430 height 40
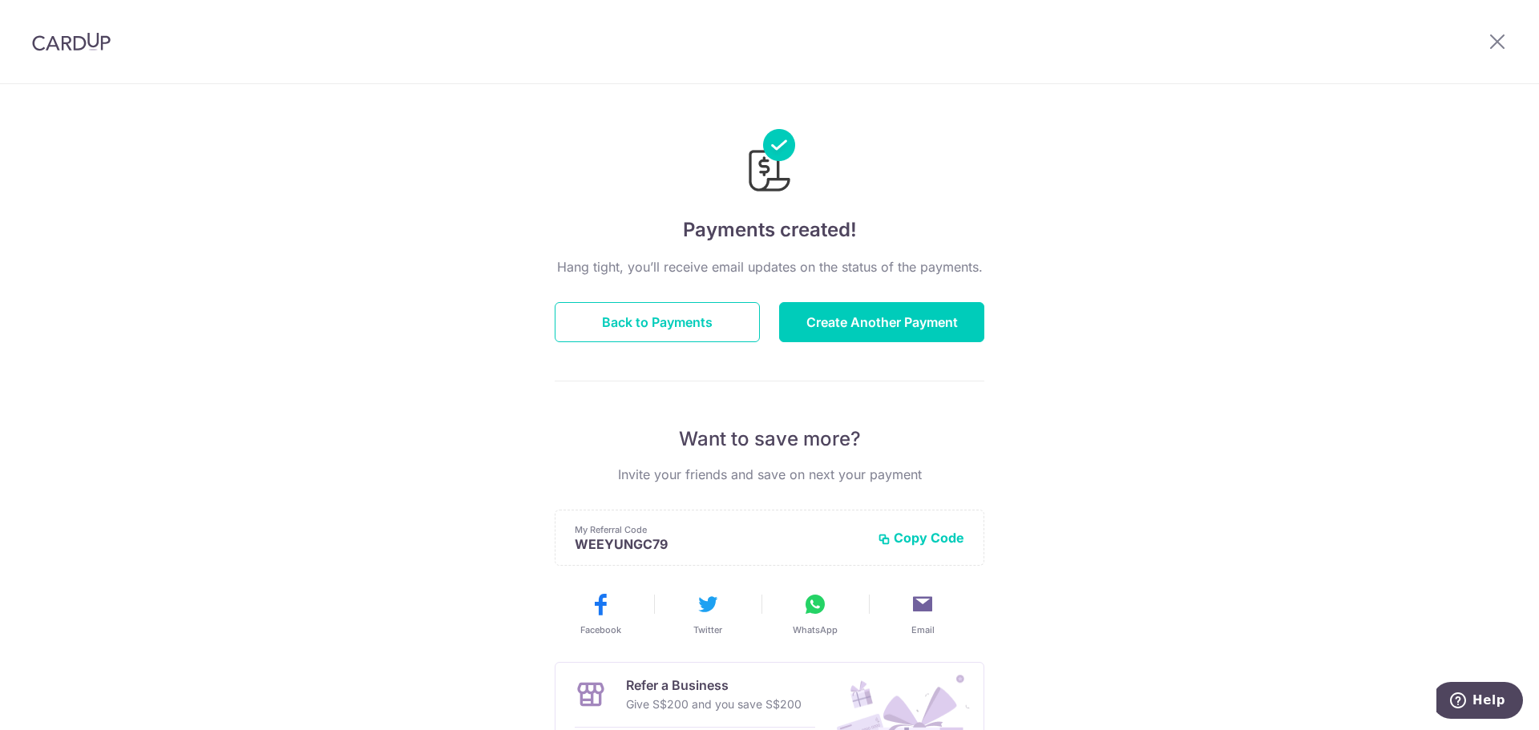
click at [827, 294] on div "Hang tight, you’ll receive email updates on the status of the payments. Back to…" at bounding box center [770, 560] width 430 height 607
click at [671, 321] on button "Back to Payments" at bounding box center [657, 322] width 205 height 40
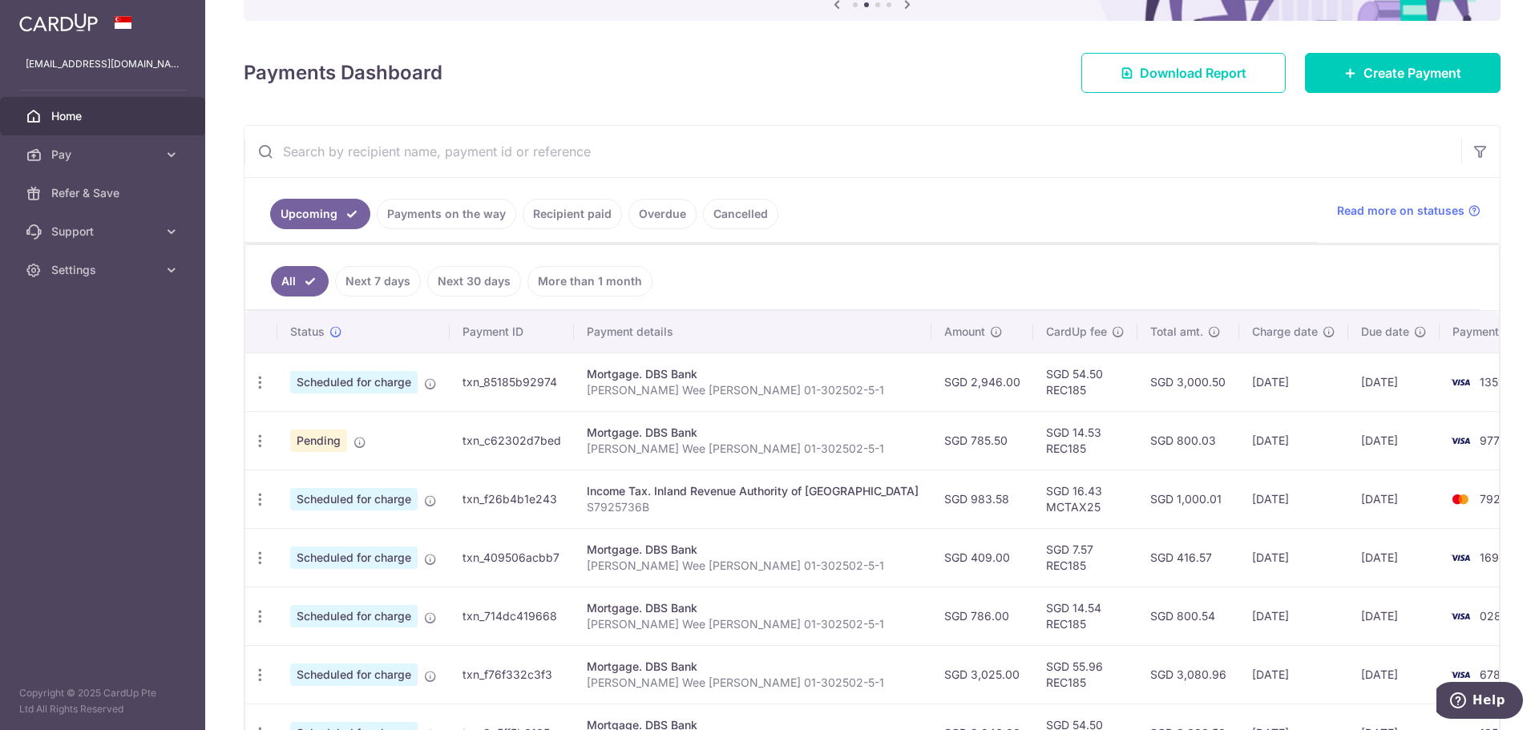
scroll to position [160, 0]
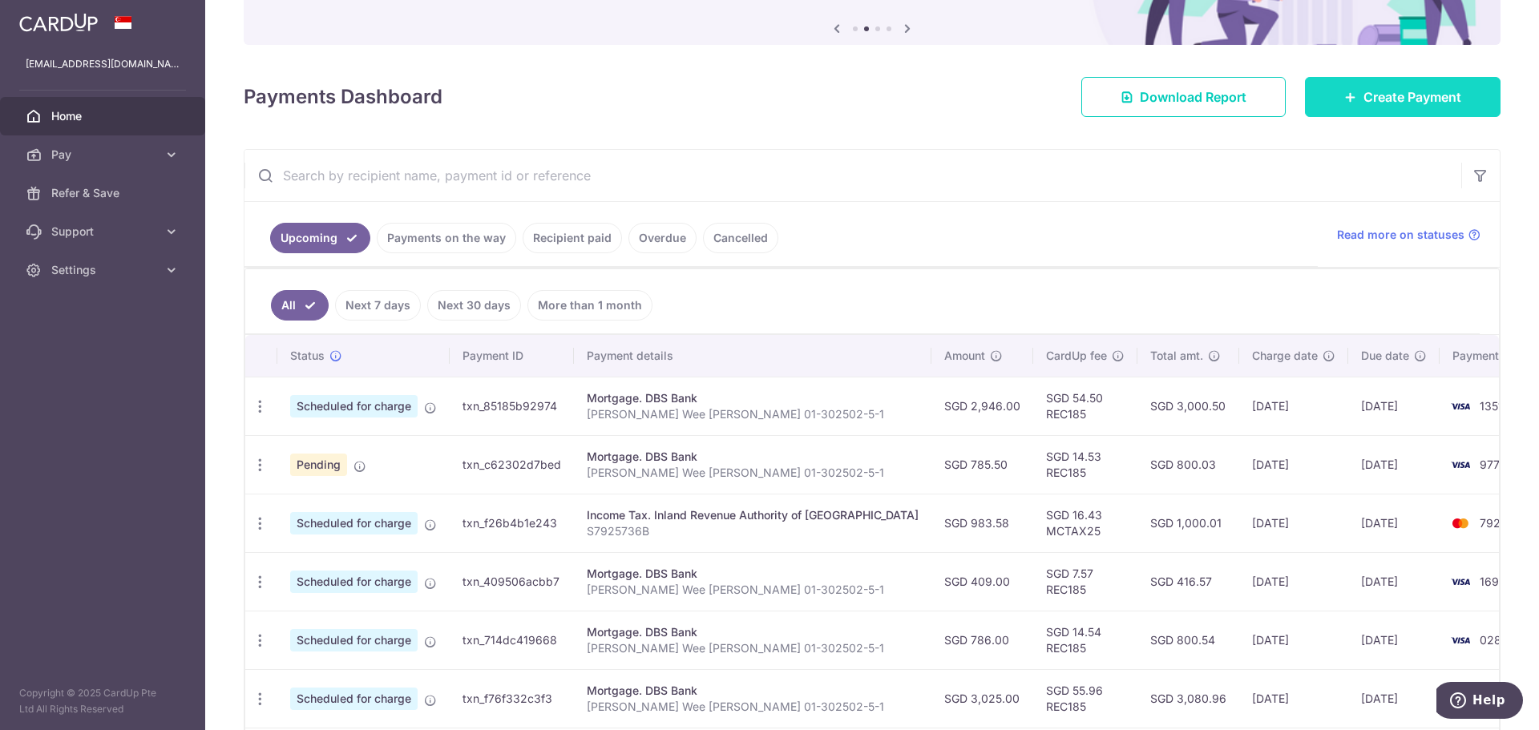
click at [1328, 98] on link "Create Payment" at bounding box center [1403, 97] width 196 height 40
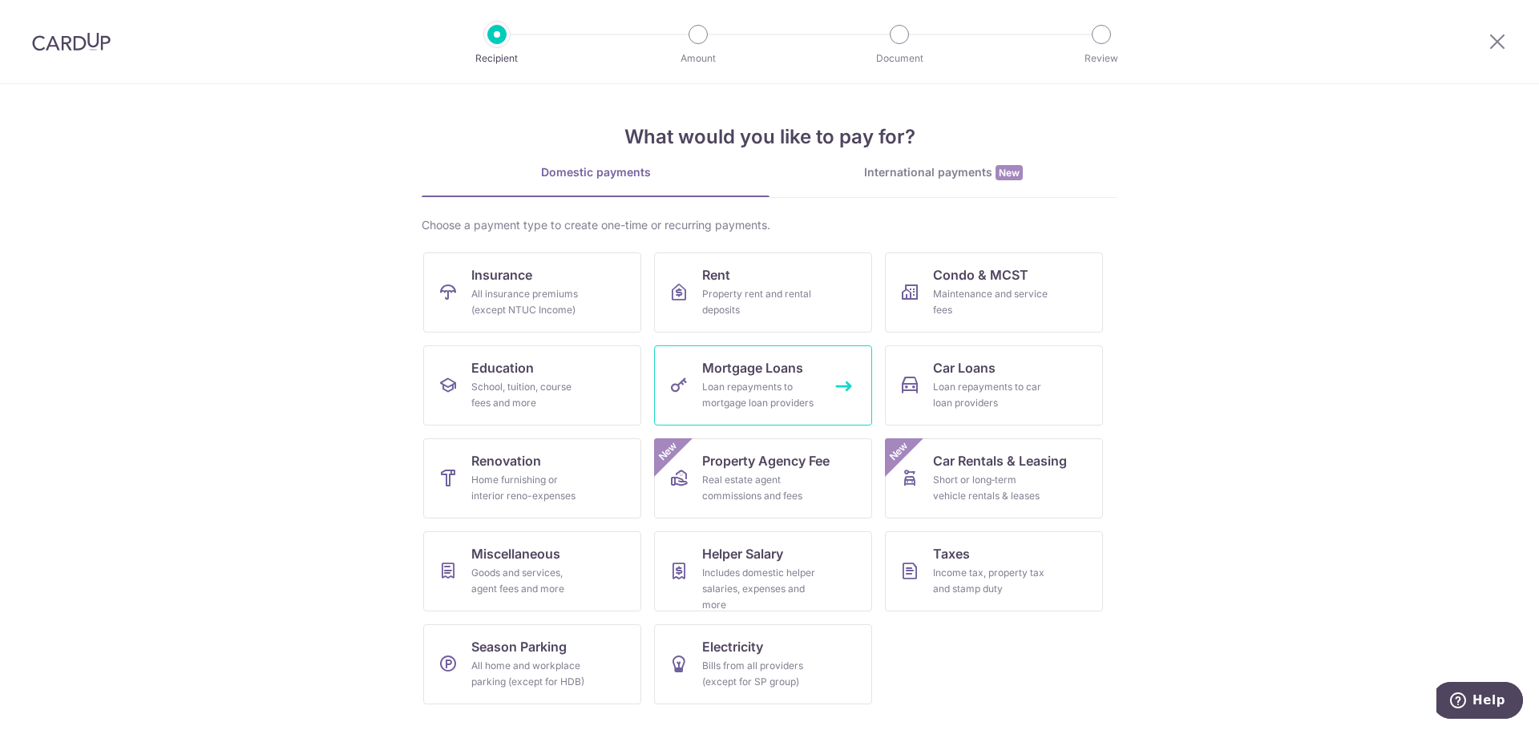
click at [767, 377] on span "Mortgage Loans" at bounding box center [752, 367] width 101 height 19
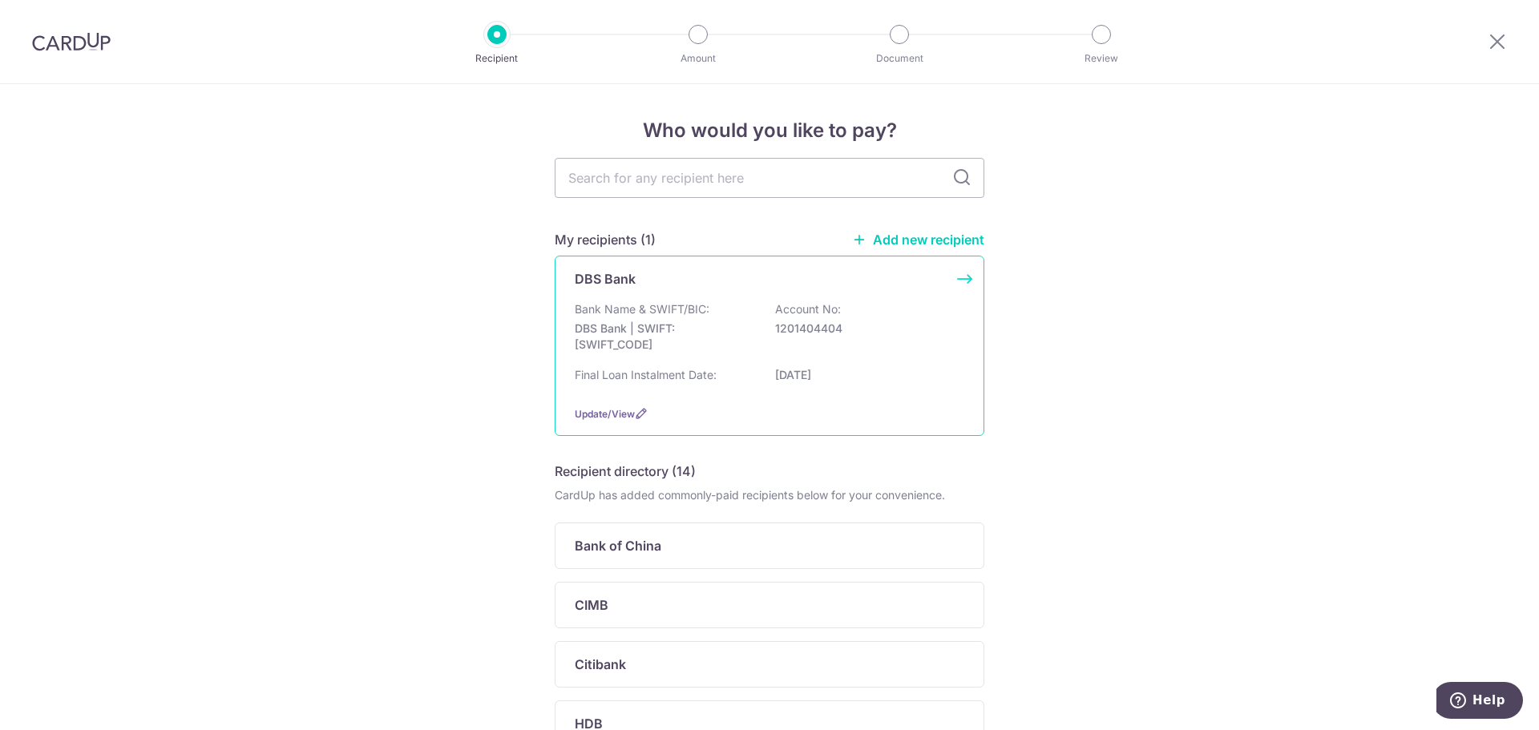
click at [875, 363] on div "Bank Name & SWIFT/BIC: DBS Bank | SWIFT: [SWIFT_CODE] Account No: 1201404404 Fi…" at bounding box center [769, 346] width 389 height 91
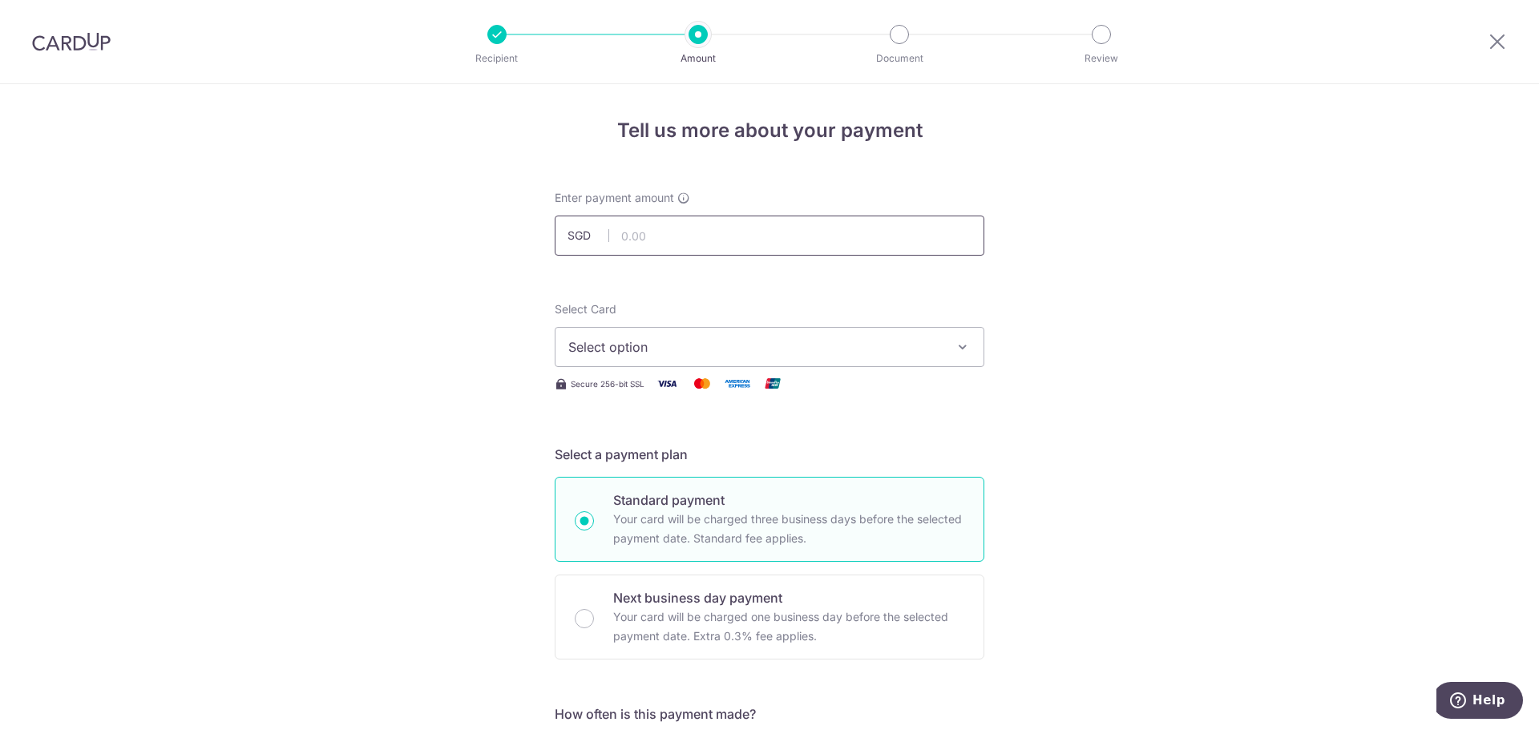
click at [696, 236] on input "text" at bounding box center [770, 236] width 430 height 40
drag, startPoint x: 687, startPoint y: 237, endPoint x: 491, endPoint y: 203, distance: 198.6
drag, startPoint x: 705, startPoint y: 232, endPoint x: 411, endPoint y: 226, distance: 294.2
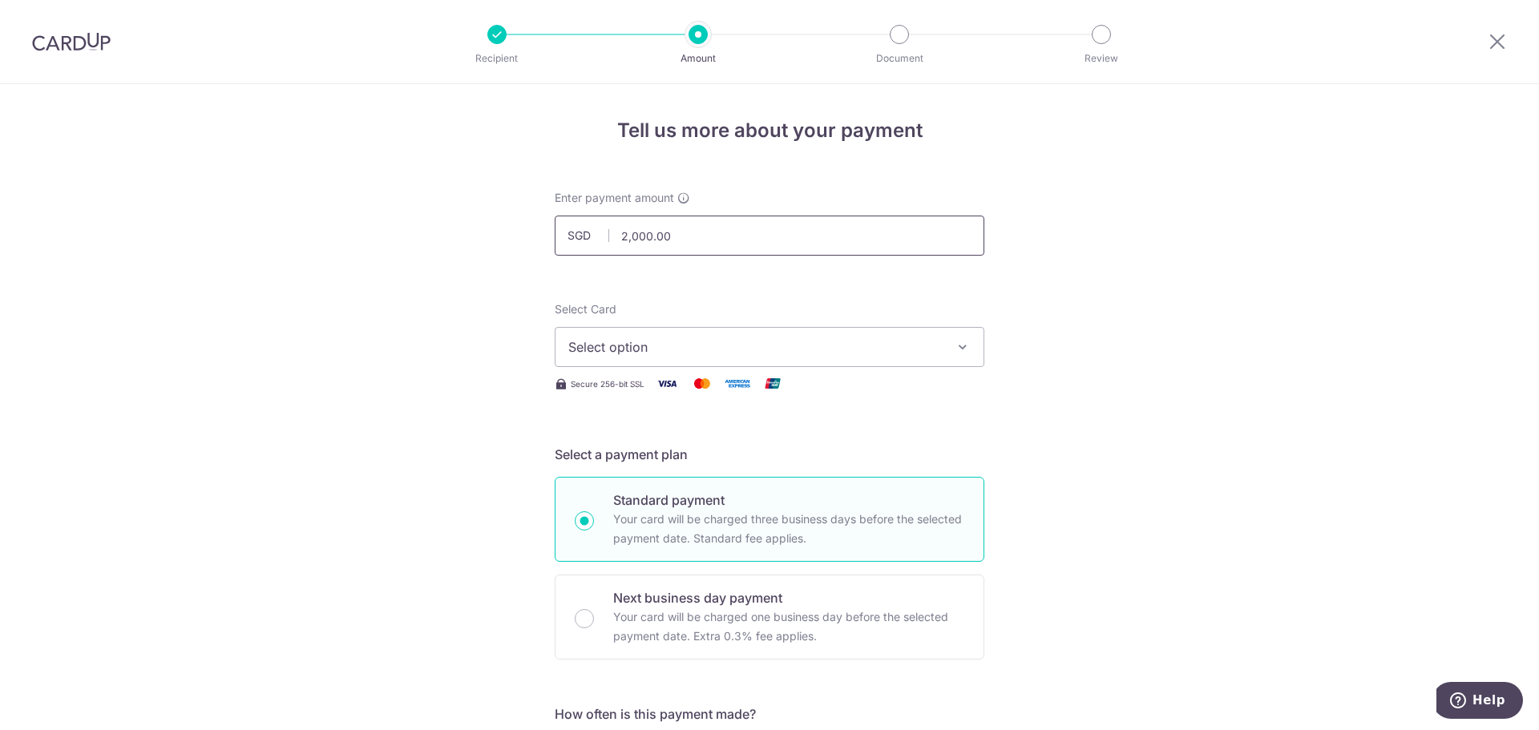
click at [684, 235] on input "2,000.00" at bounding box center [770, 236] width 430 height 40
drag, startPoint x: 684, startPoint y: 235, endPoint x: 601, endPoint y: 228, distance: 82.9
click at [601, 228] on div "SGD 2,000.00 2000.00" at bounding box center [770, 236] width 430 height 40
type input "981.84"
click at [644, 349] on span "Select option" at bounding box center [754, 346] width 373 height 19
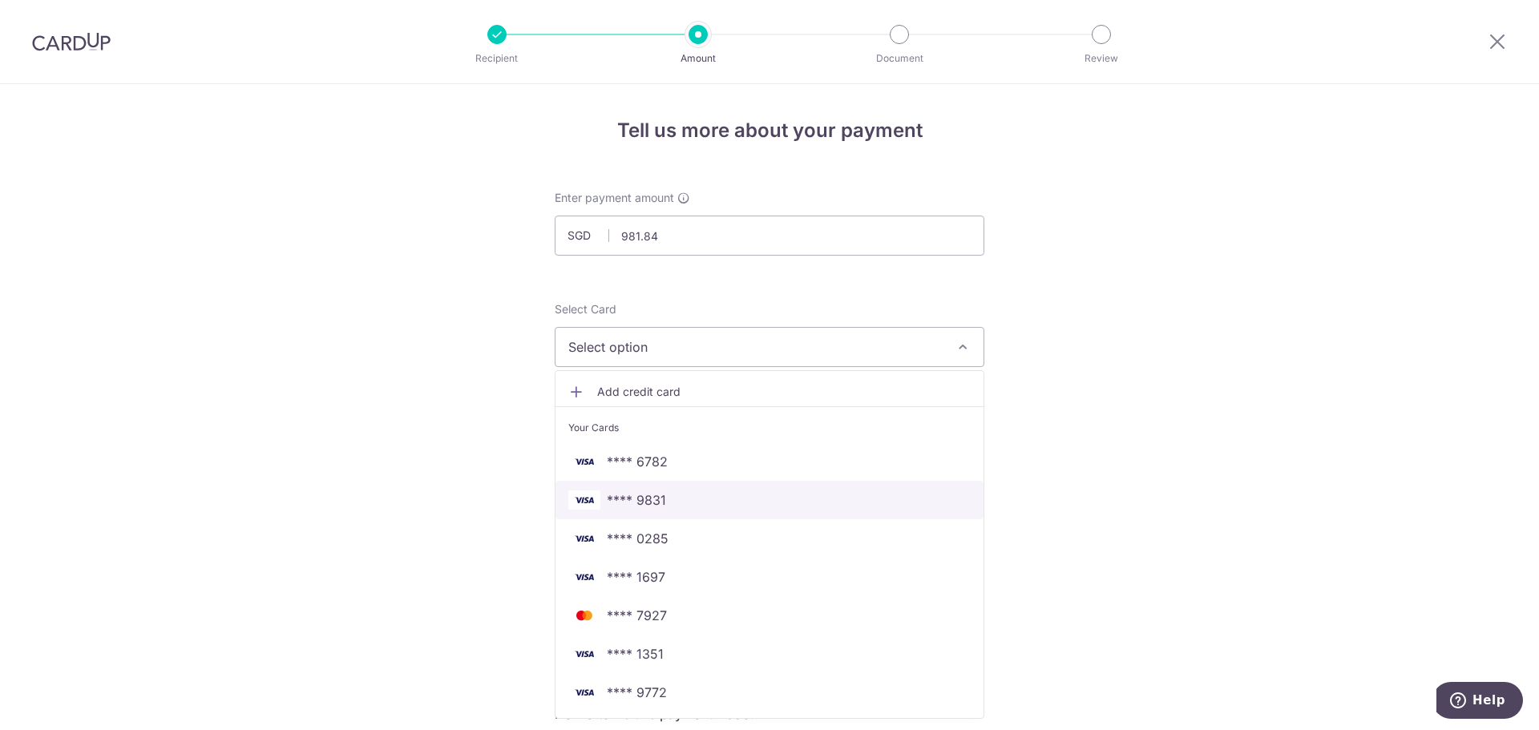
click at [664, 507] on span "**** 9831" at bounding box center [769, 499] width 402 height 19
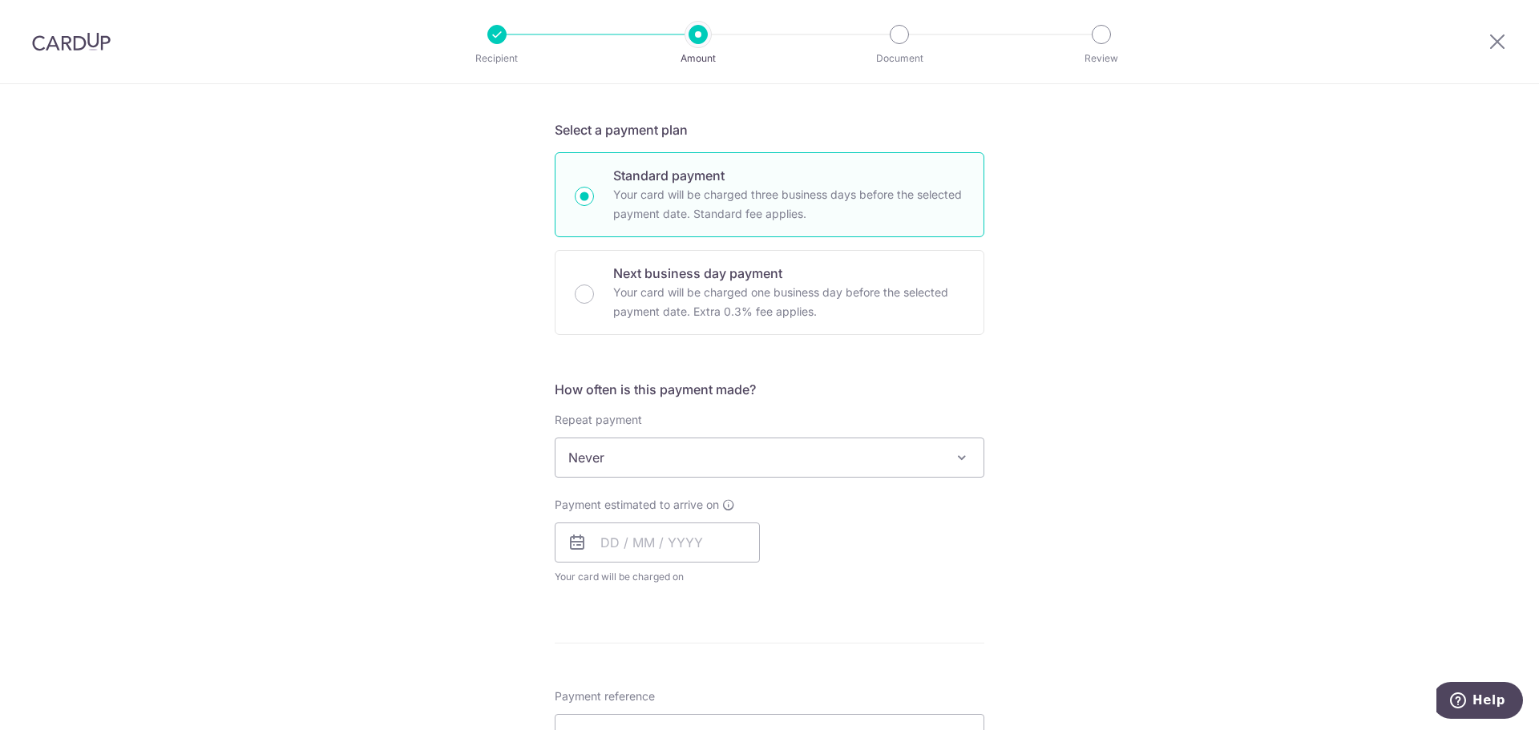
scroll to position [321, 0]
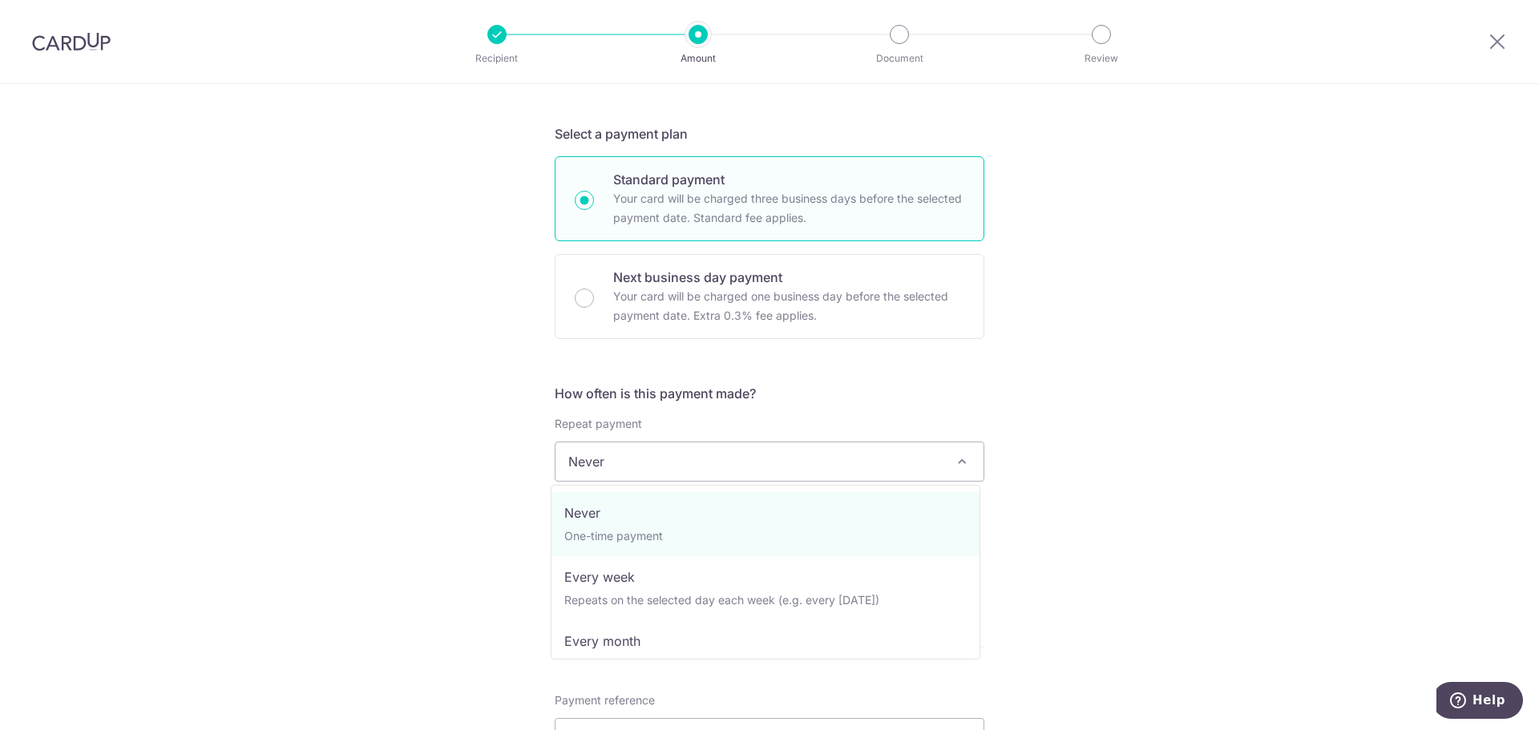
click at [739, 462] on span "Never" at bounding box center [769, 461] width 428 height 38
select select "3"
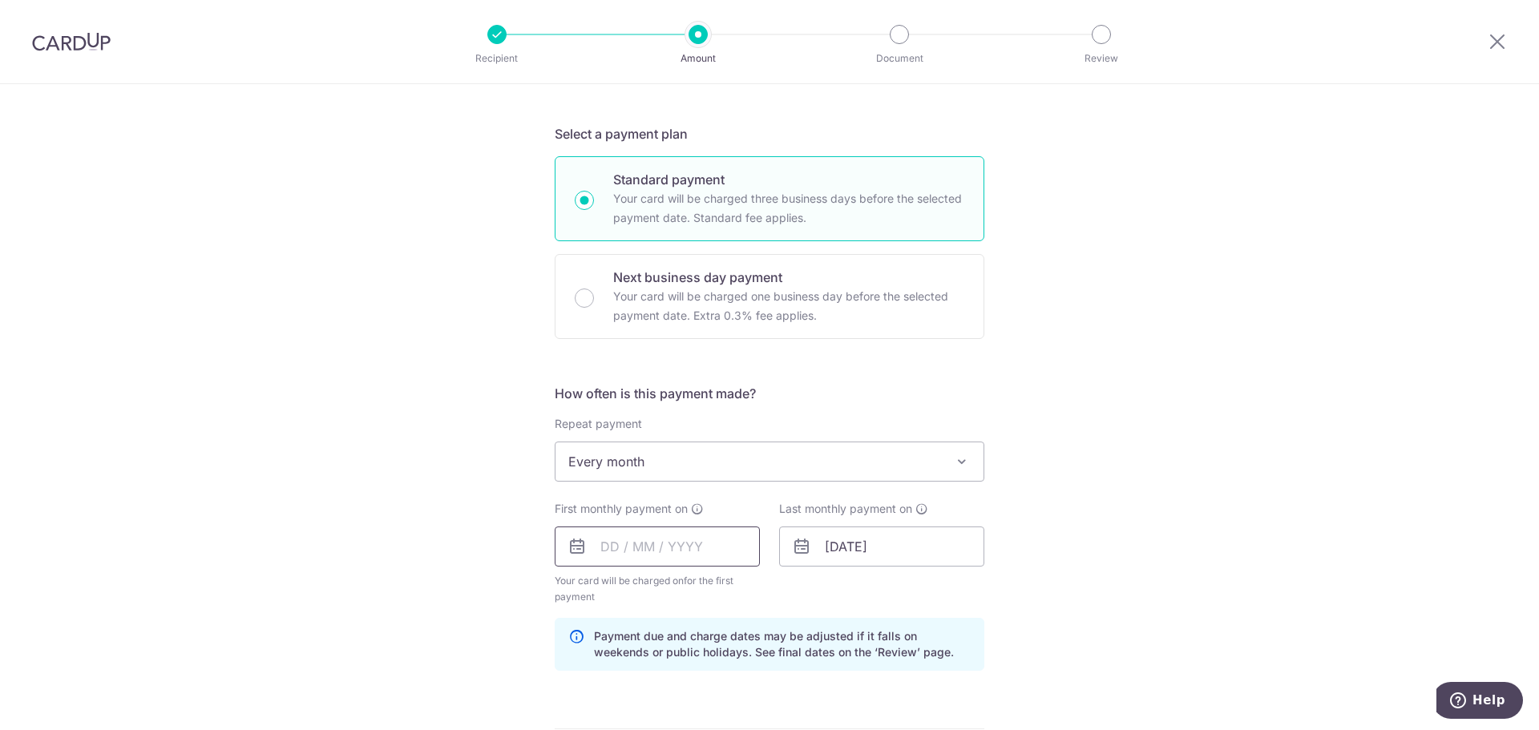
click at [692, 556] on input "text" at bounding box center [657, 547] width 205 height 40
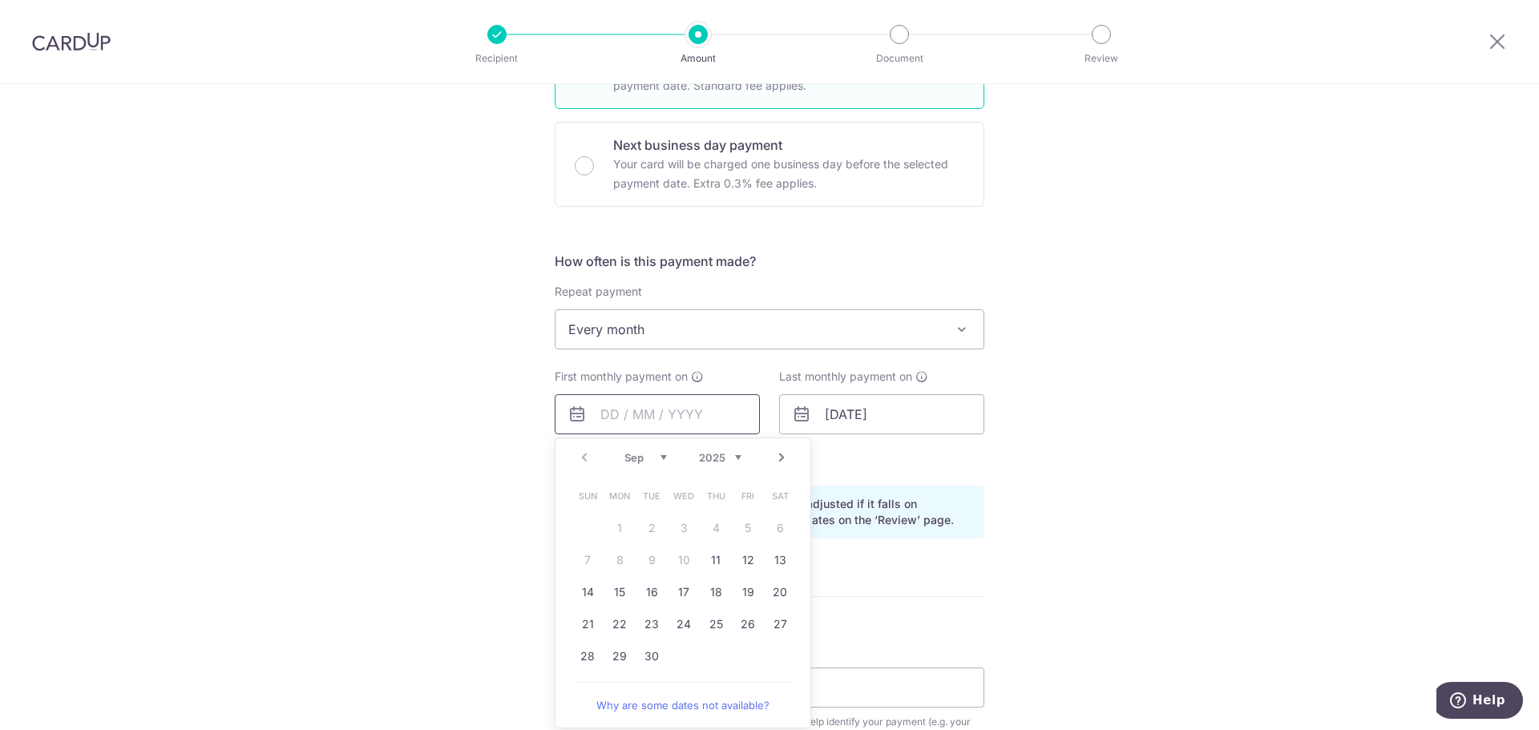
scroll to position [561, 0]
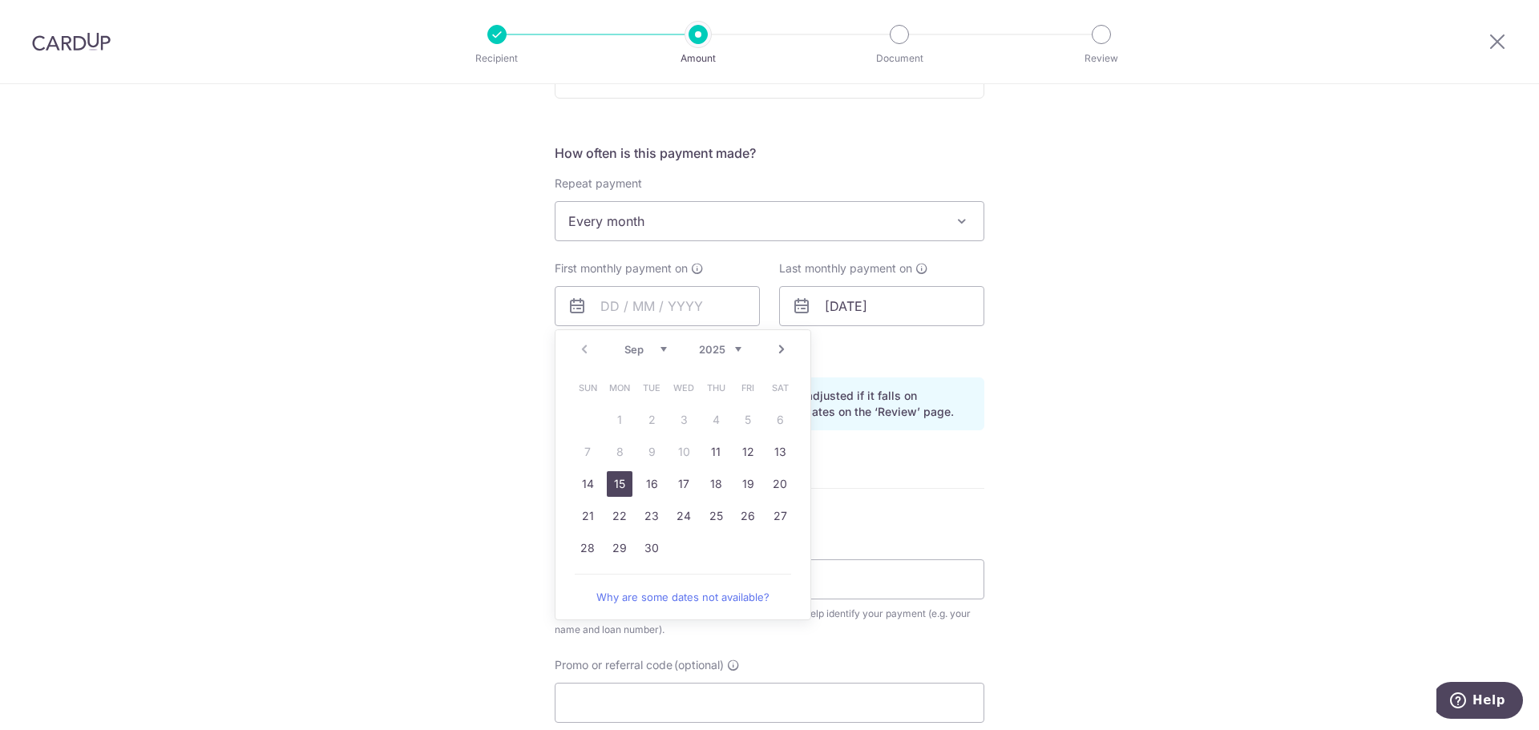
click at [610, 491] on link "15" at bounding box center [620, 484] width 26 height 26
type input "[DATE]"
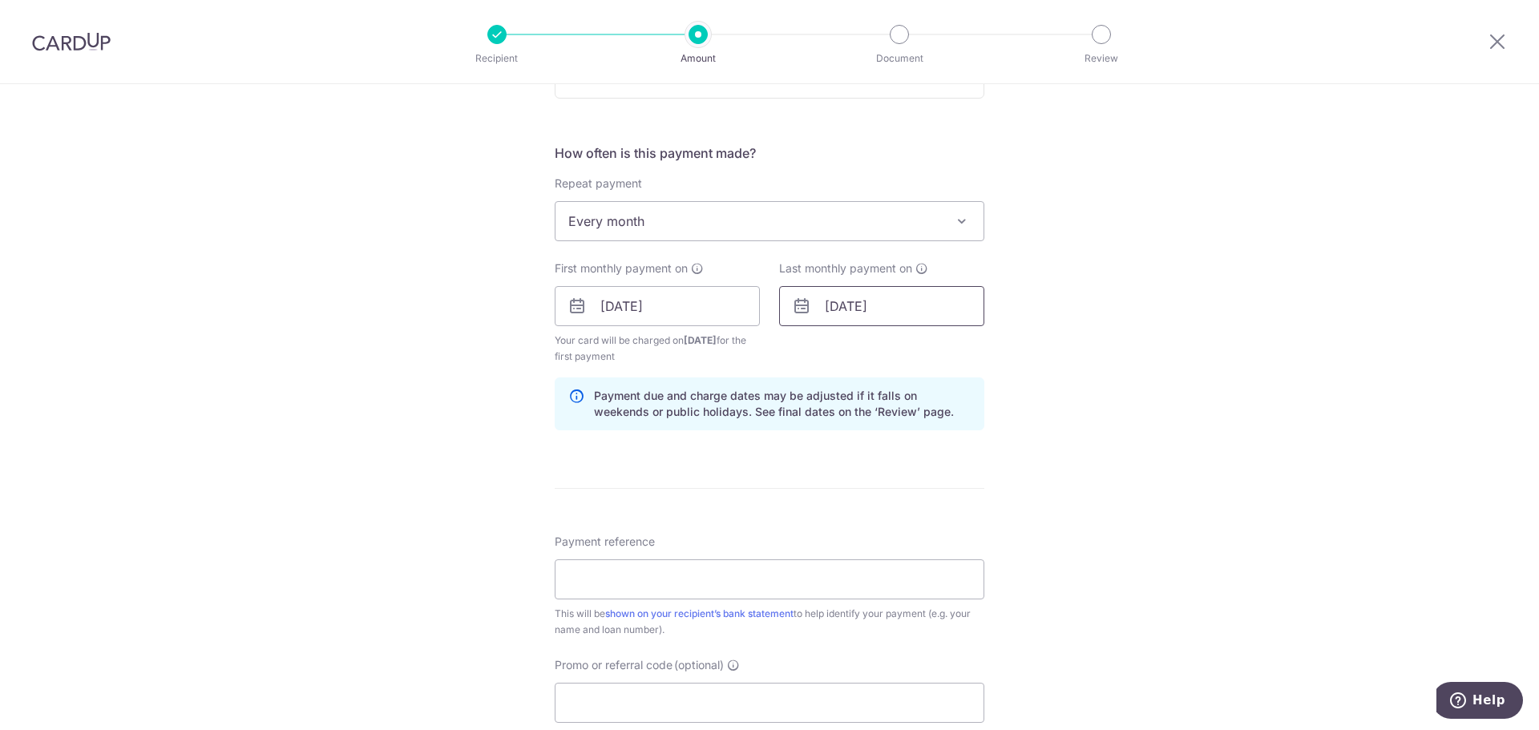
click at [903, 315] on input "[DATE]" at bounding box center [881, 306] width 205 height 40
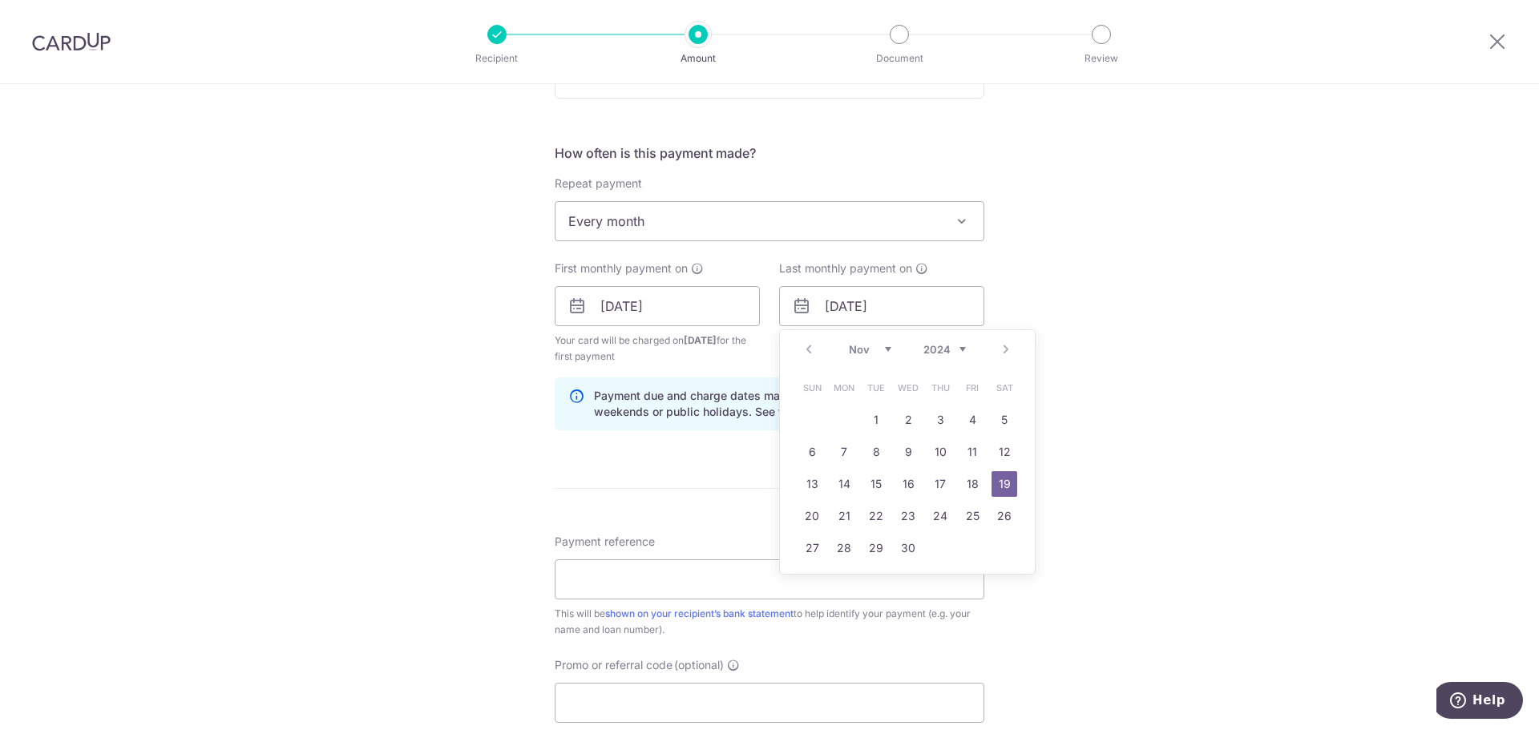
click at [947, 353] on select "2024 2025 2026 2027 2028 2029 2030 2031 2032 2033 2034 2035" at bounding box center [944, 349] width 42 height 13
click at [878, 364] on div "Prev Next Jan Feb Mar Apr May Jun Jul Aug Sep Oct Nov Dec 2024 2025 2026 2027 2…" at bounding box center [907, 349] width 255 height 38
click at [871, 358] on div "Prev Next Jan Feb Mar Apr May Jun Jul Aug Sep Oct Nov Dec 2024 2025 2026 2027 2…" at bounding box center [907, 349] width 255 height 38
click at [866, 352] on select "Jan Feb Mar Apr May Jun Jul Aug Sep Oct Nov Dec" at bounding box center [870, 349] width 42 height 13
click at [842, 583] on input "Payment reference" at bounding box center [770, 579] width 430 height 40
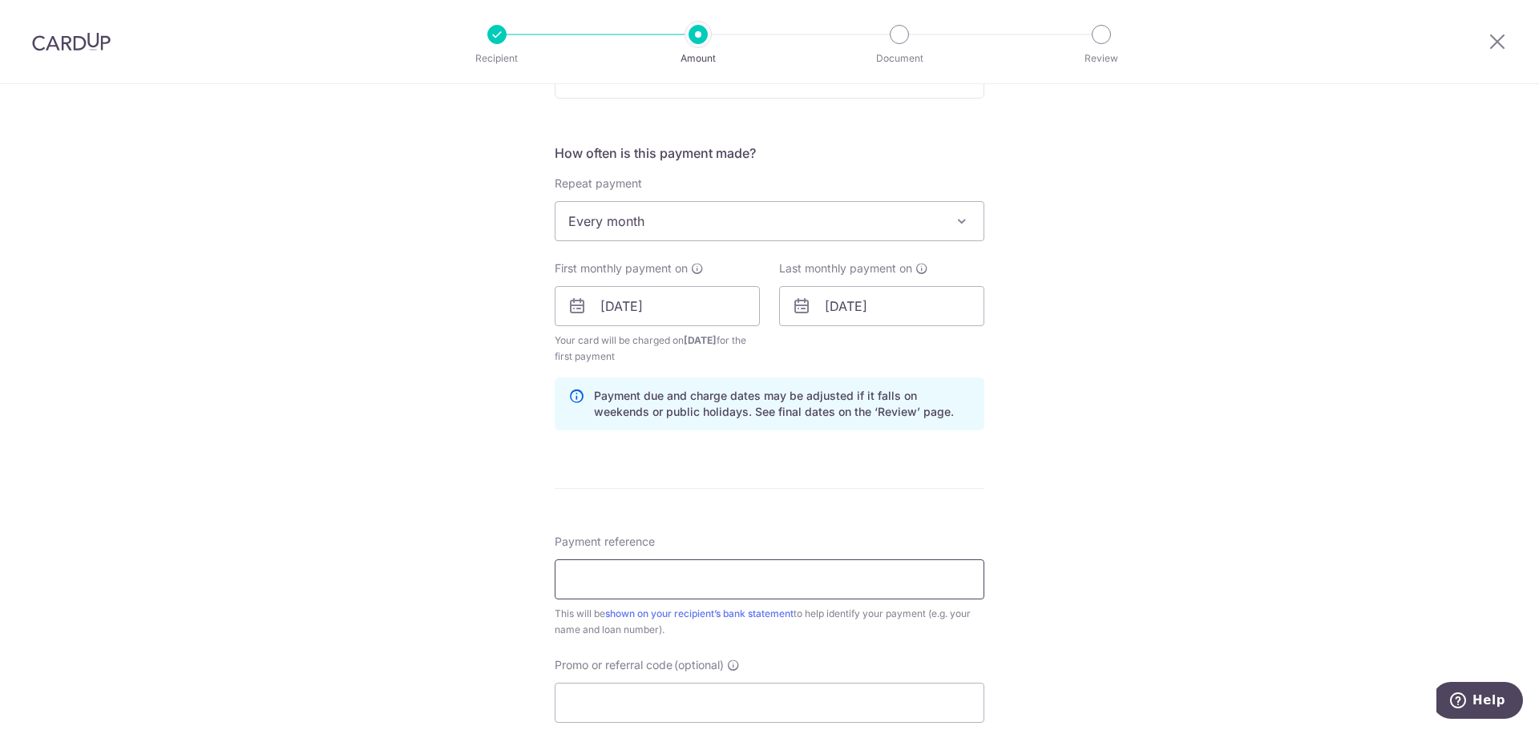
scroll to position [882, 0]
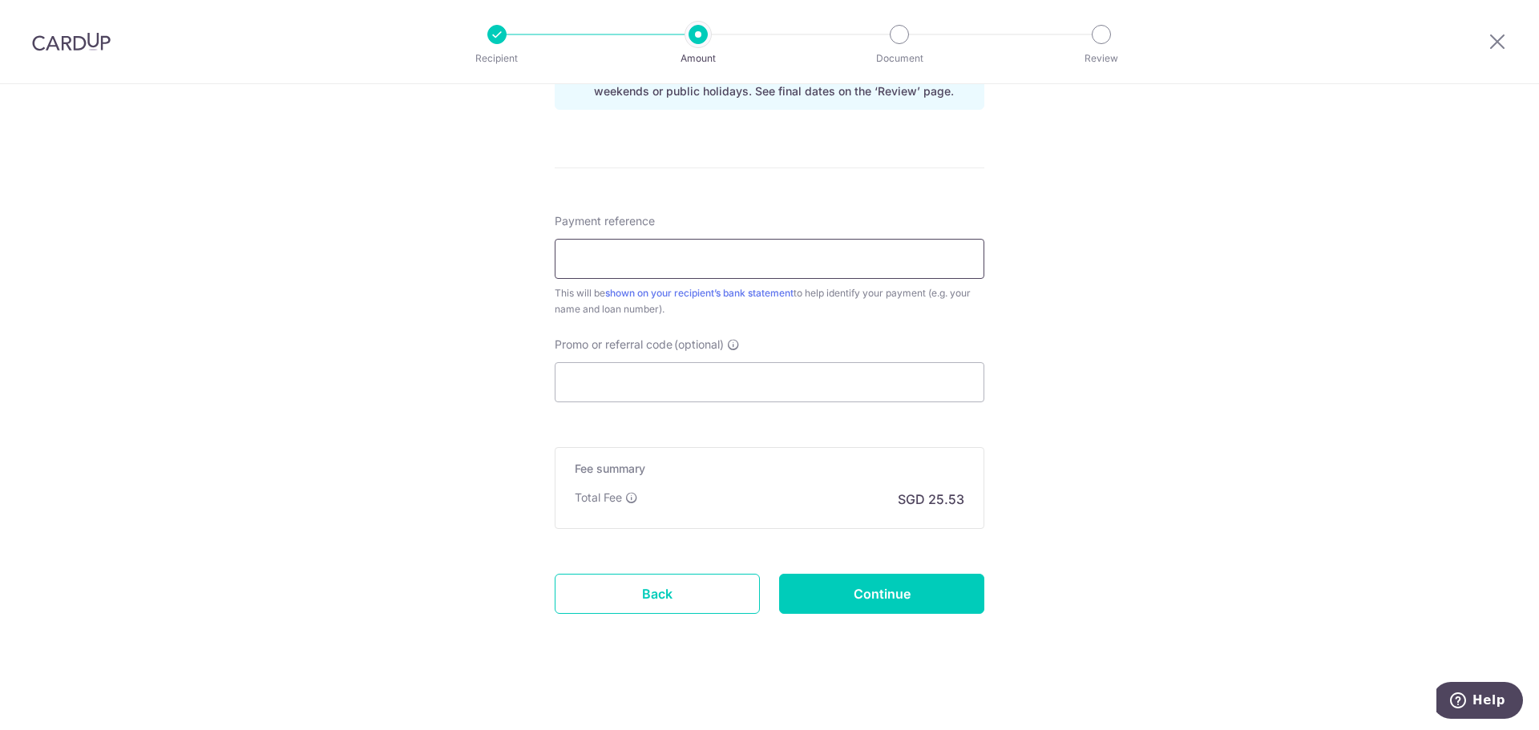
click at [689, 273] on input "Payment reference" at bounding box center [770, 259] width 430 height 40
type input "Chin Wee Yung HL 01-302502-5-1"
click at [686, 377] on input "Promo or referral code (optional)" at bounding box center [770, 382] width 430 height 40
paste input "ocbc frank 800.05"
type input "ocbc frank 800.05"
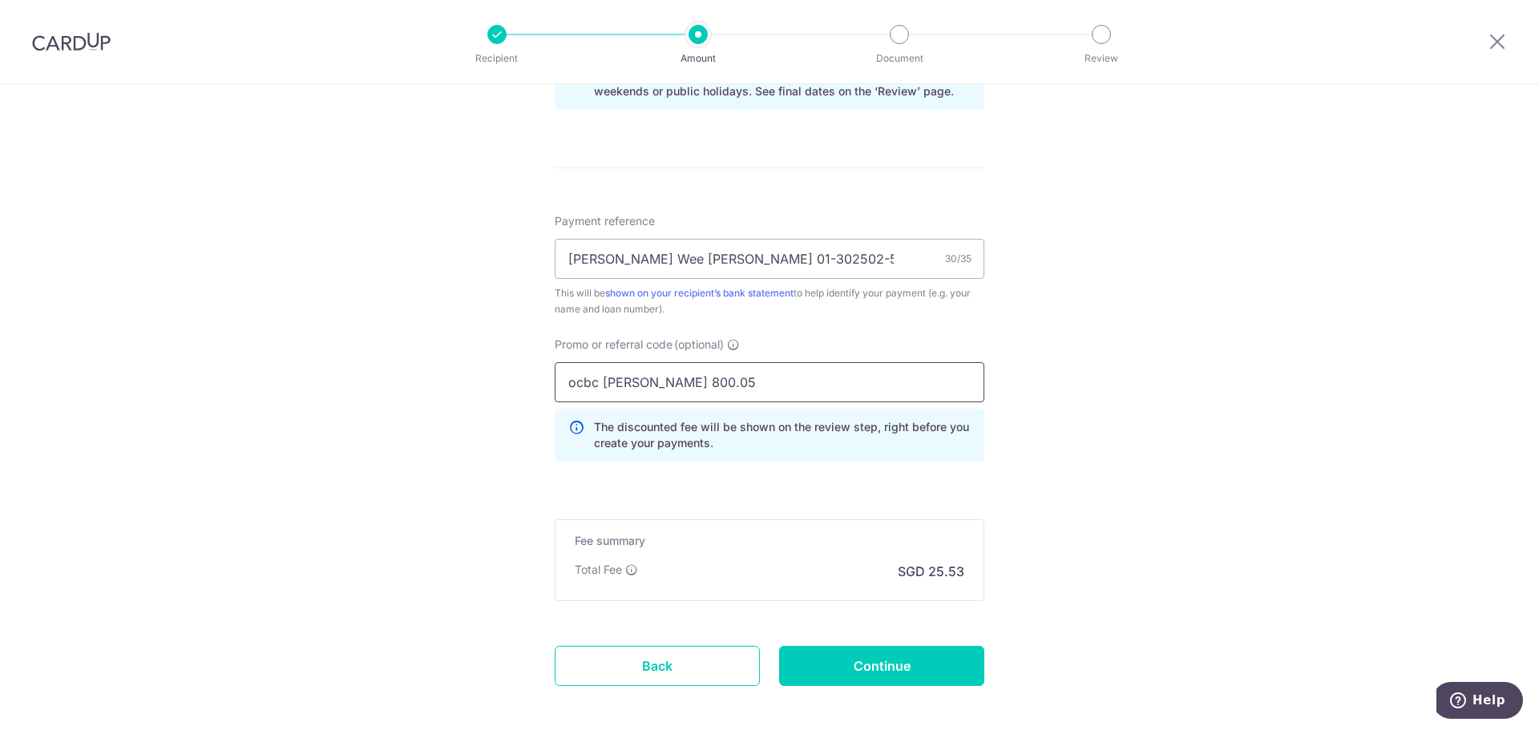
drag, startPoint x: 593, startPoint y: 377, endPoint x: 496, endPoint y: 364, distance: 97.8
click at [497, 363] on div "Tell us more about your payment Enter payment amount SGD 981.84 981.84 Select C…" at bounding box center [769, 5] width 1539 height 1604
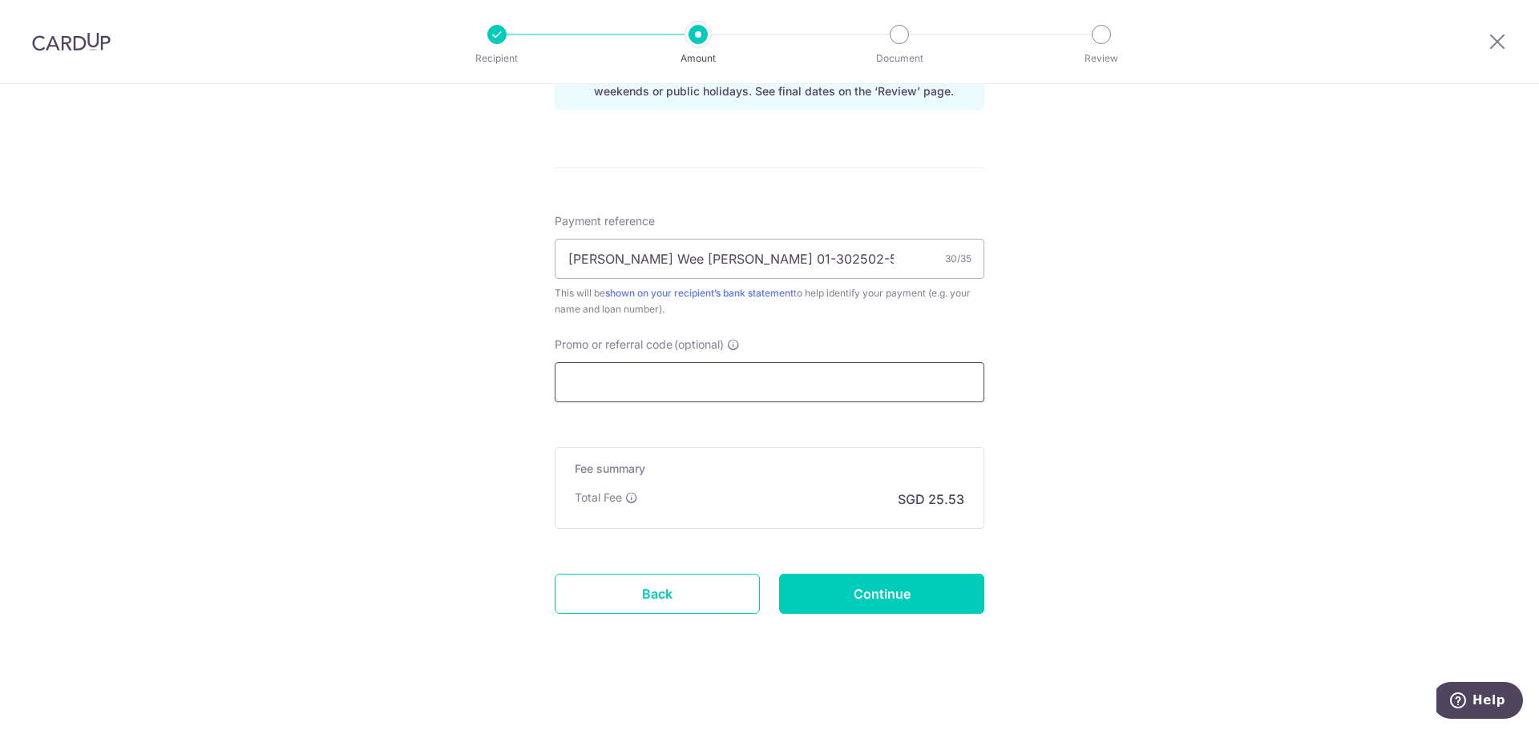
paste input "REC185"
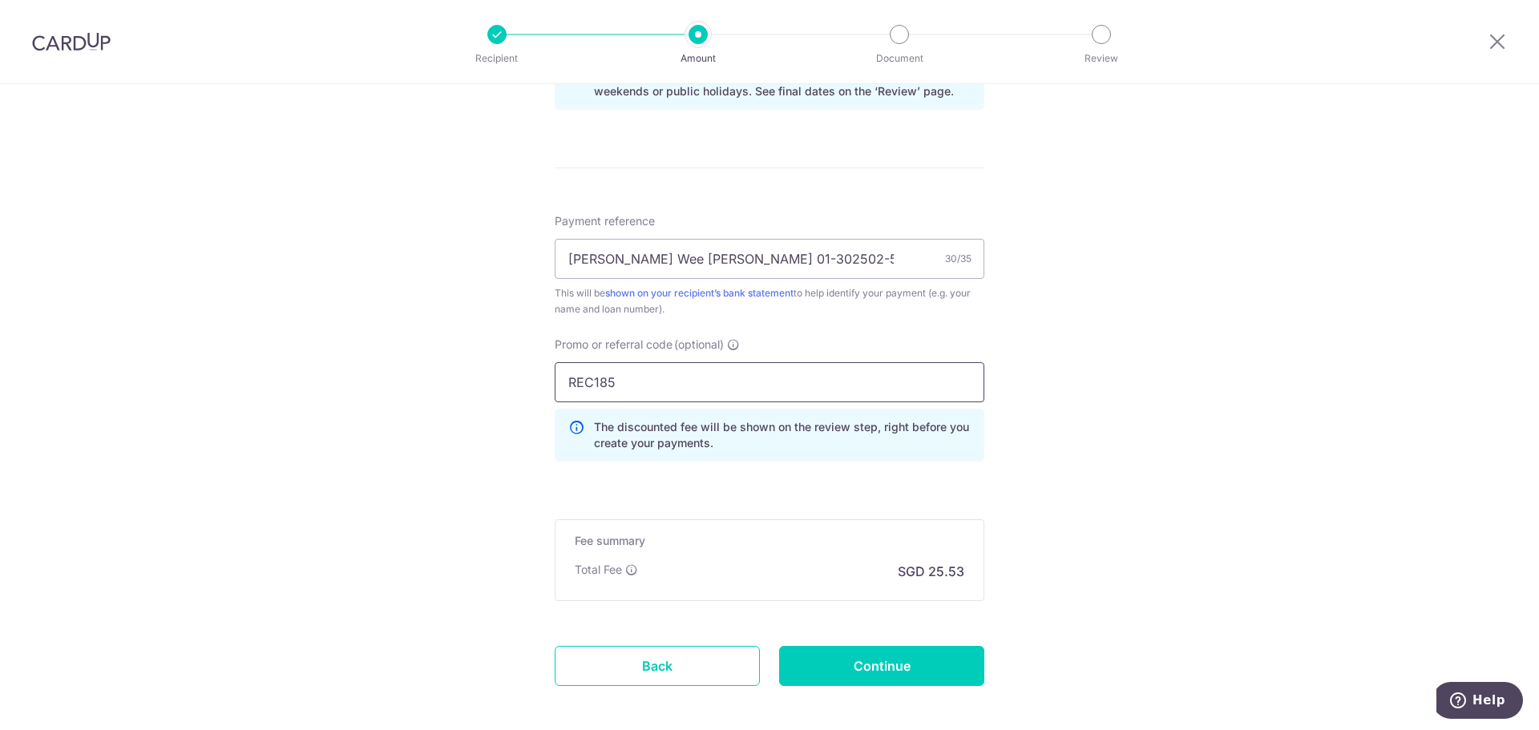
type input "REC185"
click at [563, 256] on input "Chin Wee Yung HL 01-302502-5-1" at bounding box center [770, 259] width 430 height 40
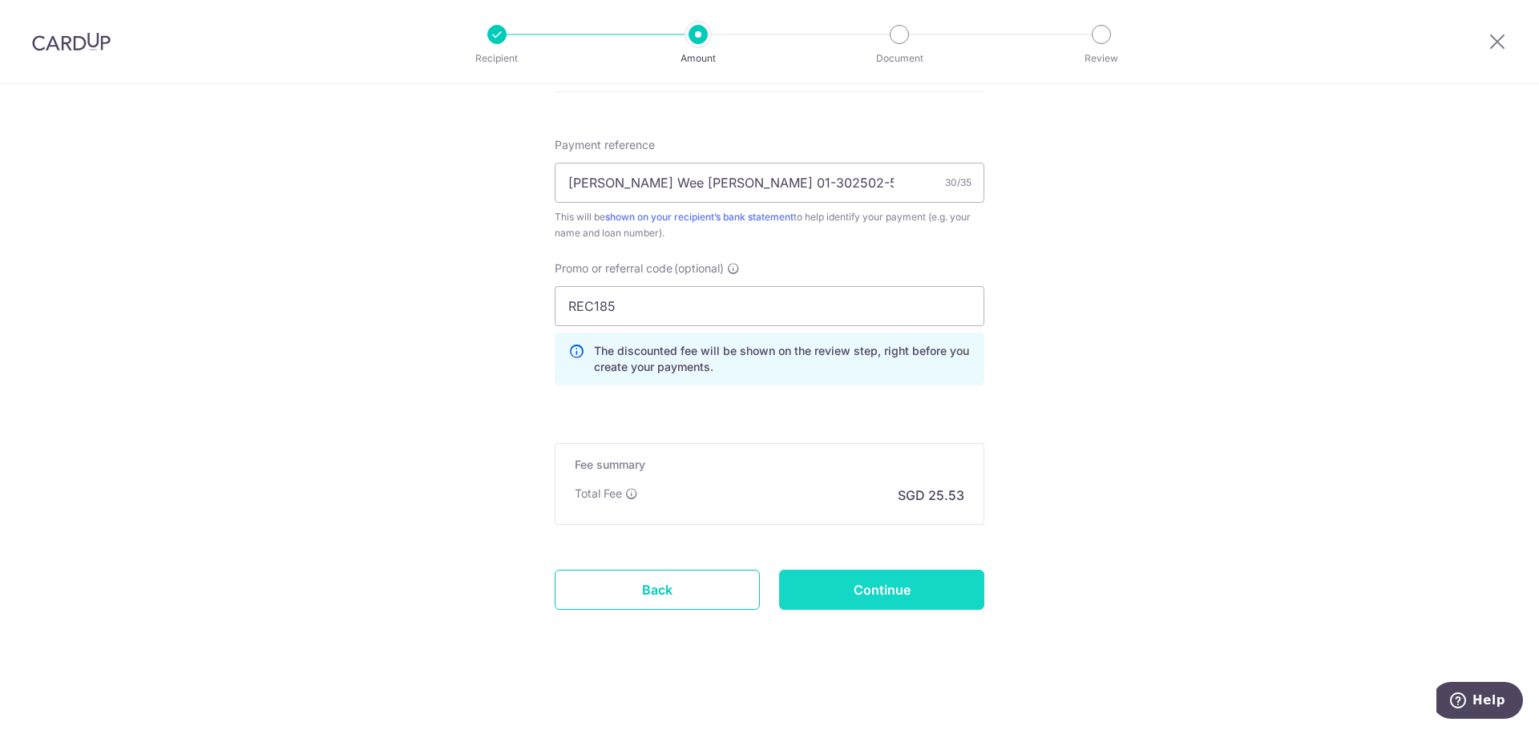
click at [885, 588] on input "Continue" at bounding box center [881, 590] width 205 height 40
type input "Create Schedule"
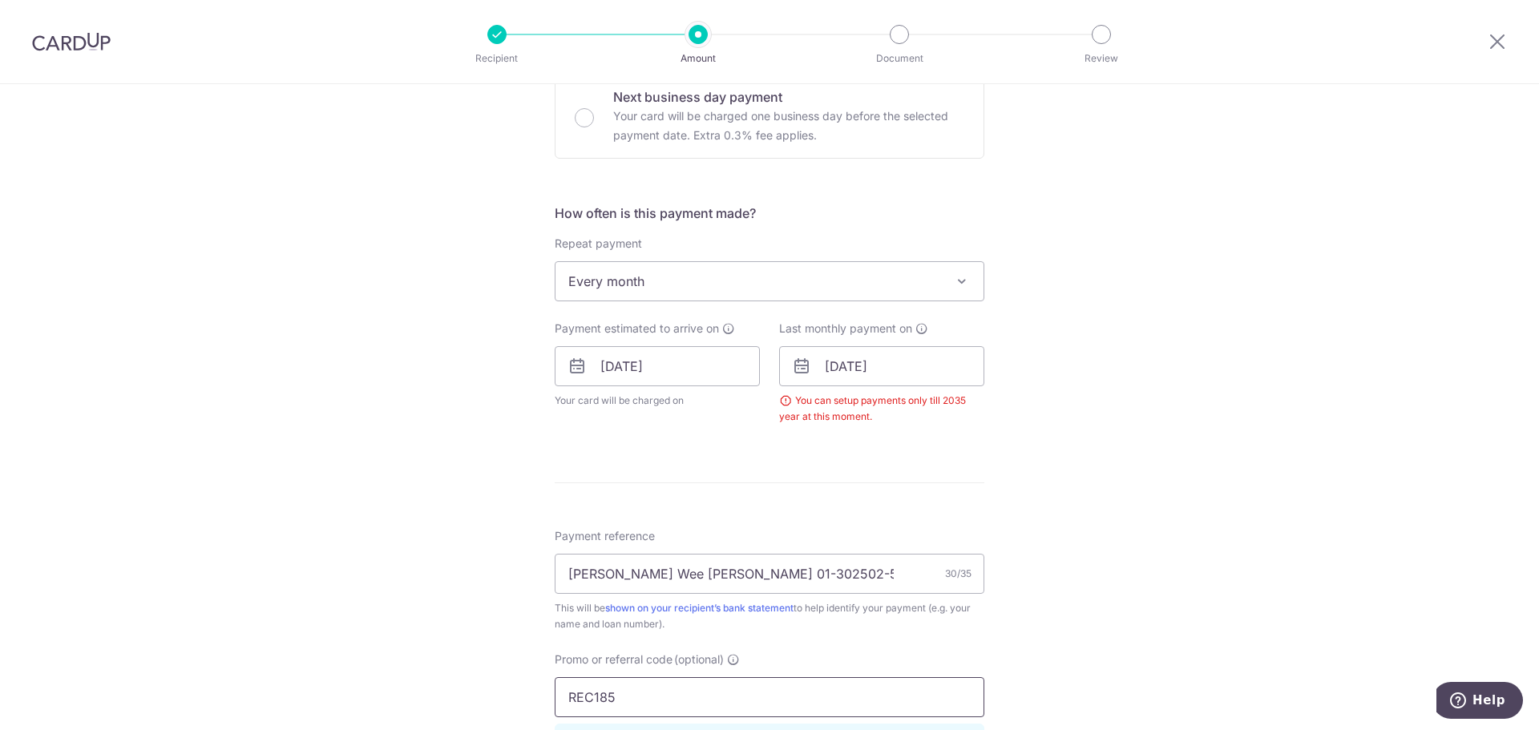
scroll to position [491, 0]
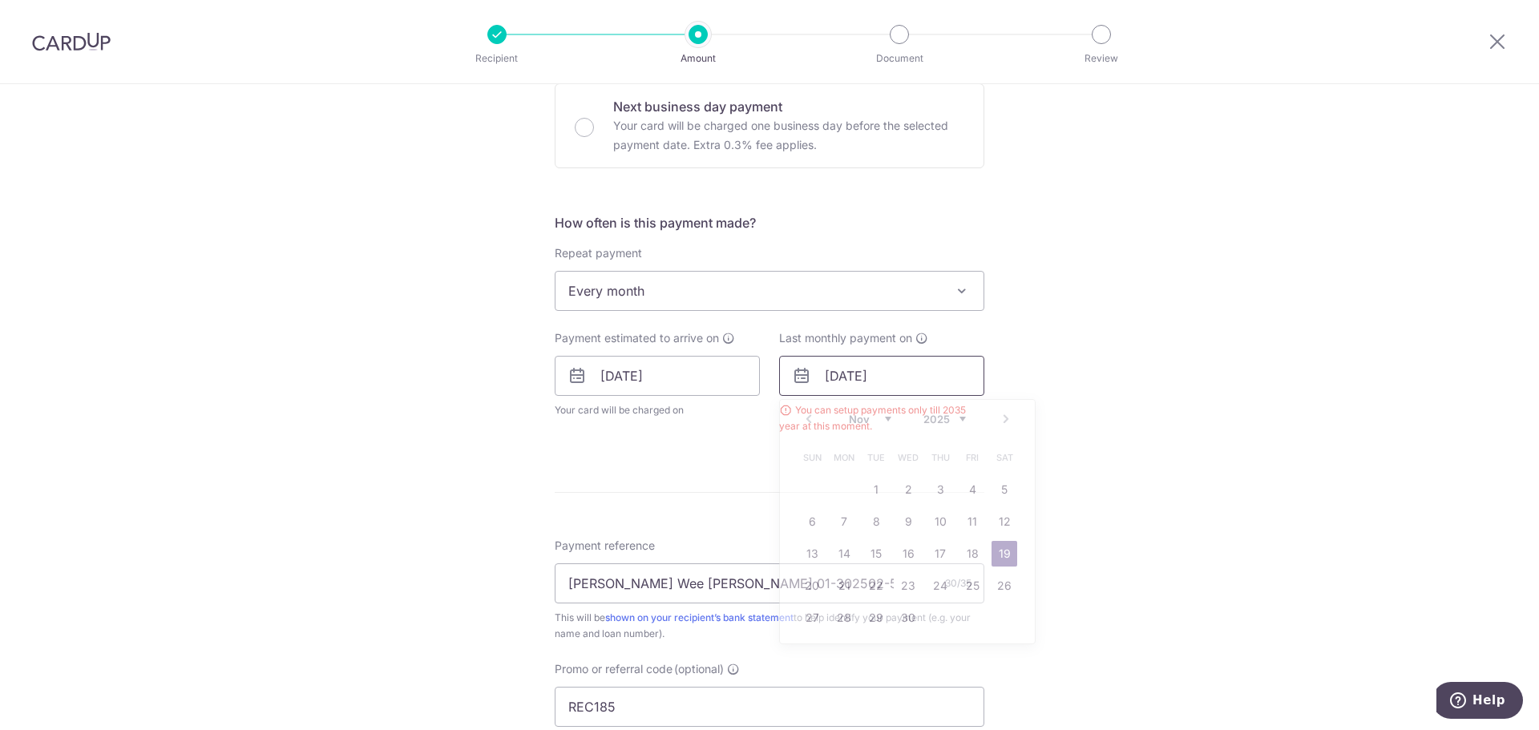
click at [885, 375] on input "[DATE]" at bounding box center [881, 376] width 205 height 40
click at [932, 421] on select "2025 2026 2027 2028 2029 2030 2031 2032 2033 2034 2035" at bounding box center [944, 419] width 42 height 13
click at [870, 414] on select "Jan Feb Mar Apr May Jun [DATE] Aug Sep Oct Nov Dec" at bounding box center [870, 419] width 42 height 13
click at [943, 616] on link "31" at bounding box center [940, 618] width 26 height 26
type input "31/12/2026"
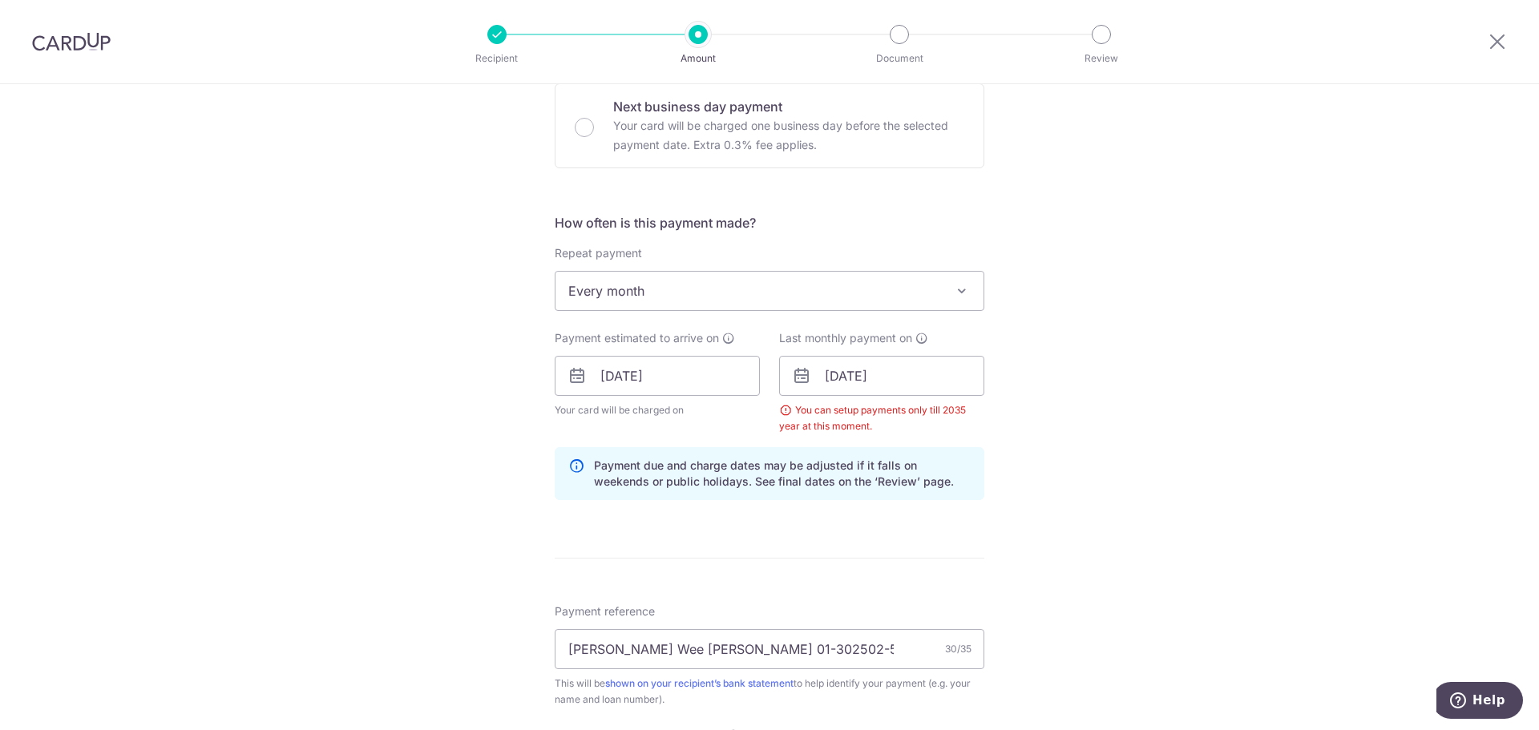
click at [946, 536] on form "Enter payment amount SGD 981.84 981.84 Select Card **** 9831 Add credit card Yo…" at bounding box center [770, 410] width 430 height 1423
click at [1003, 473] on div "Tell us more about your payment Enter payment amount SGD 981.84 981.84 Select C…" at bounding box center [769, 395] width 1539 height 1604
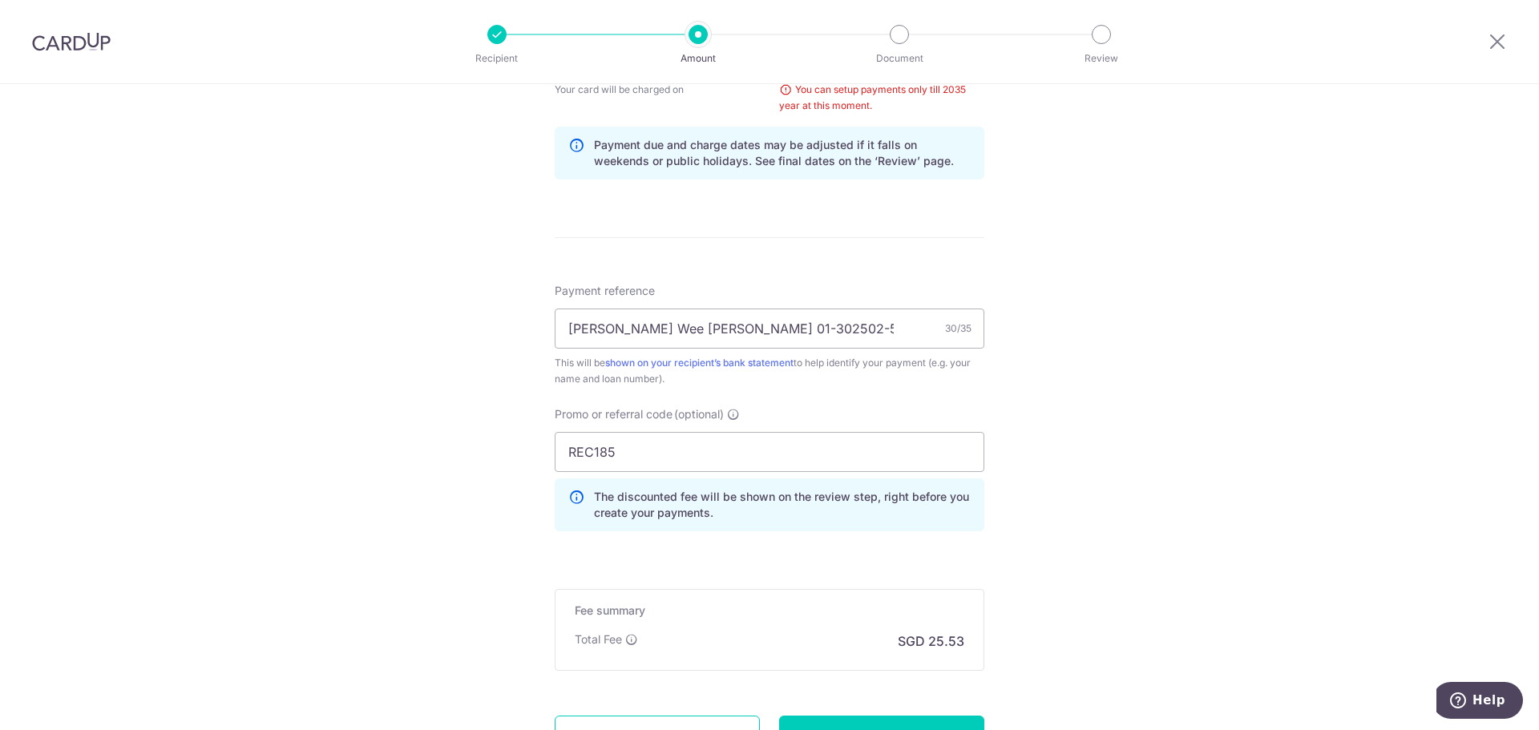
scroll to position [958, 0]
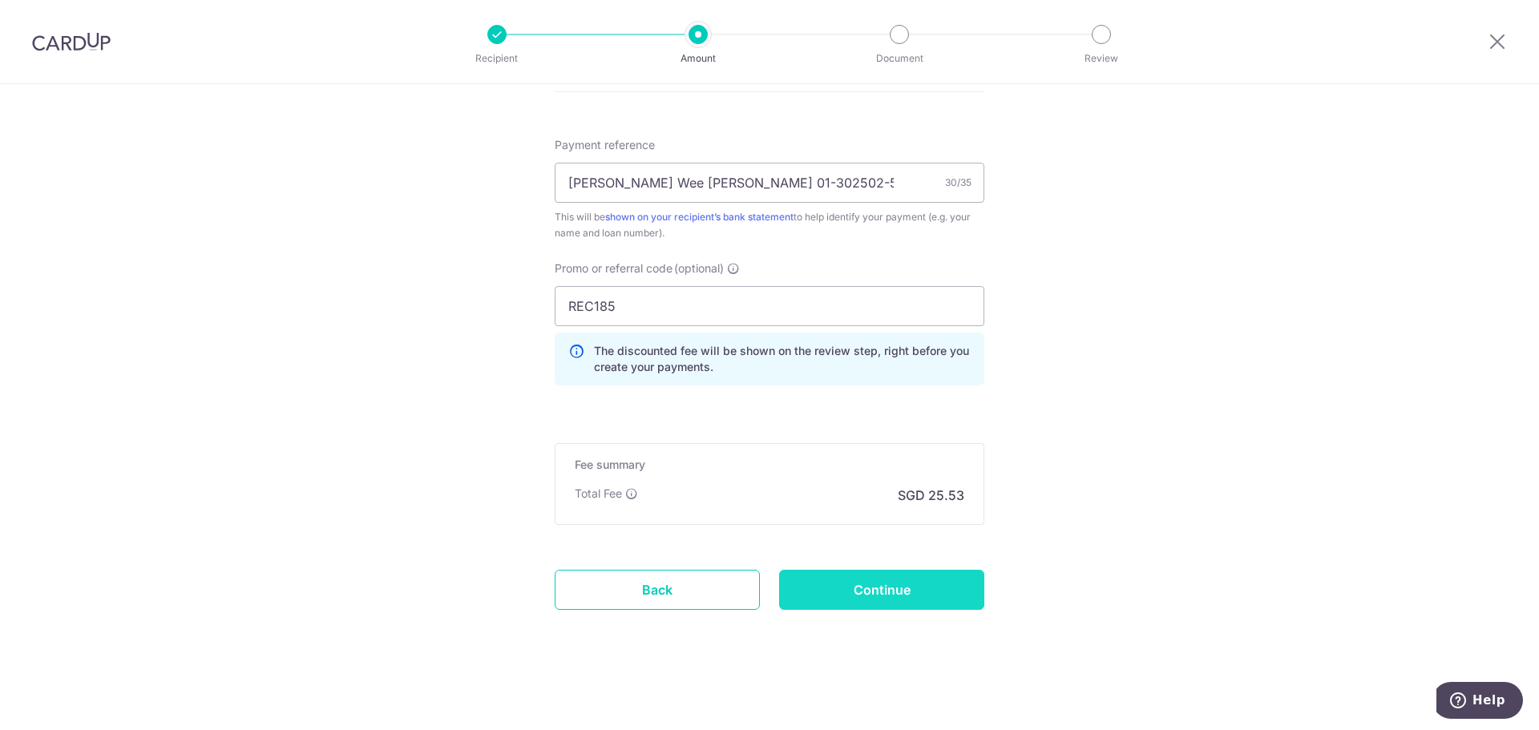
click at [906, 591] on input "Continue" at bounding box center [881, 590] width 205 height 40
type input "Create Schedule"
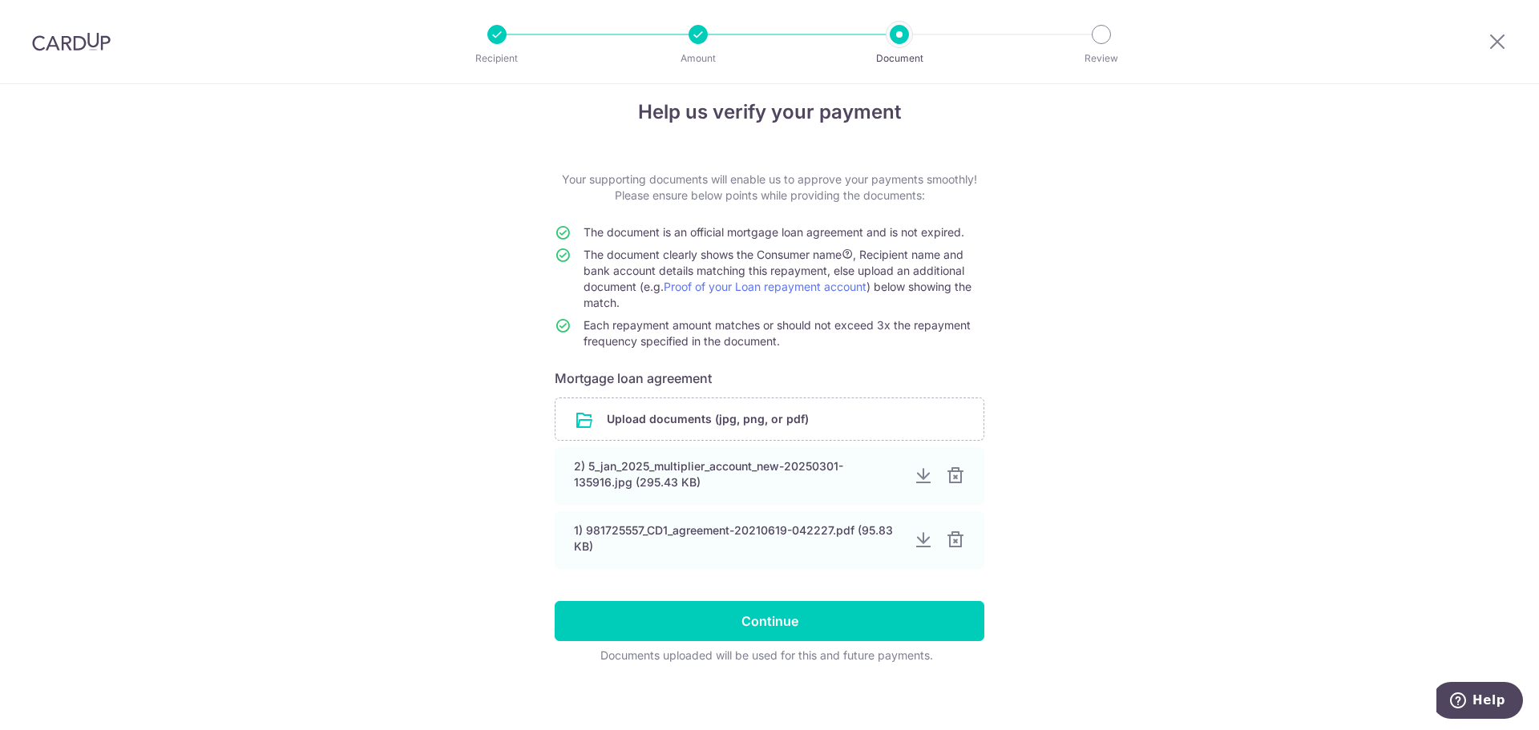
scroll to position [27, 0]
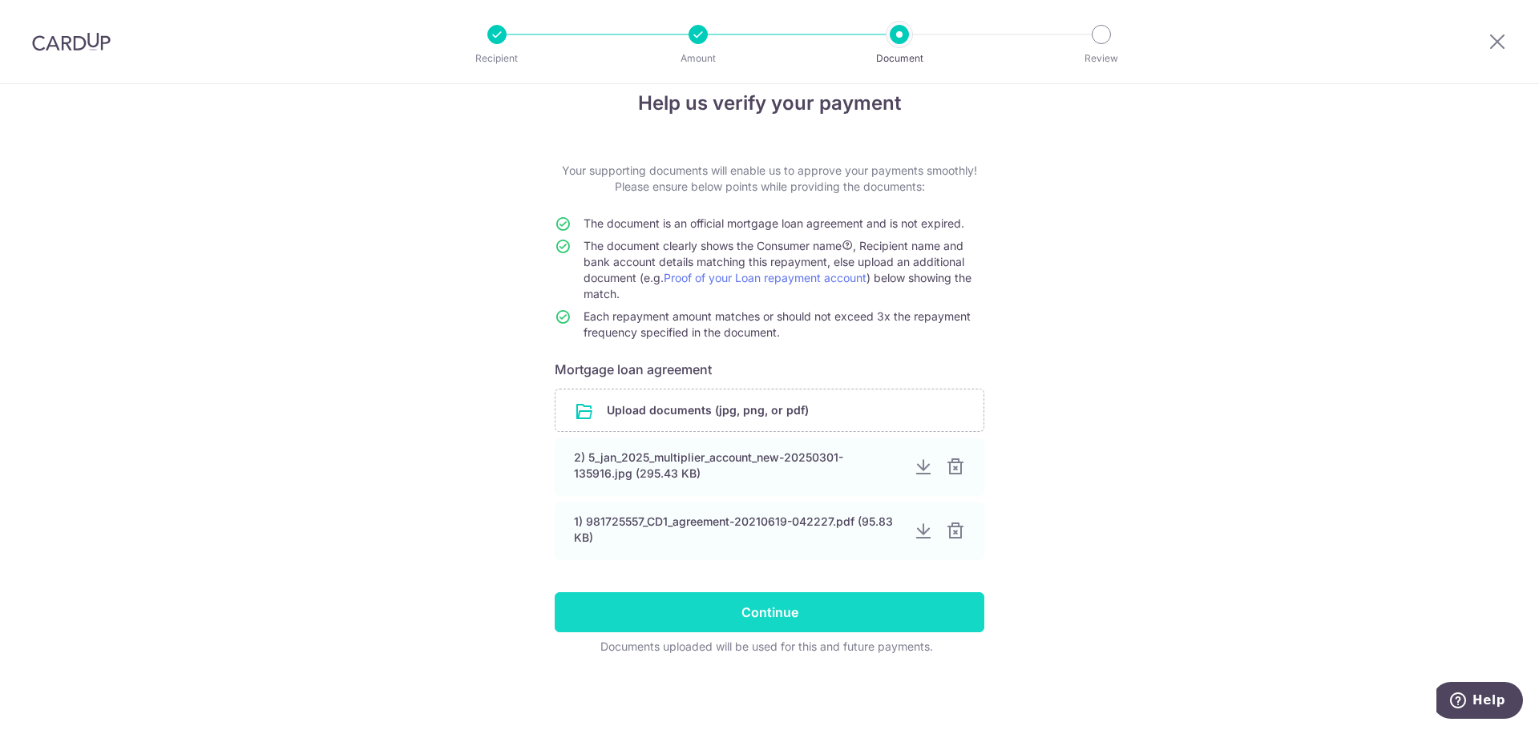
click at [843, 604] on input "Continue" at bounding box center [770, 612] width 430 height 40
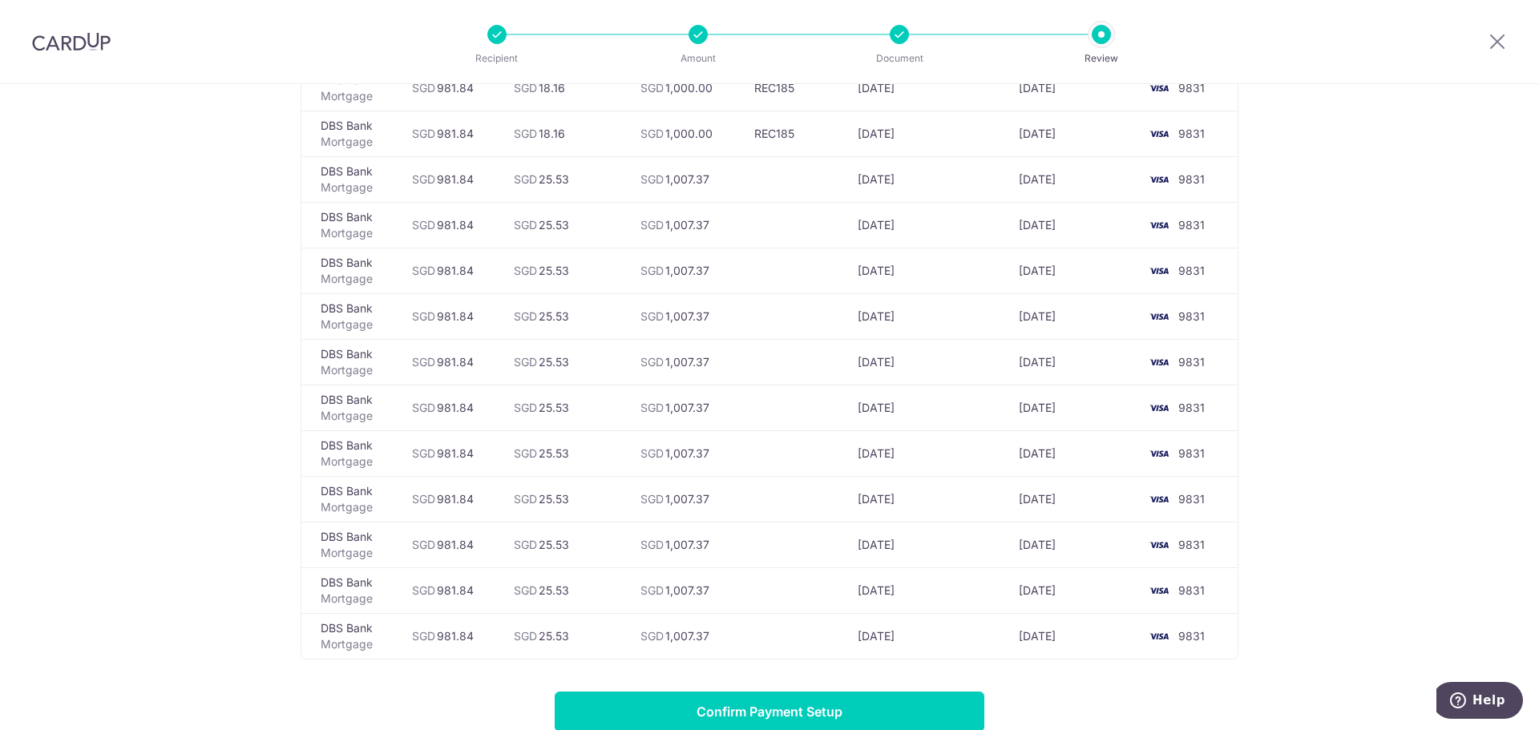
scroll to position [519, 0]
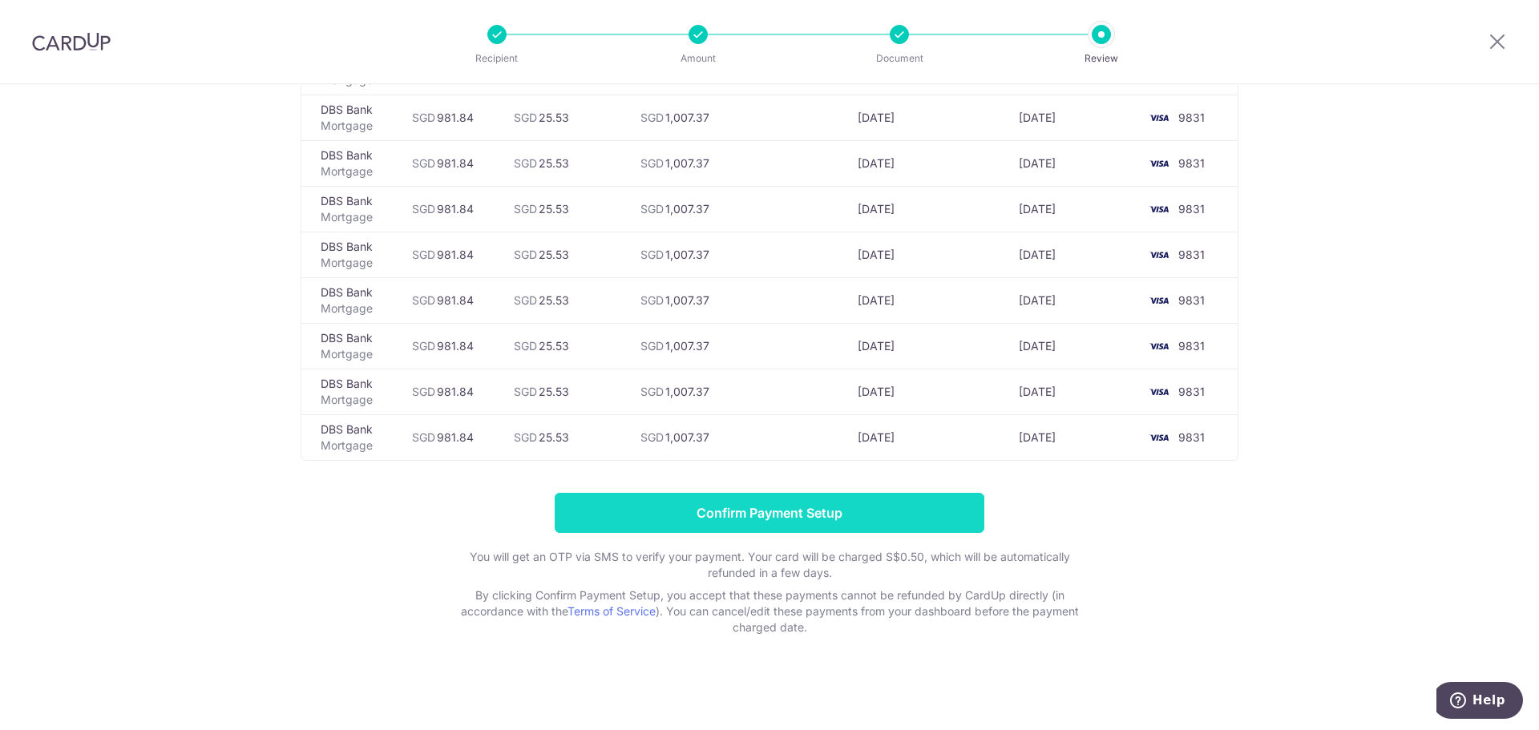
click at [928, 520] on input "Confirm Payment Setup" at bounding box center [770, 513] width 430 height 40
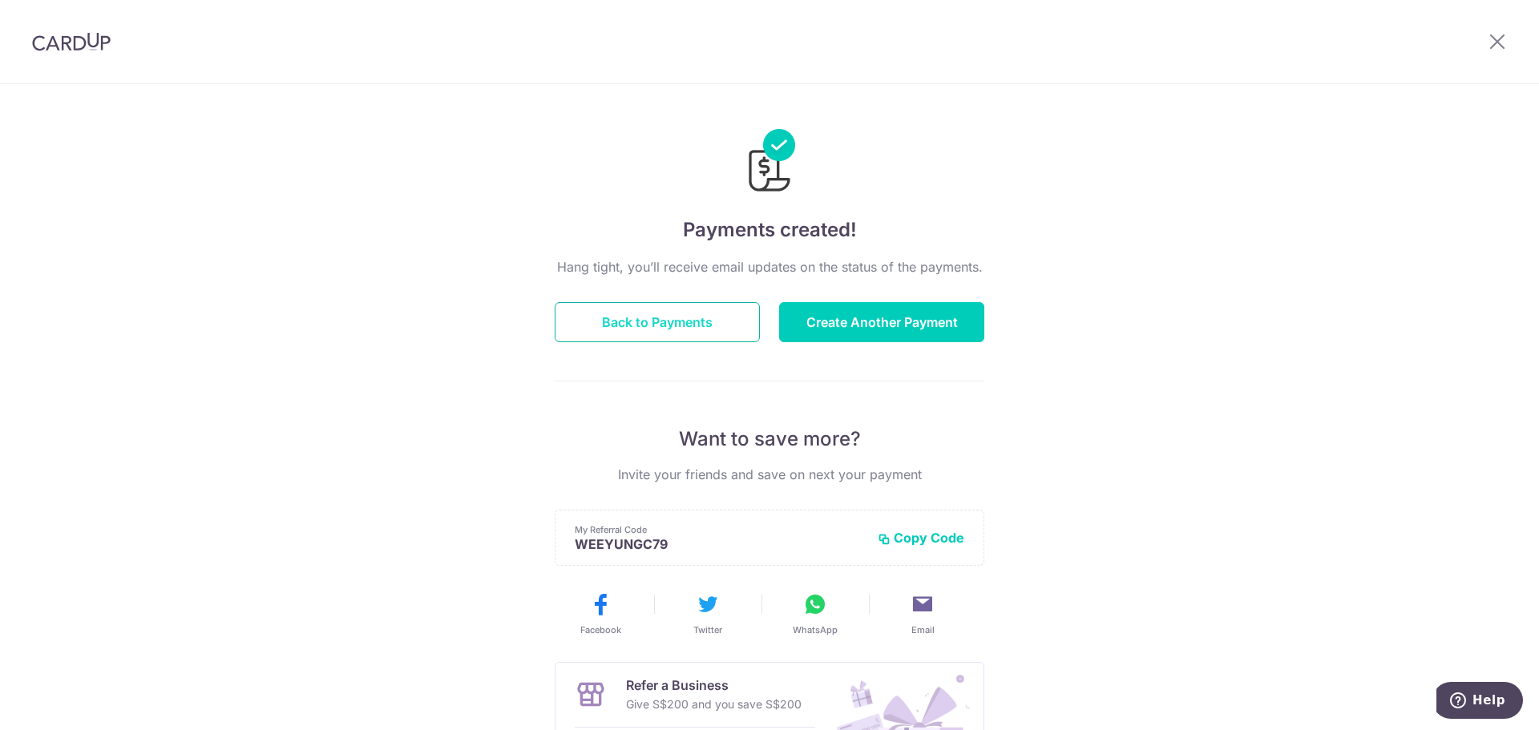
click at [669, 320] on button "Back to Payments" at bounding box center [657, 322] width 205 height 40
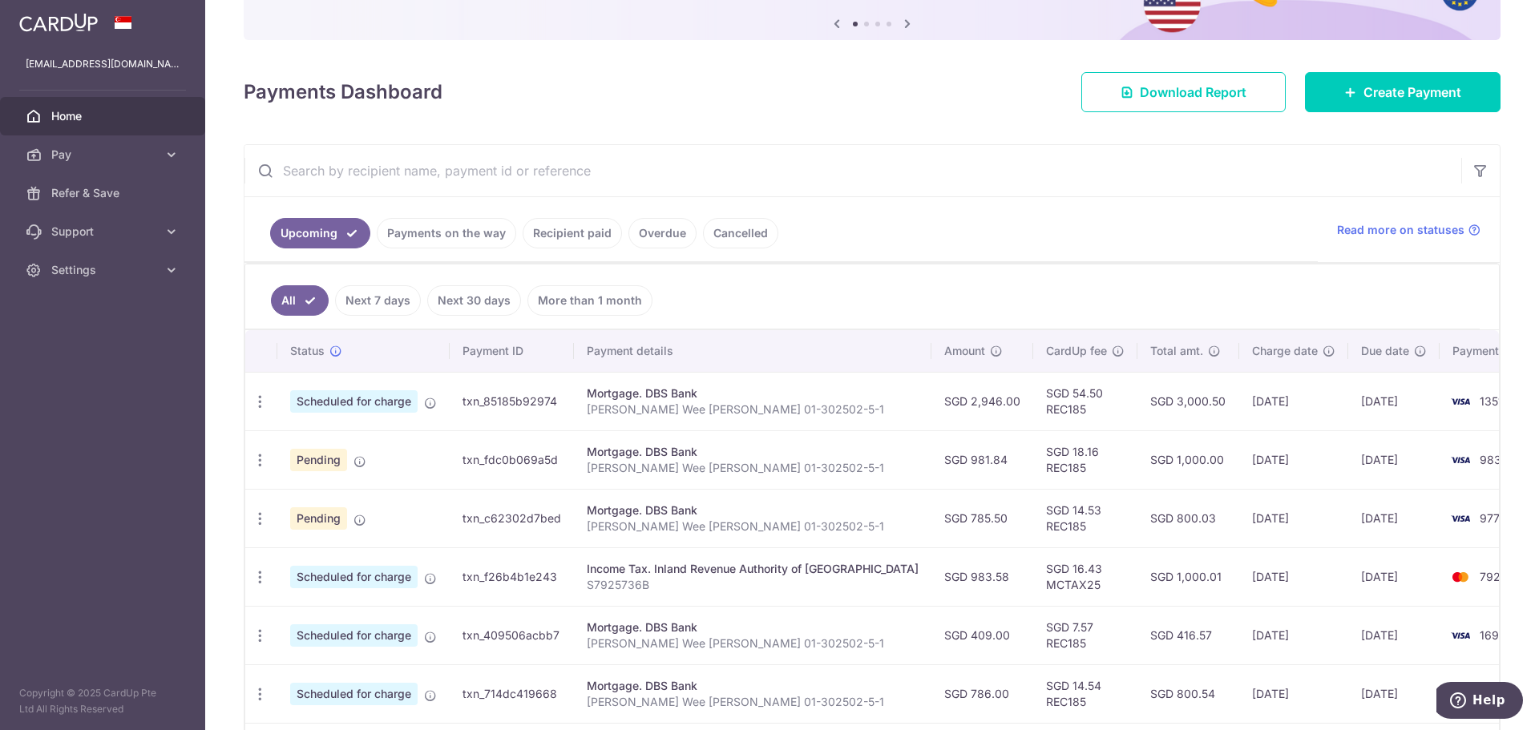
scroll to position [321, 0]
